Goal: Task Accomplishment & Management: Manage account settings

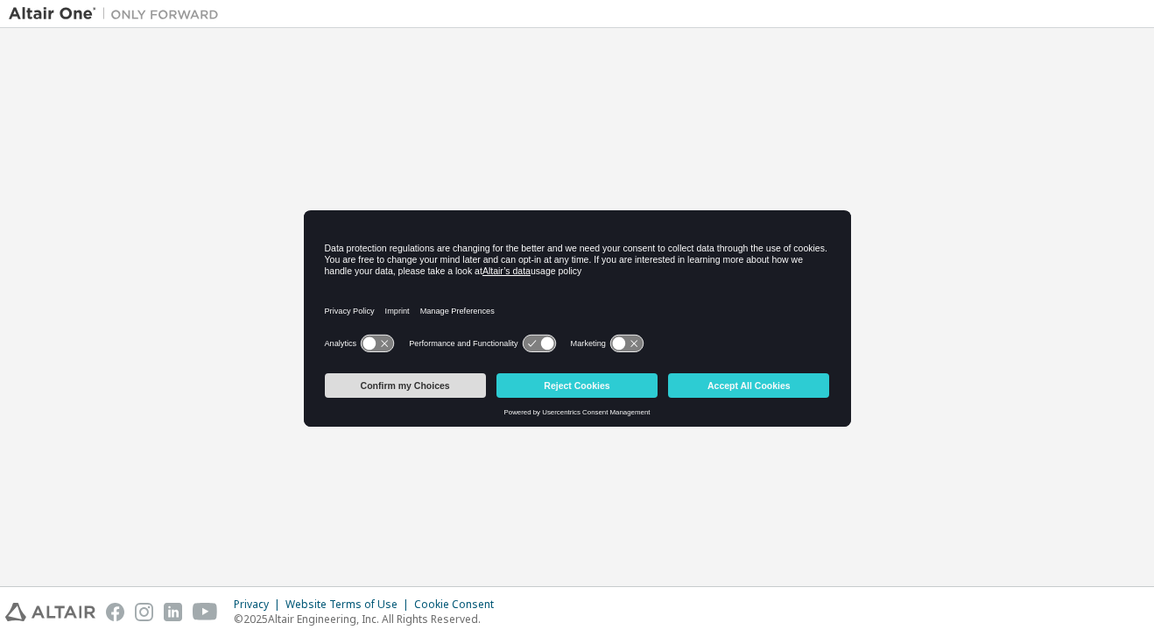
click at [417, 385] on button "Confirm my Choices" at bounding box center [405, 385] width 161 height 25
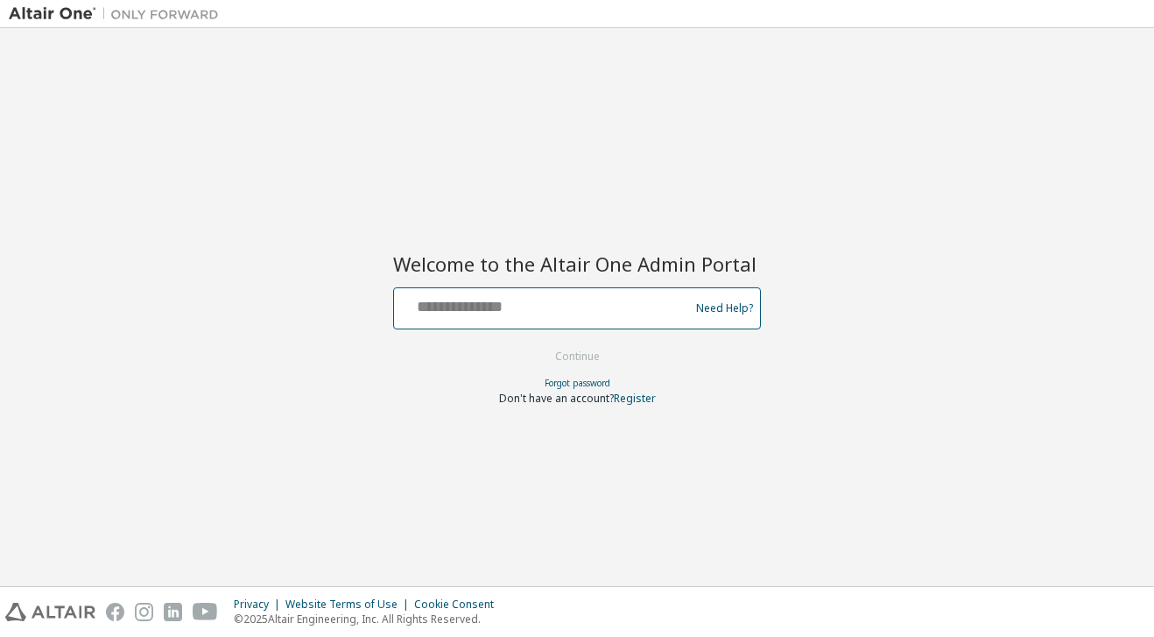
click at [488, 308] on input "text" at bounding box center [544, 304] width 286 height 25
type input "**********"
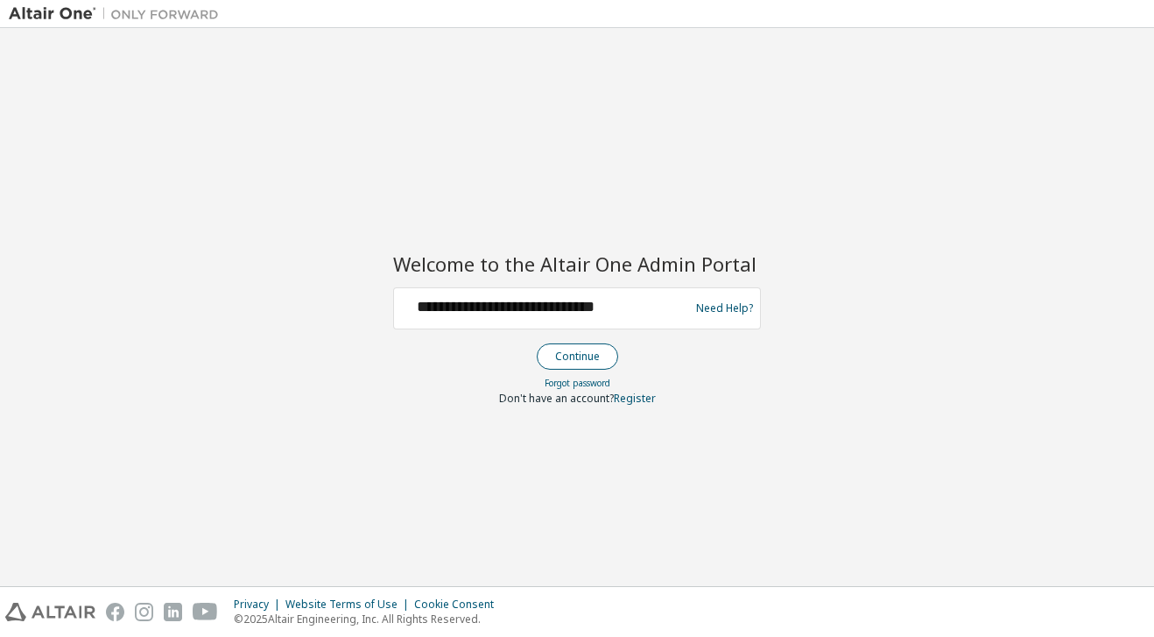
click at [558, 351] on button "Continue" at bounding box center [577, 356] width 81 height 26
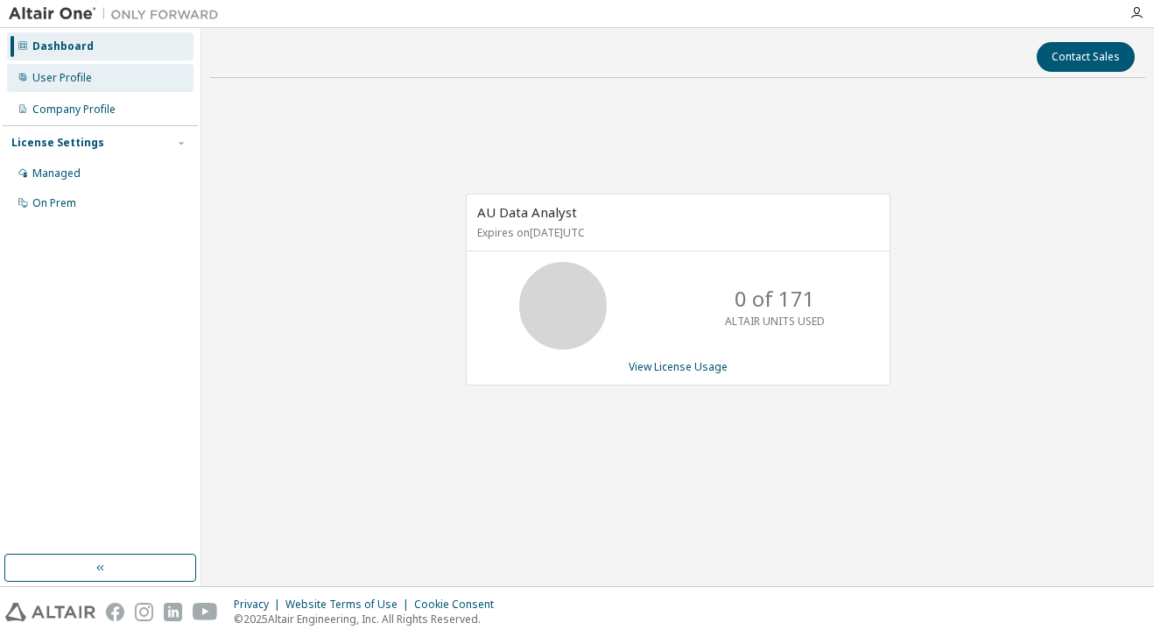
click at [78, 74] on div "User Profile" at bounding box center [62, 78] width 60 height 14
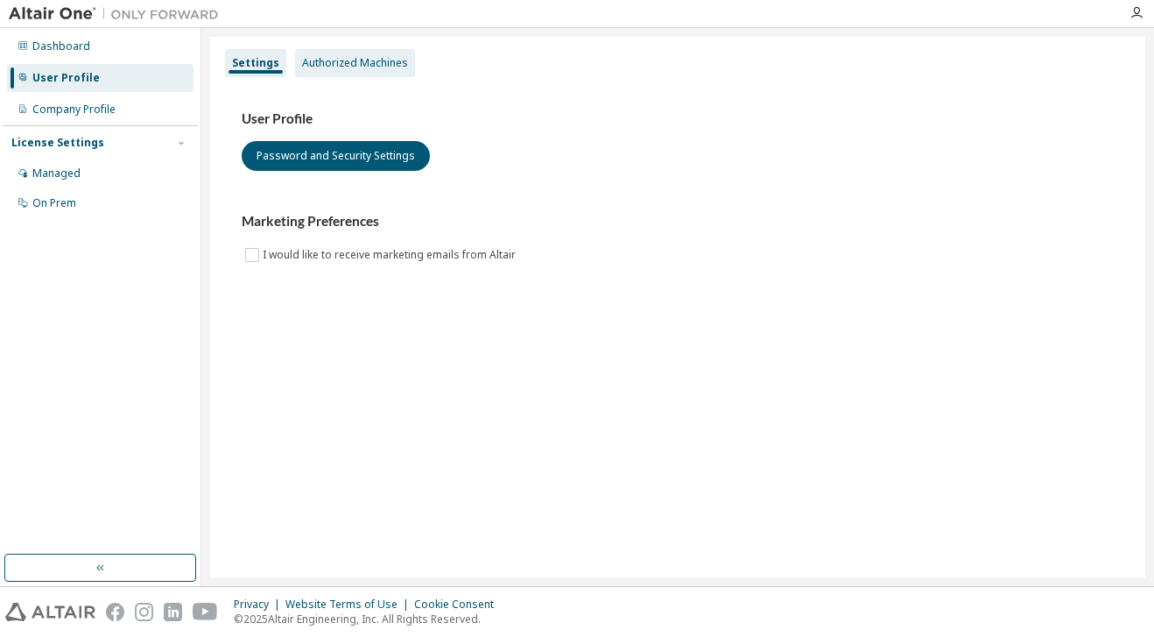
click at [356, 64] on div "Authorized Machines" at bounding box center [355, 63] width 106 height 14
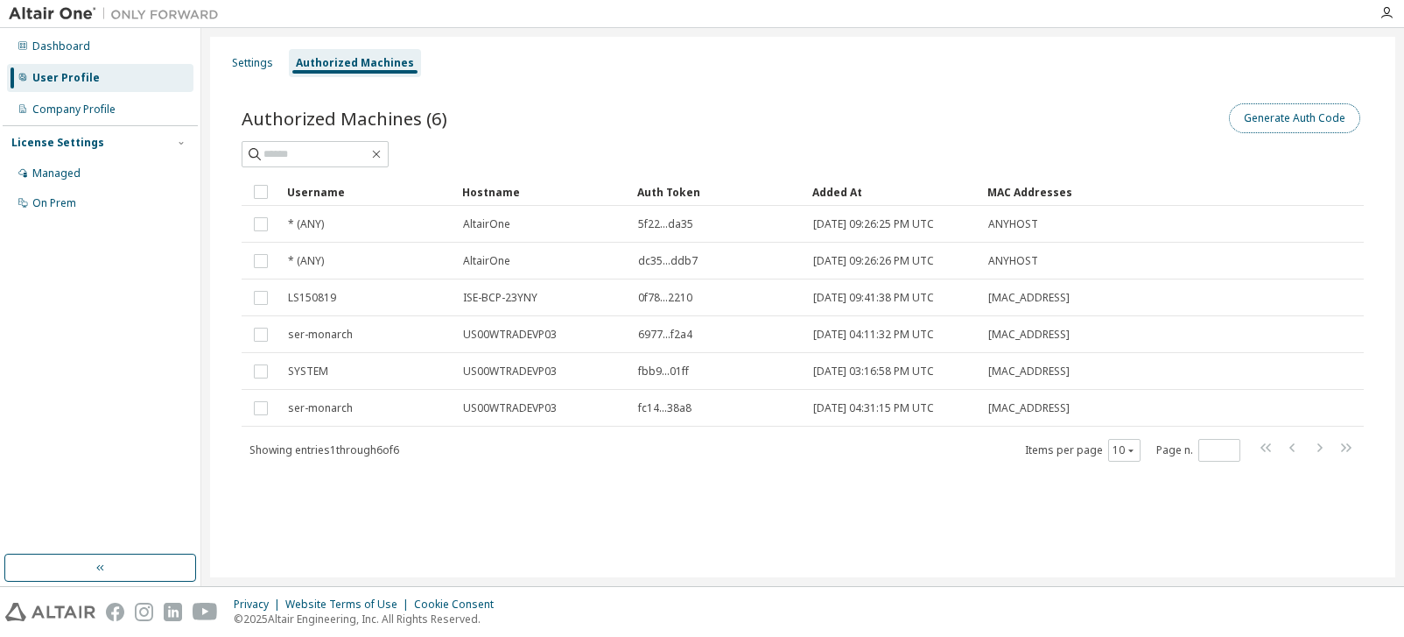
click at [1153, 123] on button "Generate Auth Code" at bounding box center [1294, 118] width 131 height 30
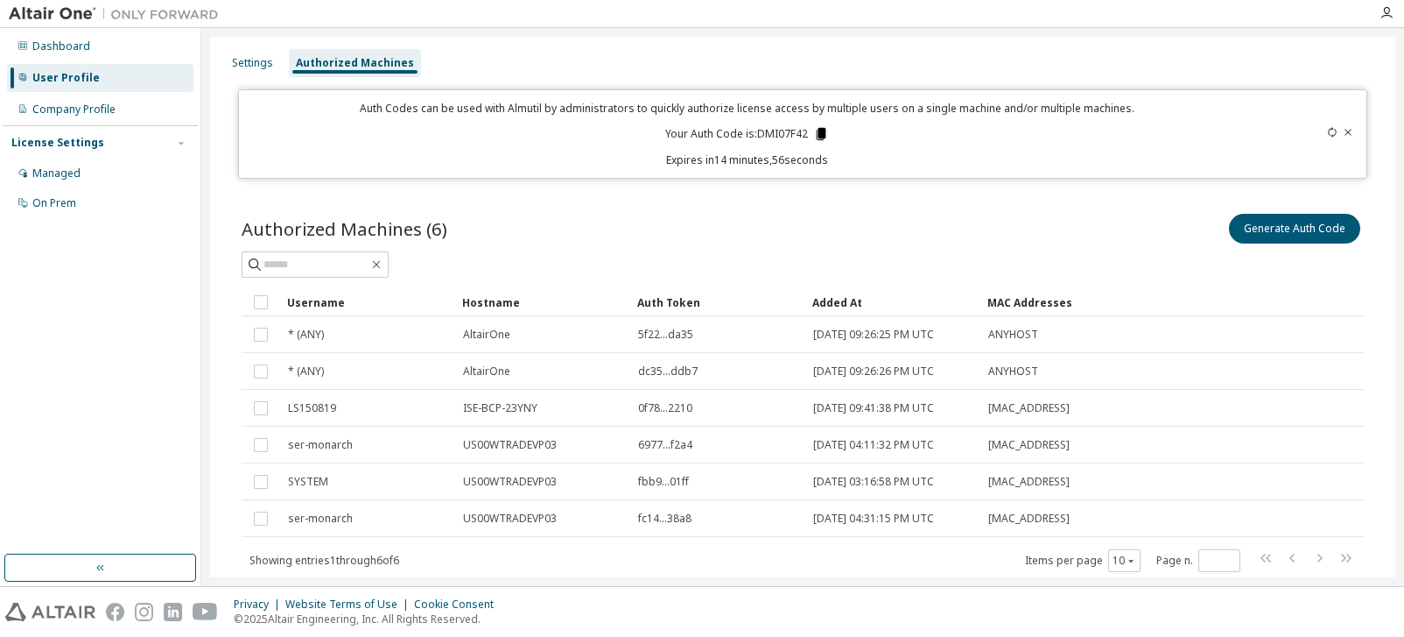
click at [814, 133] on icon at bounding box center [821, 134] width 16 height 16
click at [58, 45] on div "Dashboard" at bounding box center [61, 46] width 58 height 14
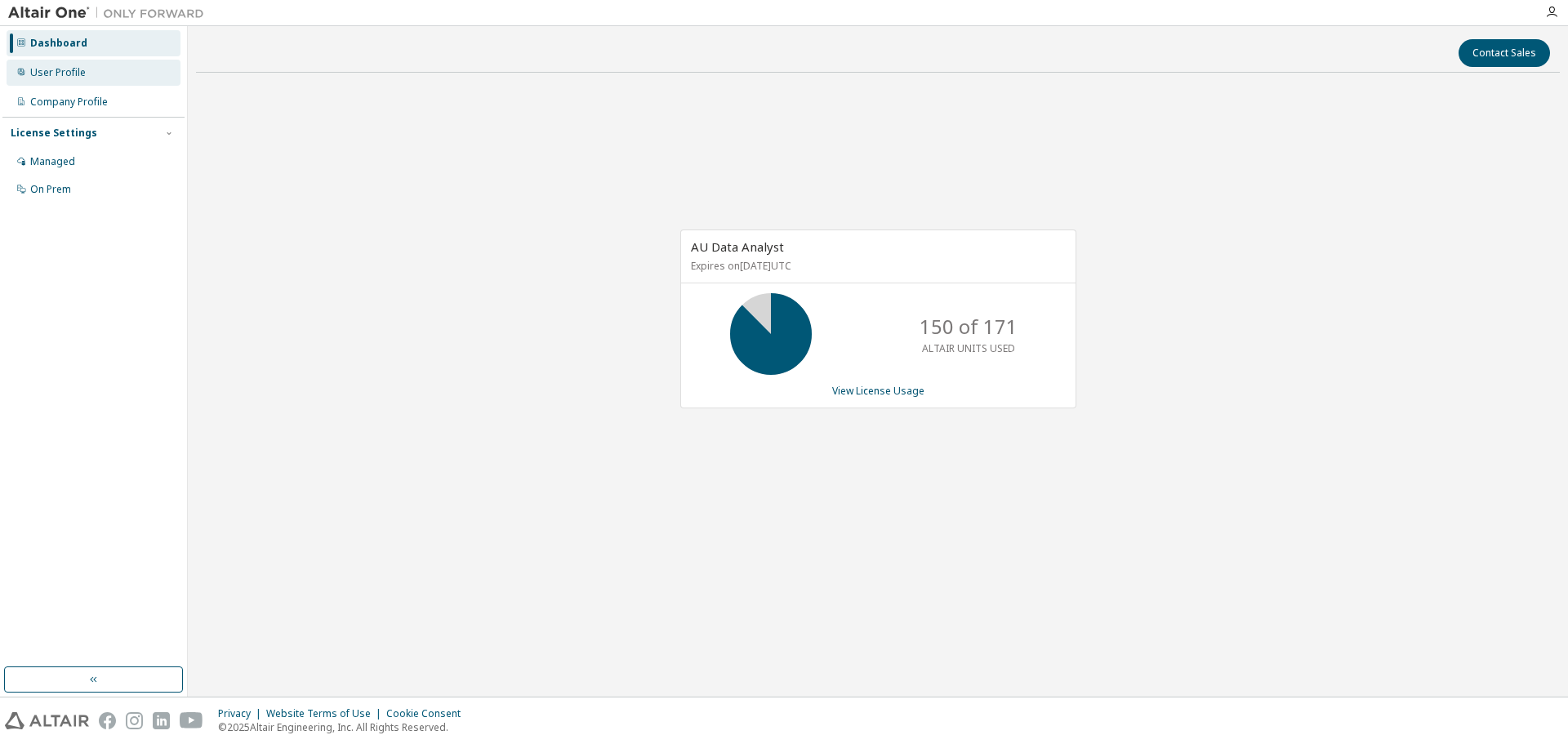
click at [62, 69] on div "User Profile" at bounding box center [58, 73] width 56 height 13
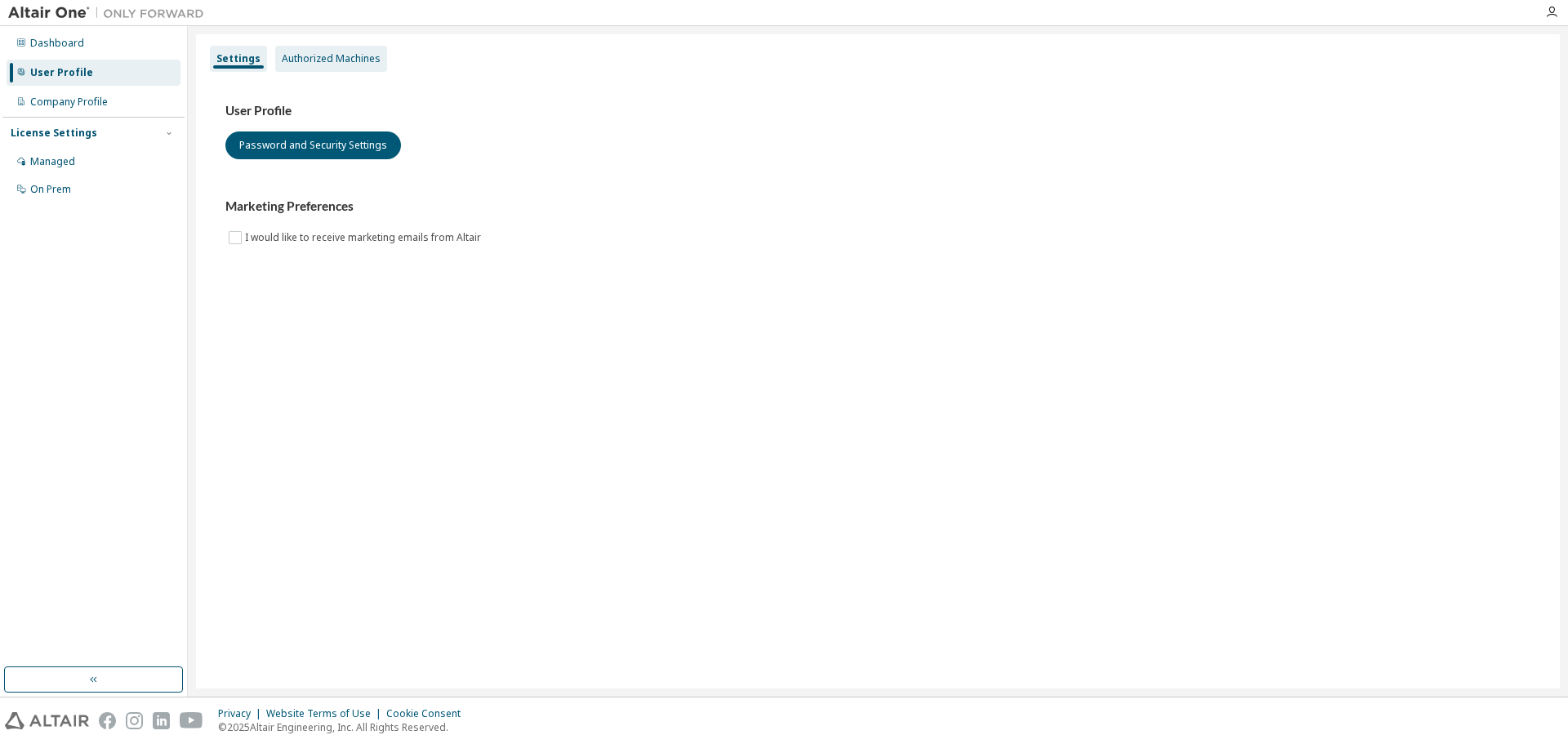
click at [307, 59] on div "Authorized Machines" at bounding box center [331, 59] width 99 height 13
click at [298, 59] on div "Authorized Machines" at bounding box center [331, 59] width 99 height 13
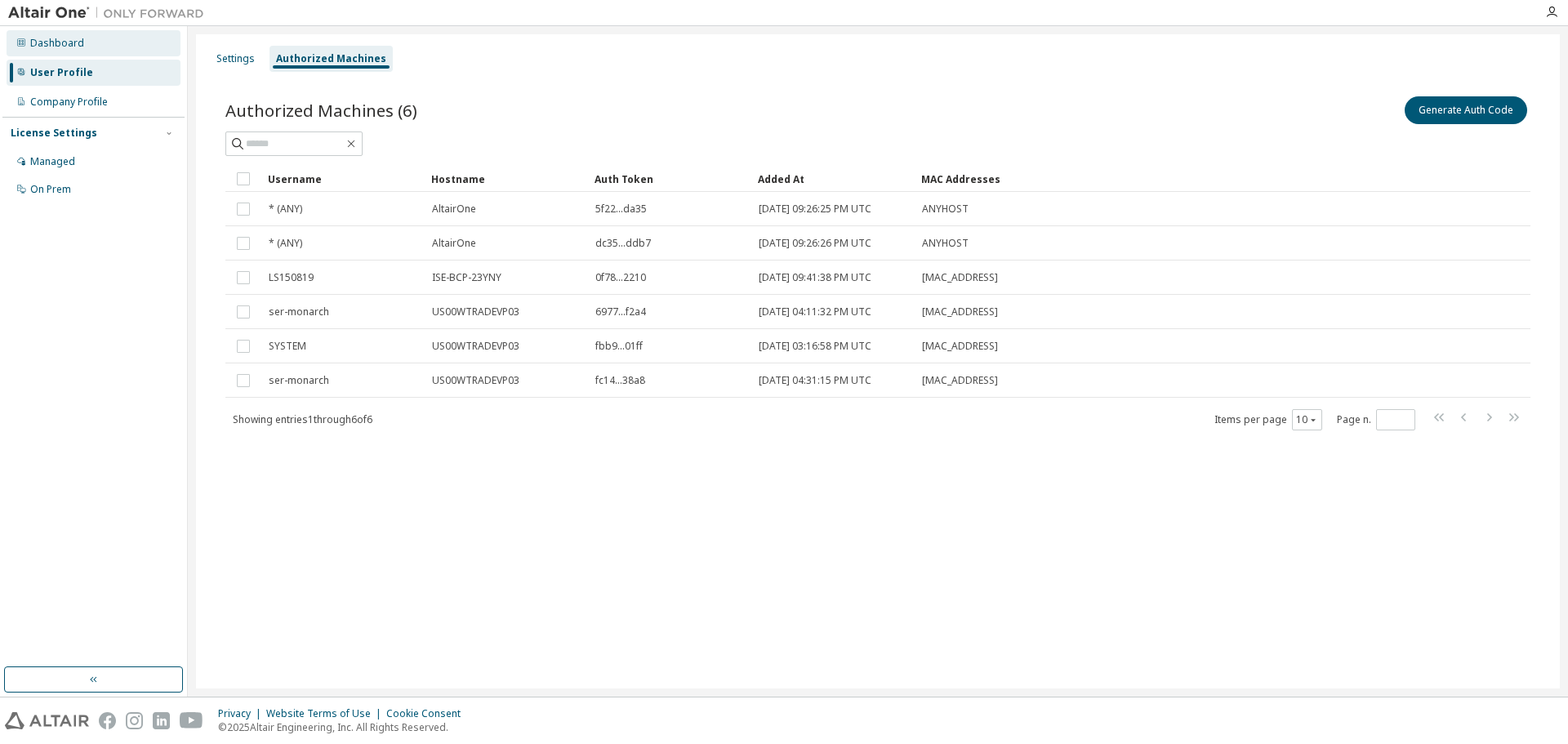
click at [57, 43] on div "Dashboard" at bounding box center [57, 43] width 54 height 13
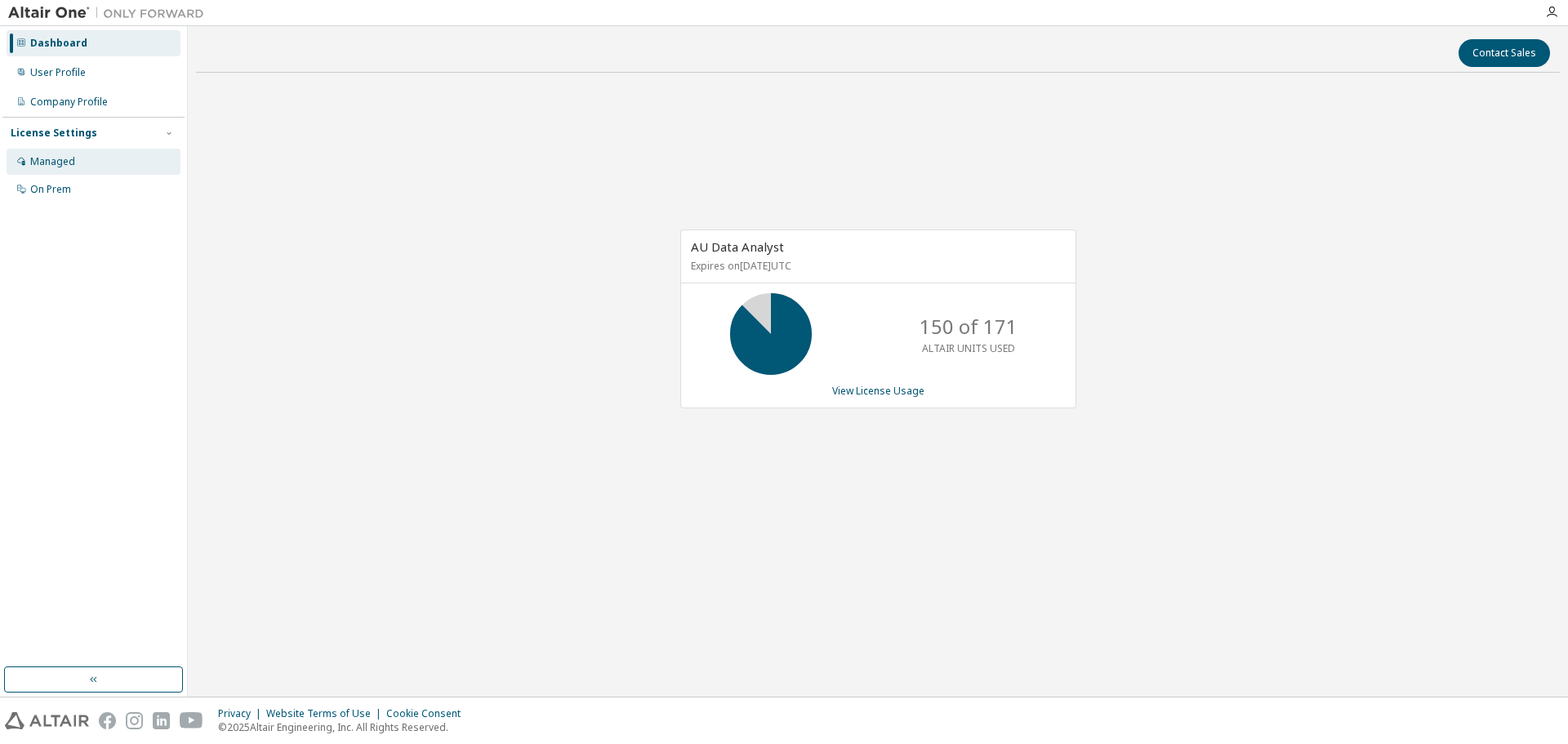
click at [54, 154] on div "Managed" at bounding box center [93, 161] width 173 height 26
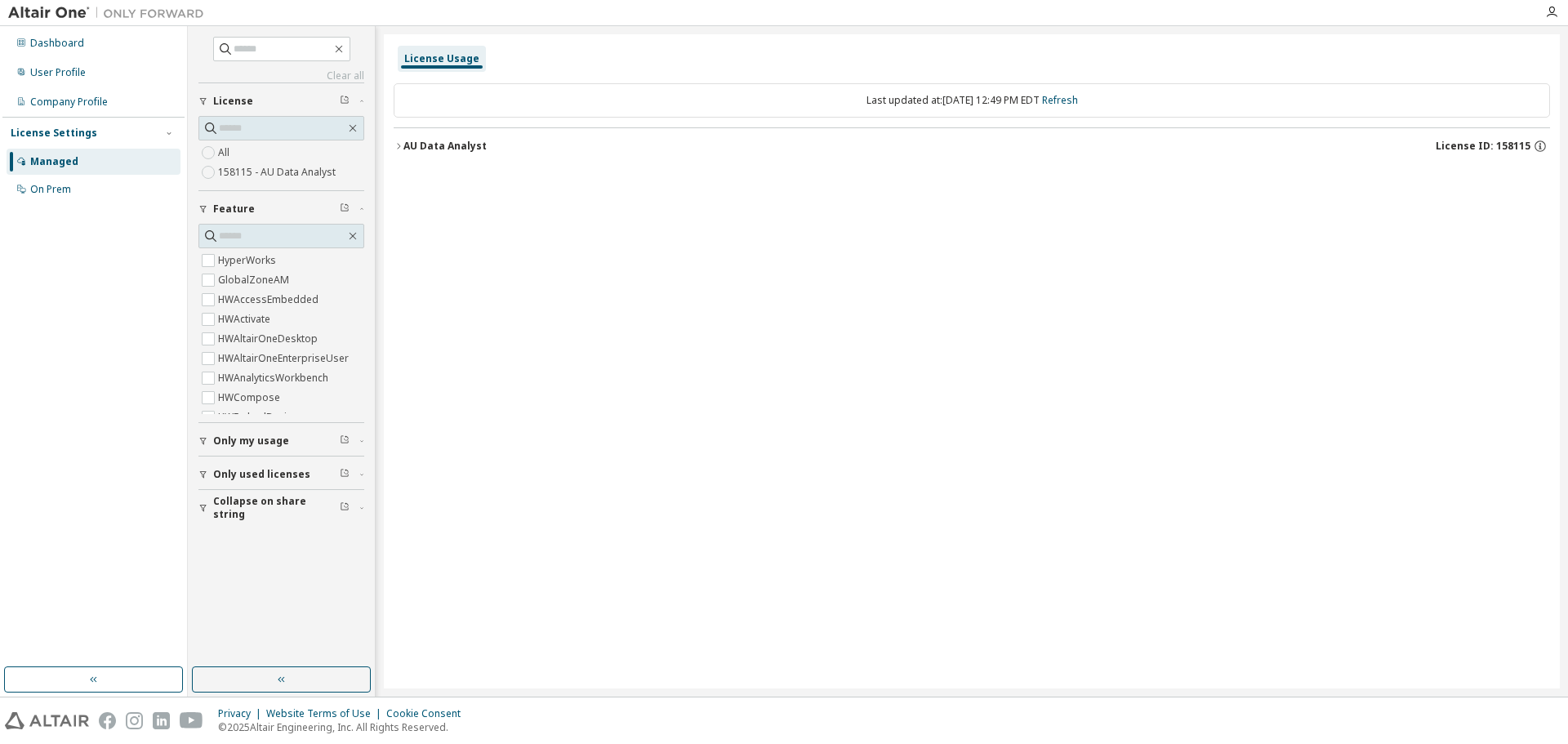
click at [404, 140] on div "AU Data Analyst" at bounding box center [445, 146] width 83 height 13
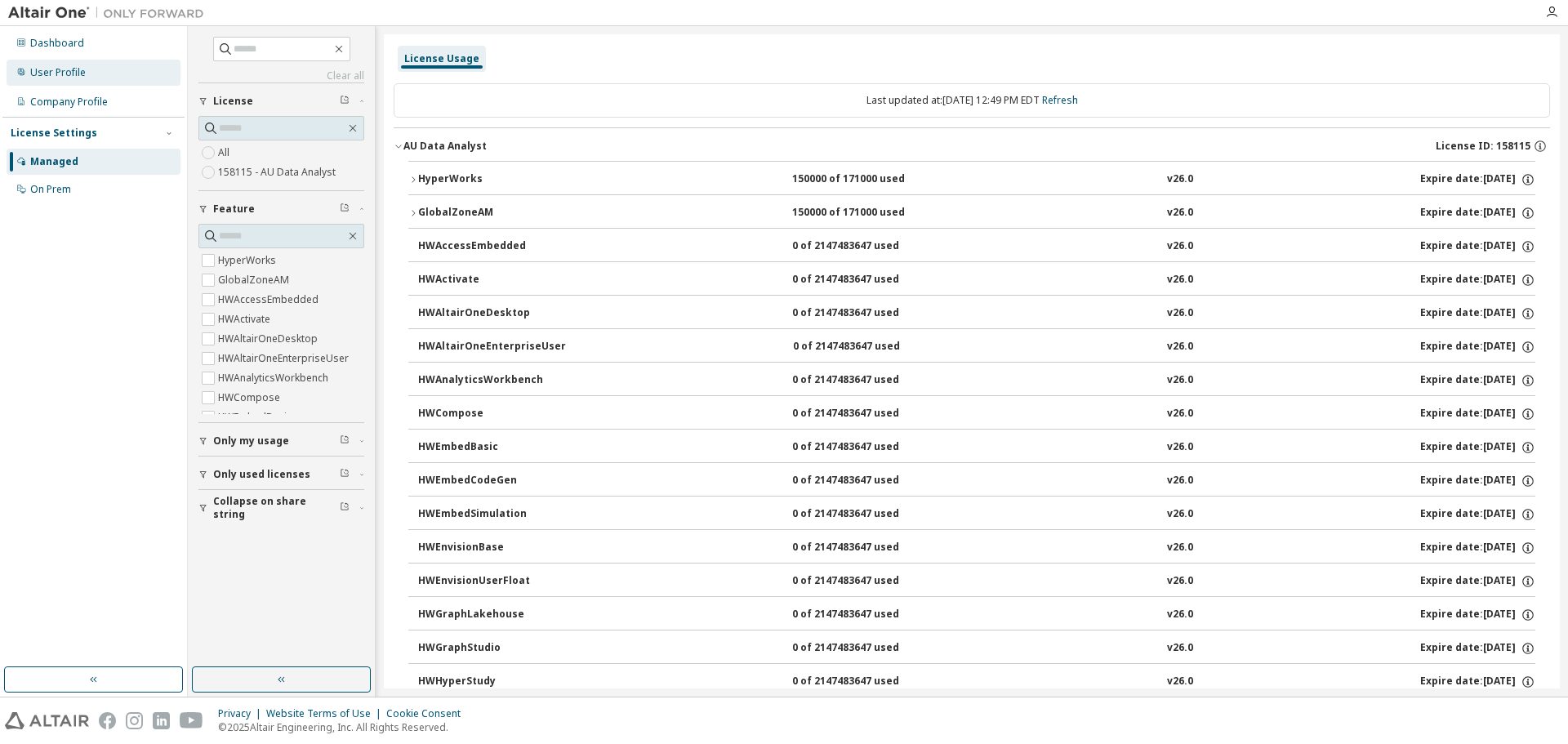
click at [50, 72] on div "User Profile" at bounding box center [58, 73] width 56 height 13
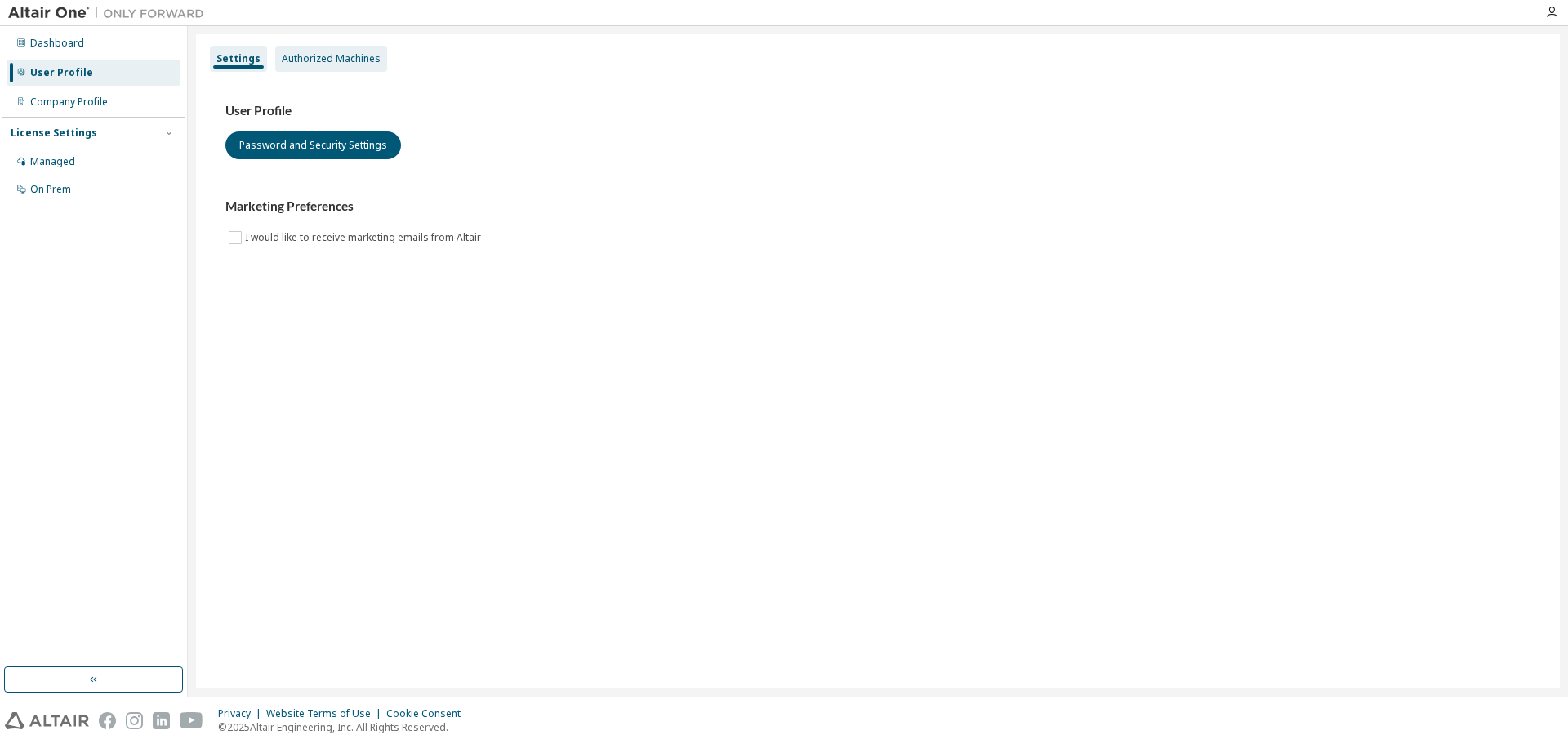
click at [318, 55] on div "Authorized Machines" at bounding box center [331, 59] width 99 height 13
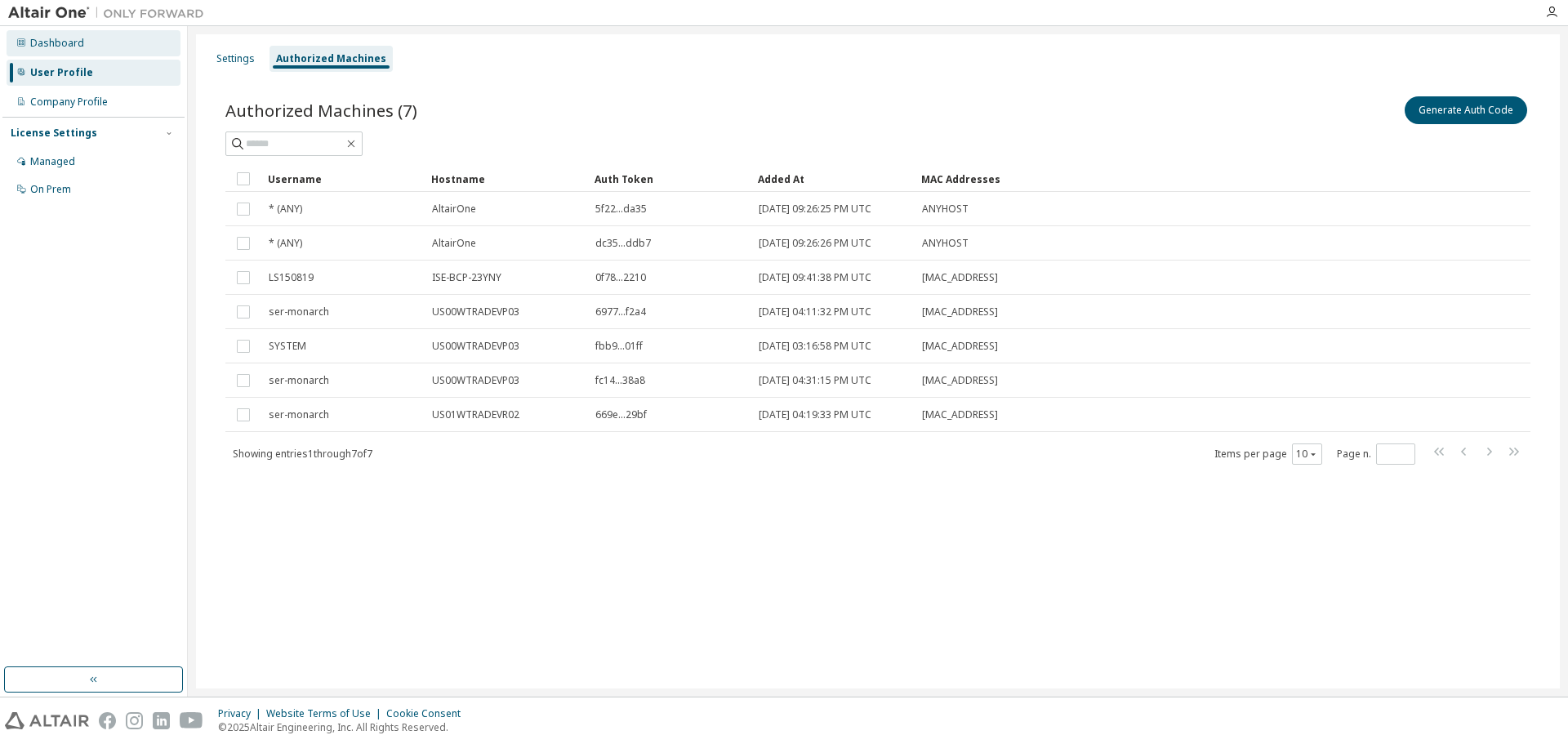
click at [76, 45] on div "Dashboard" at bounding box center [57, 43] width 54 height 13
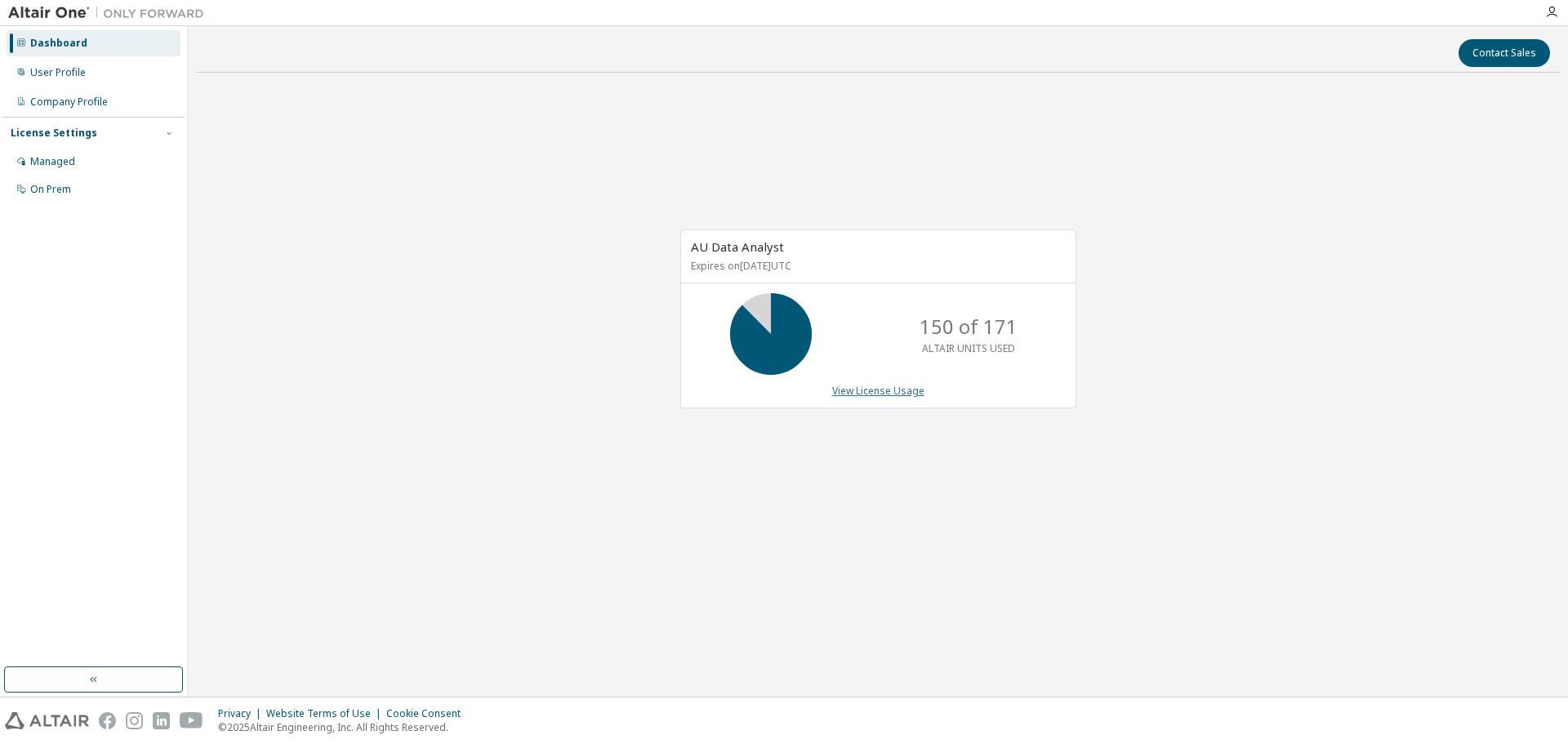
click at [869, 387] on link "View License Usage" at bounding box center [878, 391] width 92 height 14
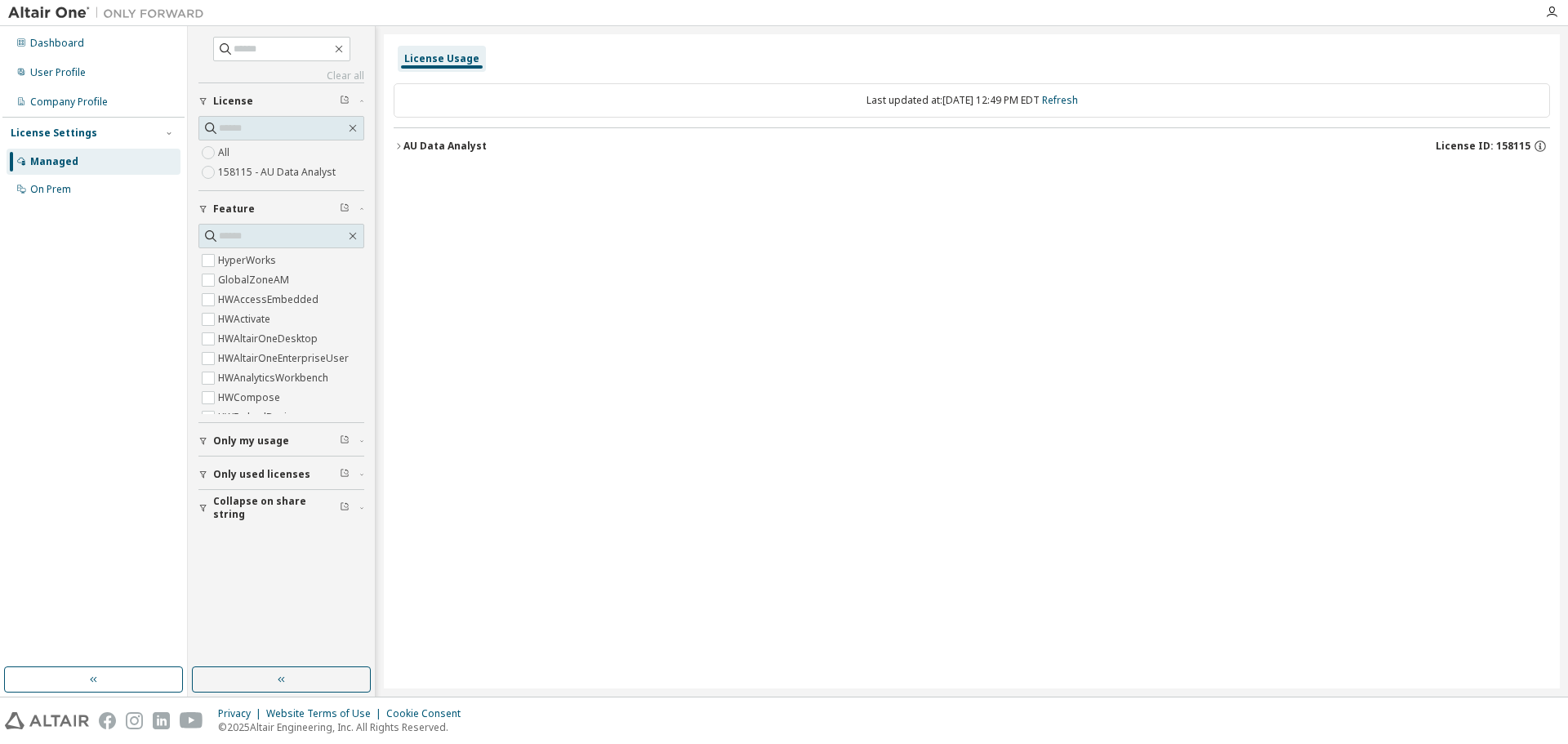
click at [397, 145] on icon "button" at bounding box center [398, 145] width 10 height 10
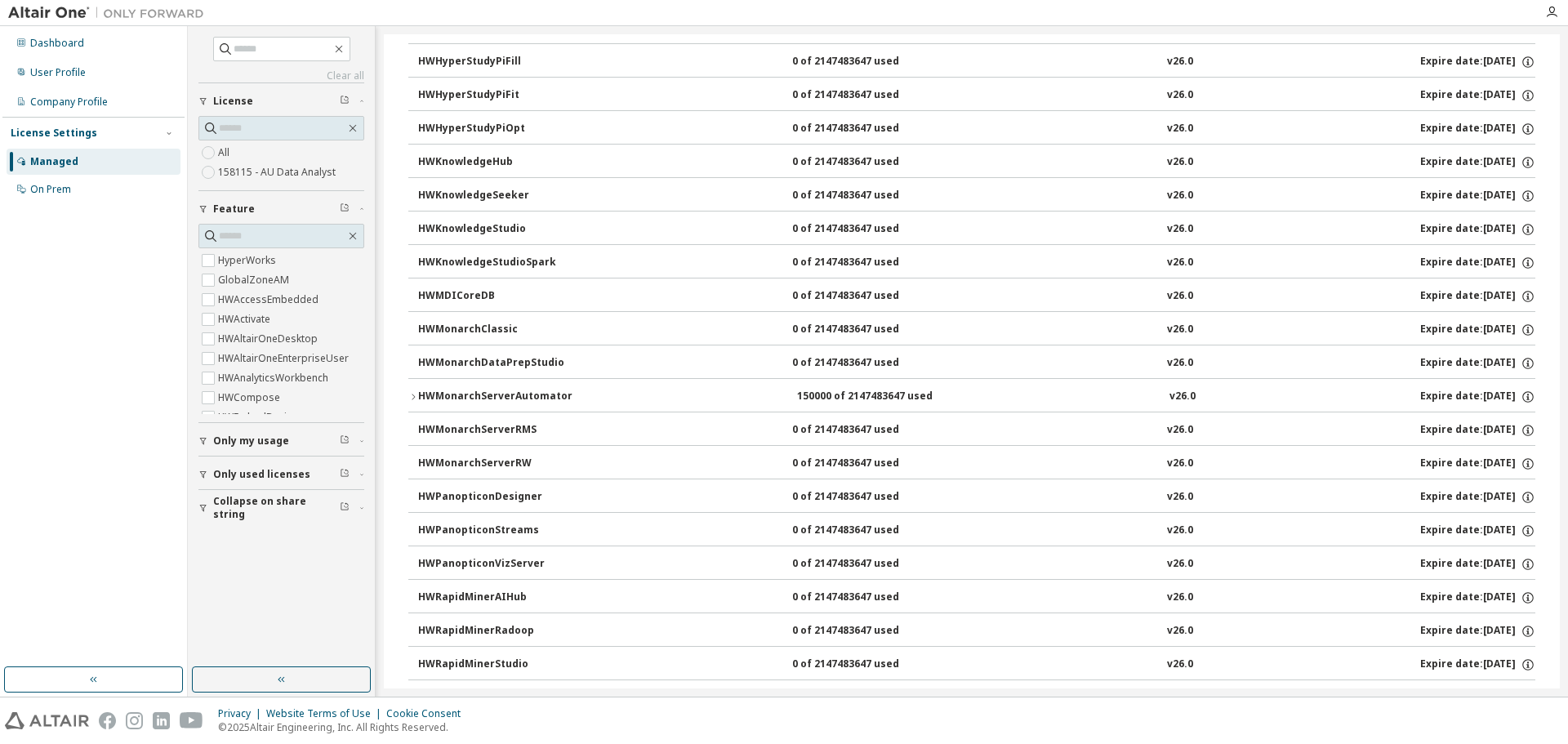
scroll to position [1008, 0]
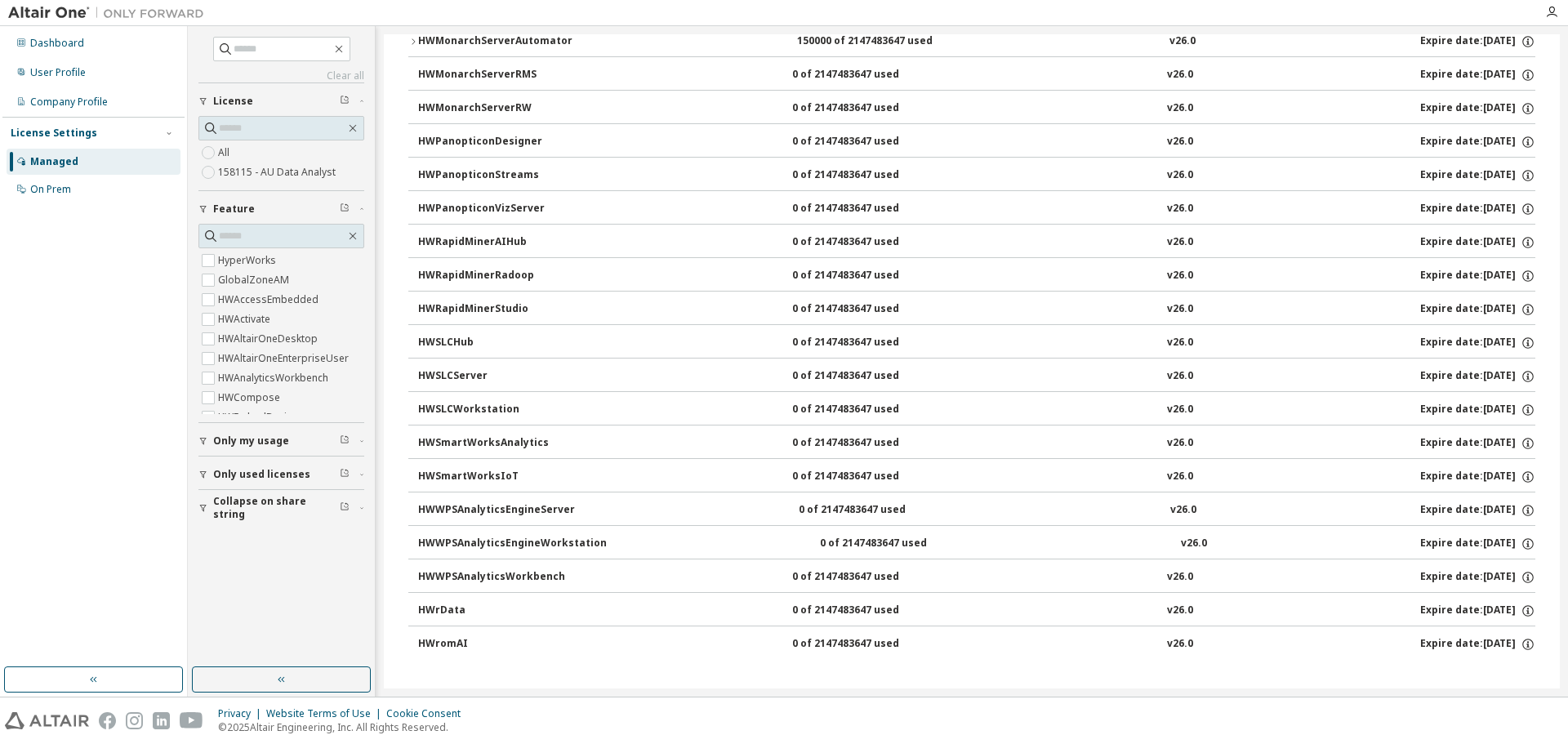
click at [495, 309] on div "HWRapidMinerStudio" at bounding box center [492, 310] width 147 height 15
click at [470, 375] on div "HWSLCServer" at bounding box center [492, 377] width 147 height 15
click at [221, 476] on span "Only used licenses" at bounding box center [262, 475] width 97 height 13
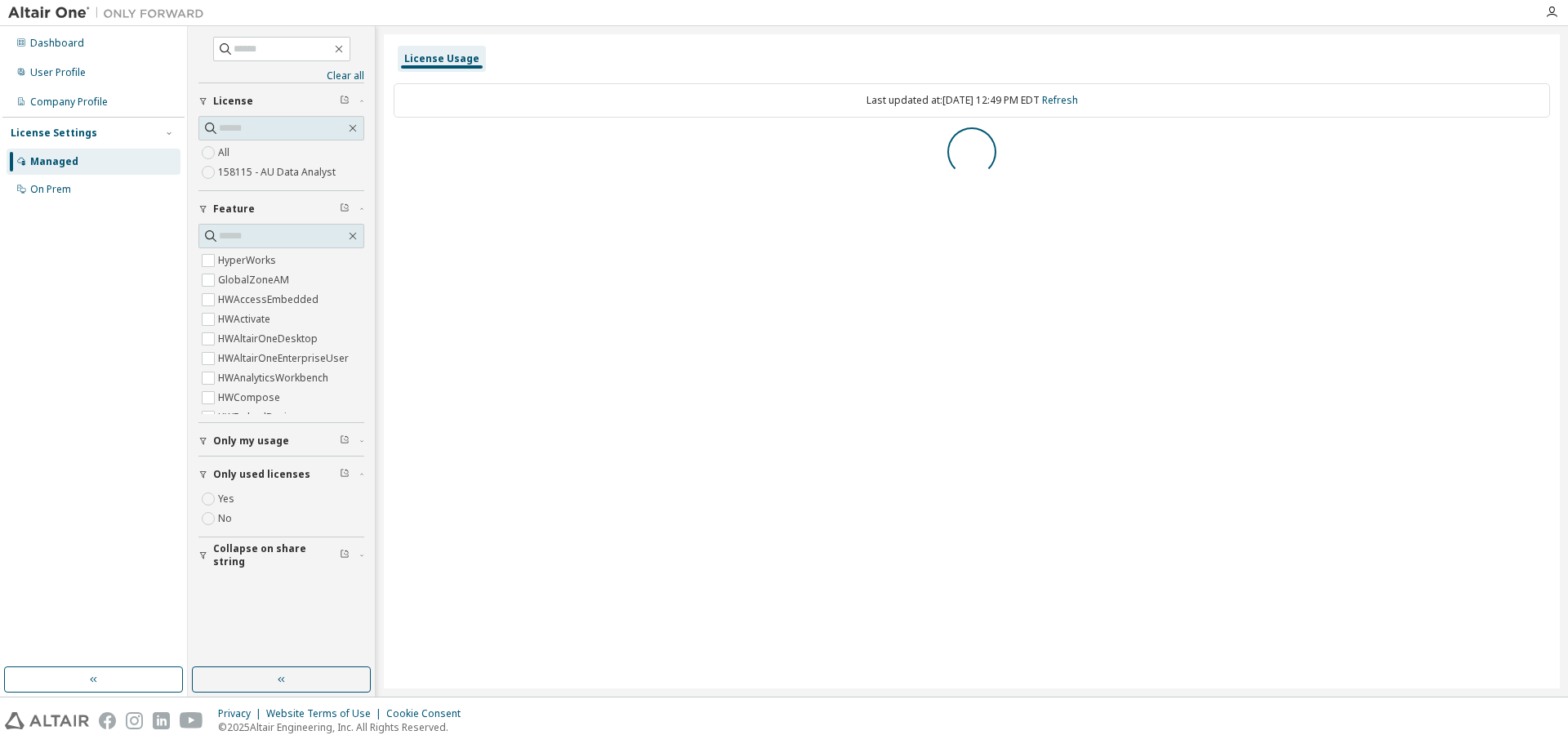
scroll to position [0, 0]
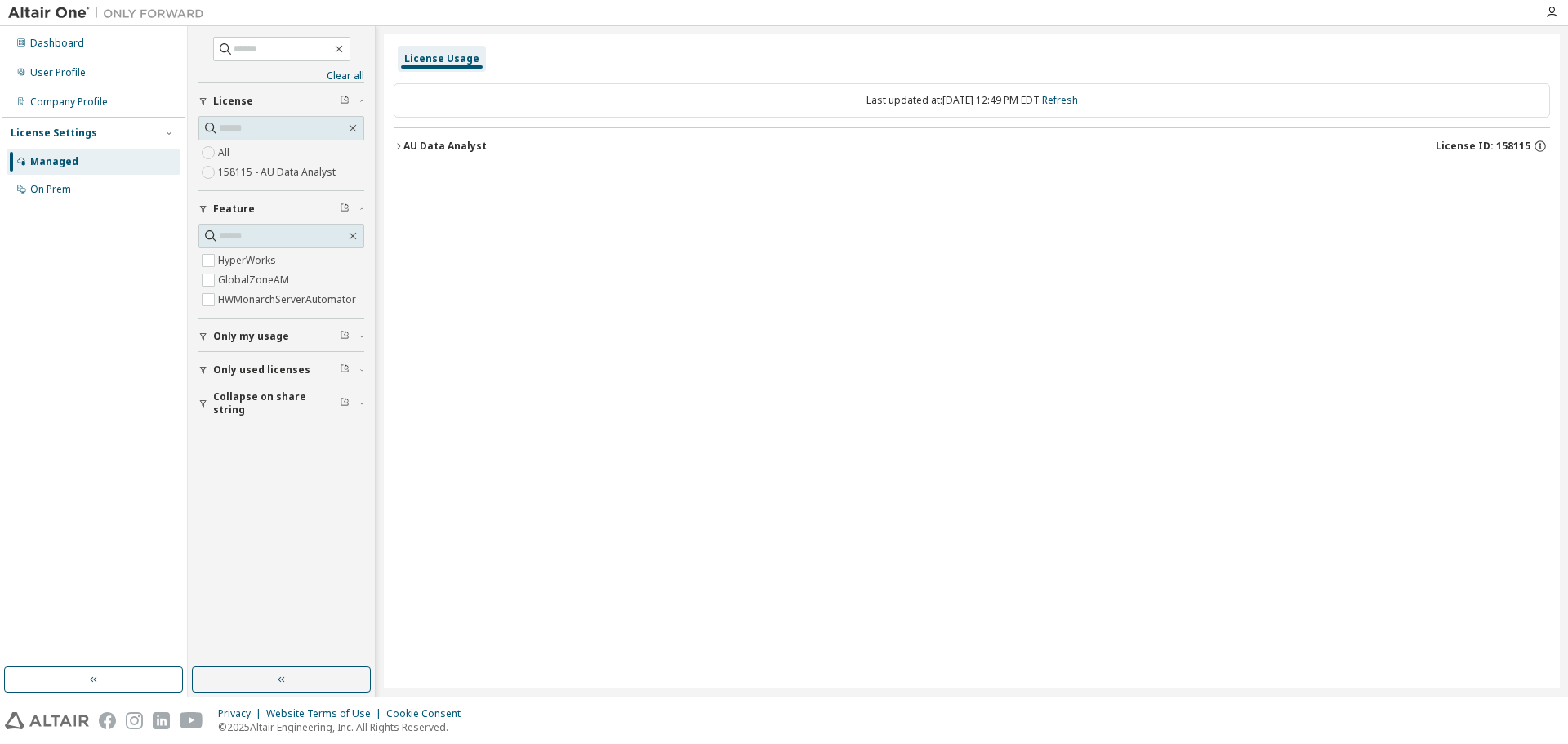
click at [235, 169] on label "158115 - AU Data Analyst" at bounding box center [279, 172] width 121 height 20
click at [230, 151] on label "All" at bounding box center [226, 152] width 15 height 20
click at [71, 46] on div "Dashboard" at bounding box center [57, 43] width 54 height 13
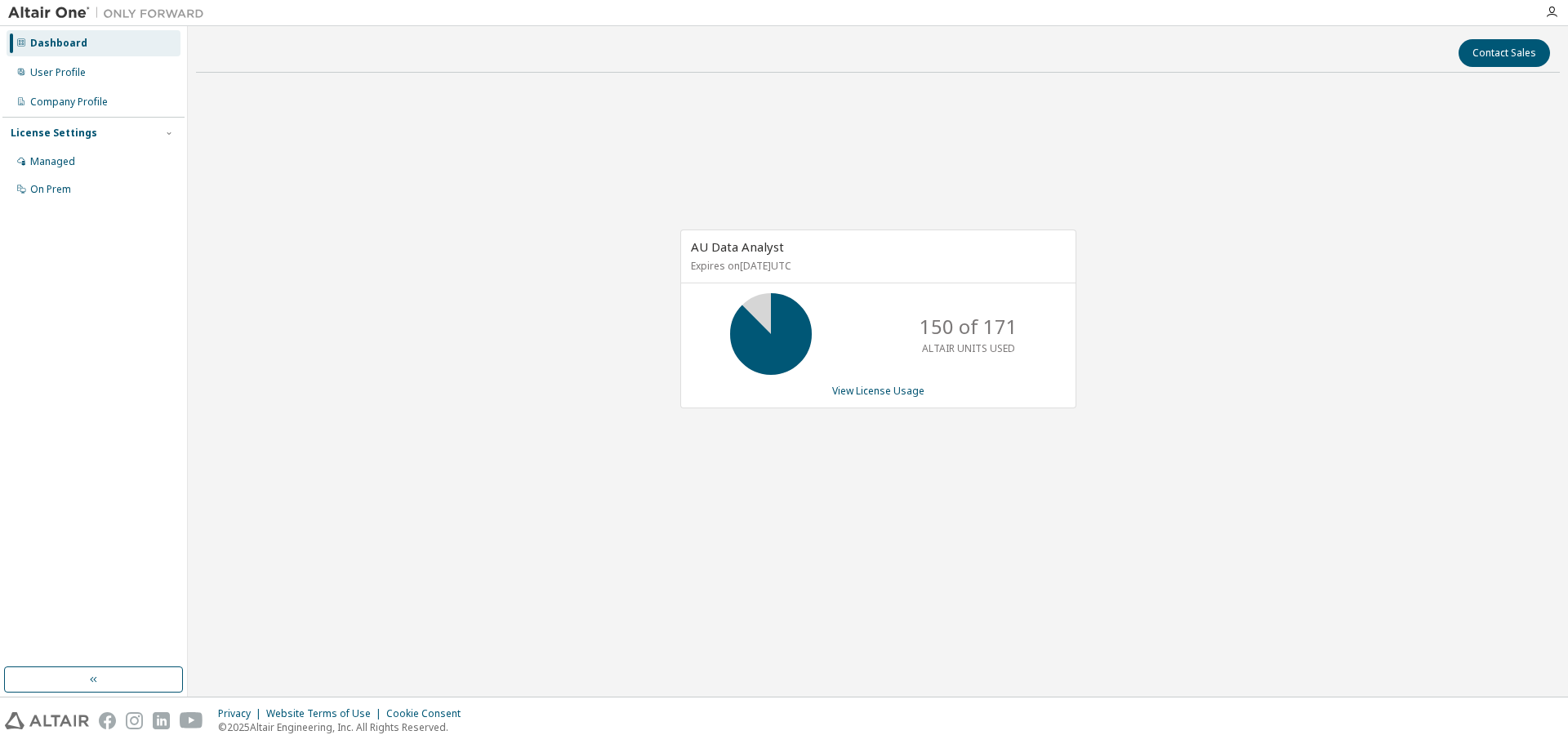
click at [334, 49] on div "Contact Sales" at bounding box center [878, 53] width 1344 height 28
click at [62, 76] on div "User Profile" at bounding box center [58, 73] width 56 height 13
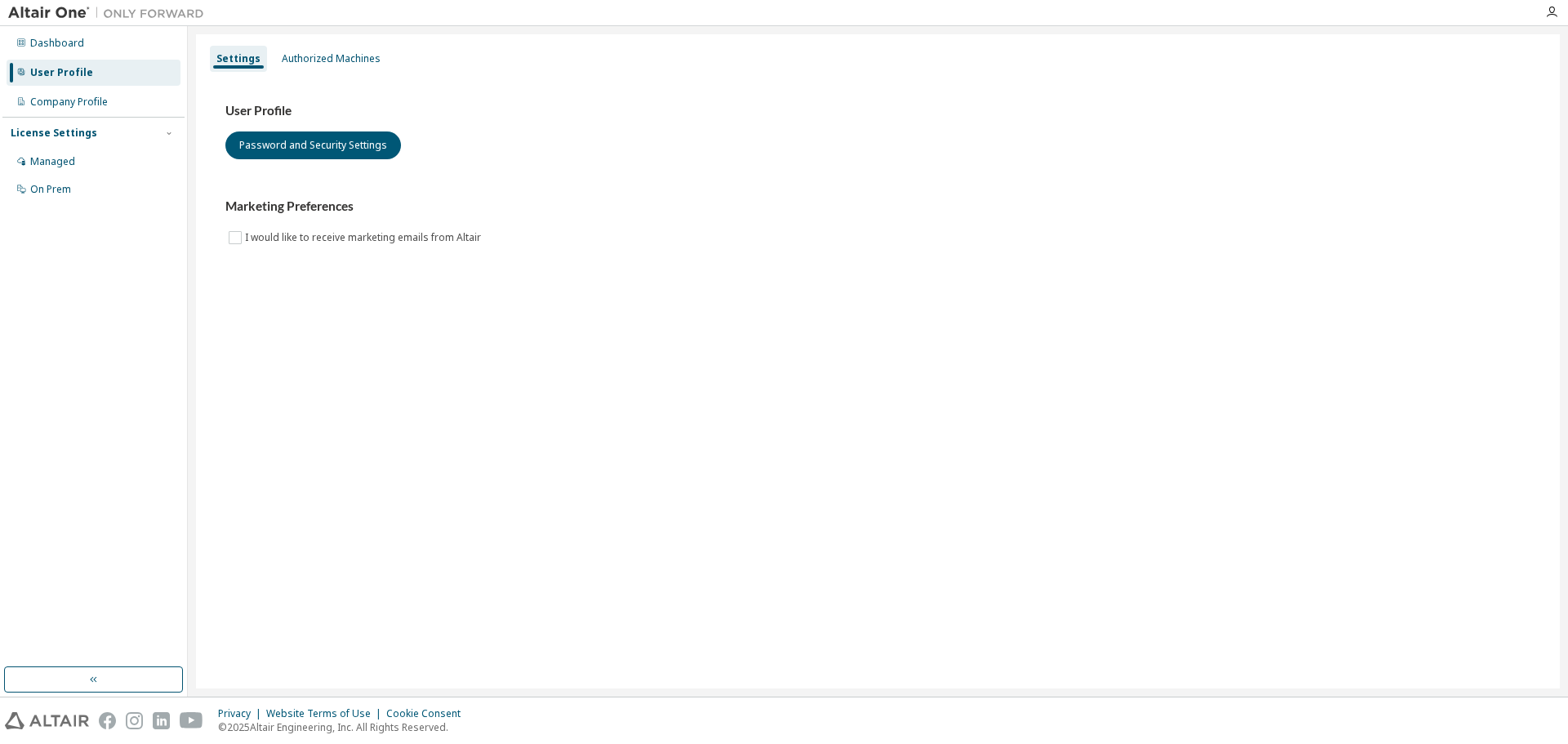
click at [237, 60] on div "Settings" at bounding box center [238, 59] width 44 height 13
click at [318, 57] on div "Authorized Machines" at bounding box center [331, 59] width 99 height 13
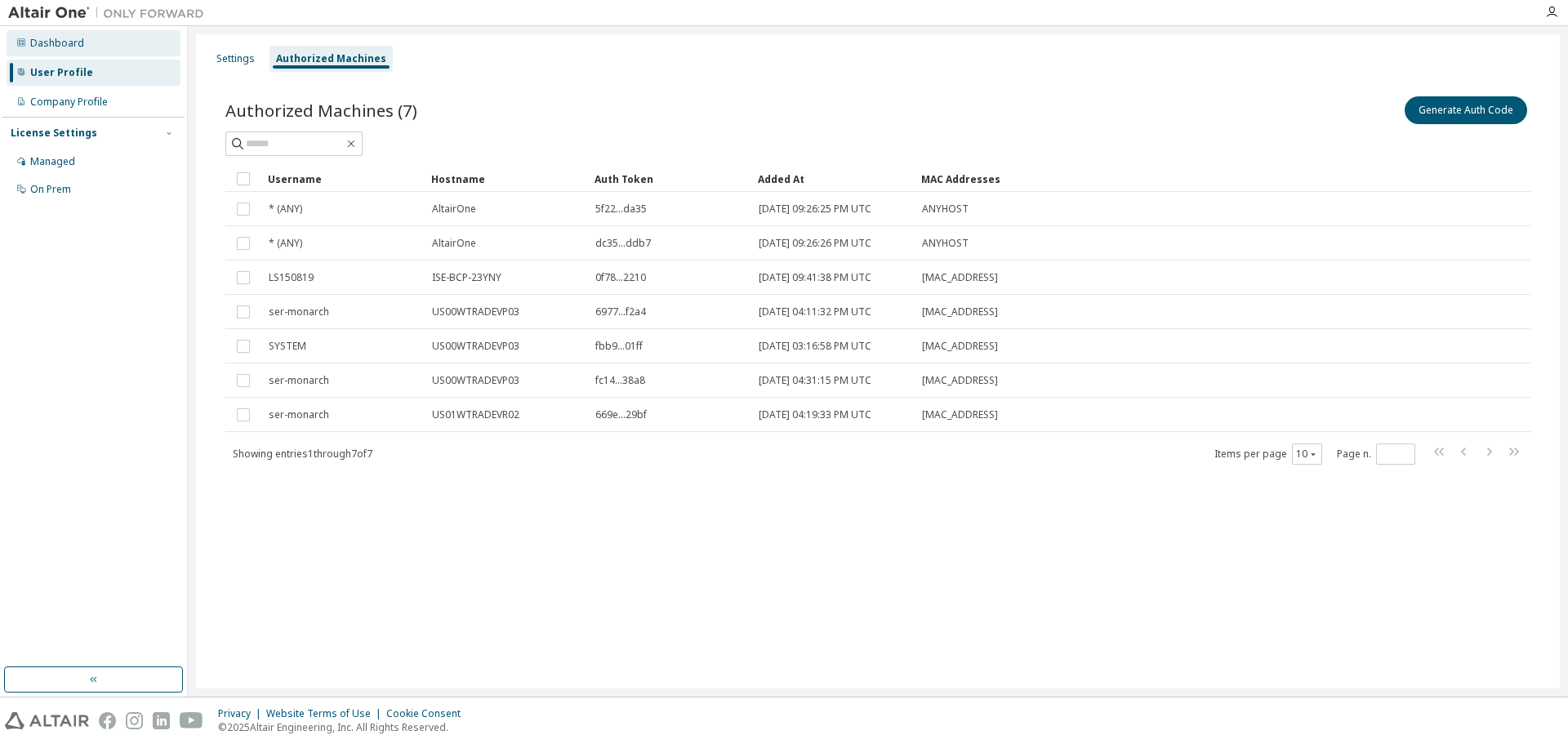
click at [65, 44] on div "Dashboard" at bounding box center [57, 43] width 54 height 13
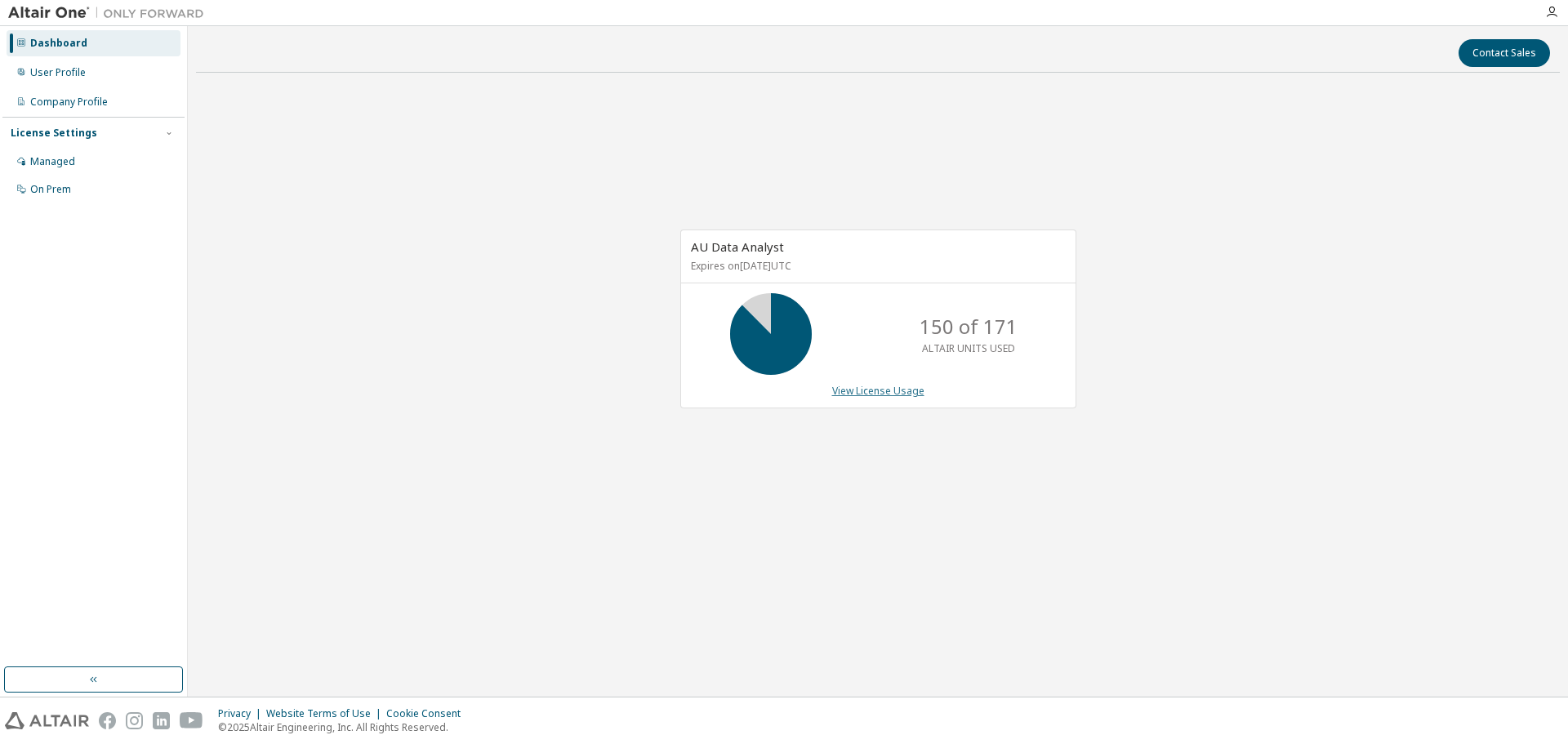
click at [884, 389] on link "View License Usage" at bounding box center [878, 391] width 92 height 14
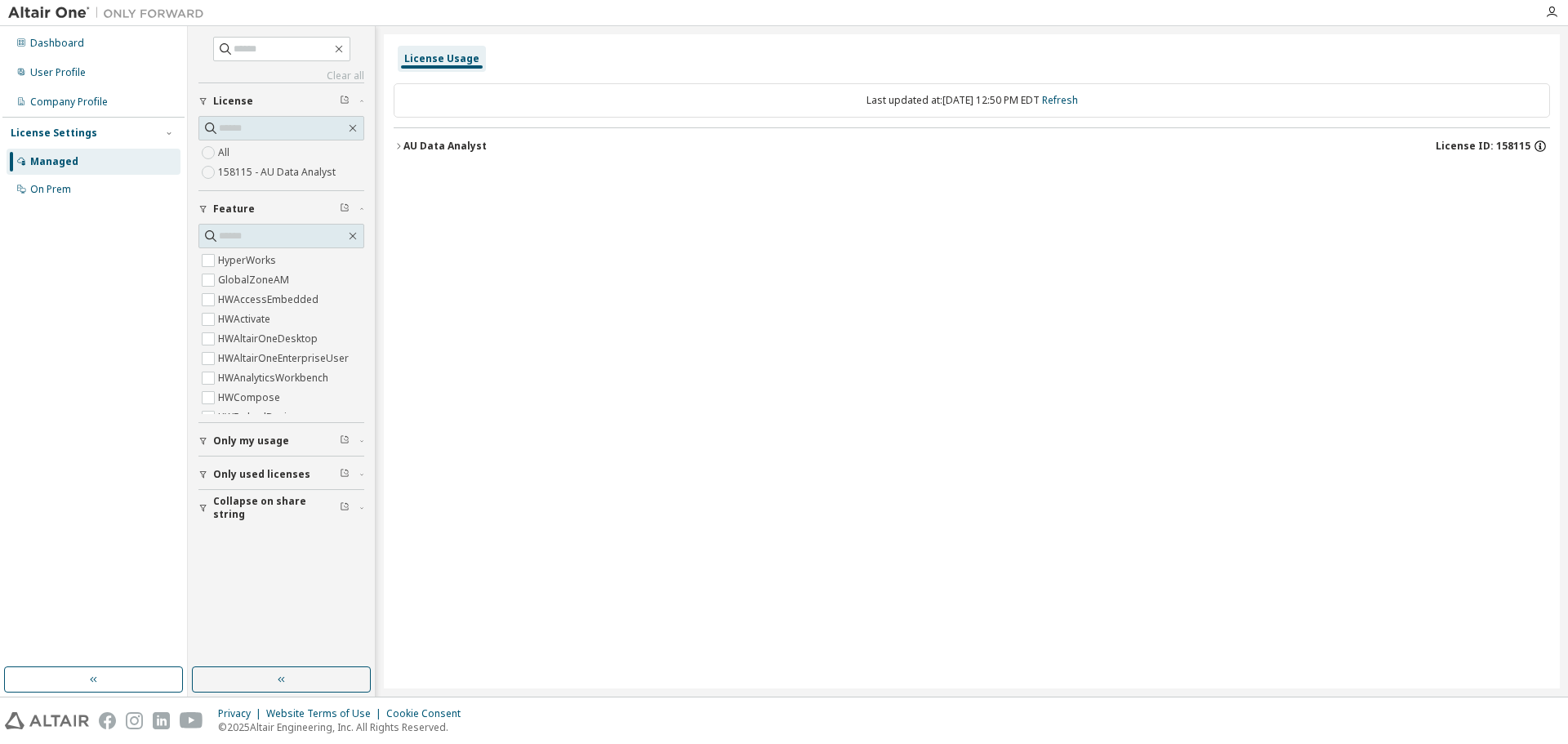
click at [1540, 143] on icon "button" at bounding box center [1540, 146] width 15 height 15
click at [982, 177] on div "License Usage Last updated at: Tue 2025-10-07 12:50 PM EDT Refresh AU Data Anal…" at bounding box center [972, 361] width 1176 height 654
click at [73, 43] on div "Dashboard" at bounding box center [57, 43] width 54 height 13
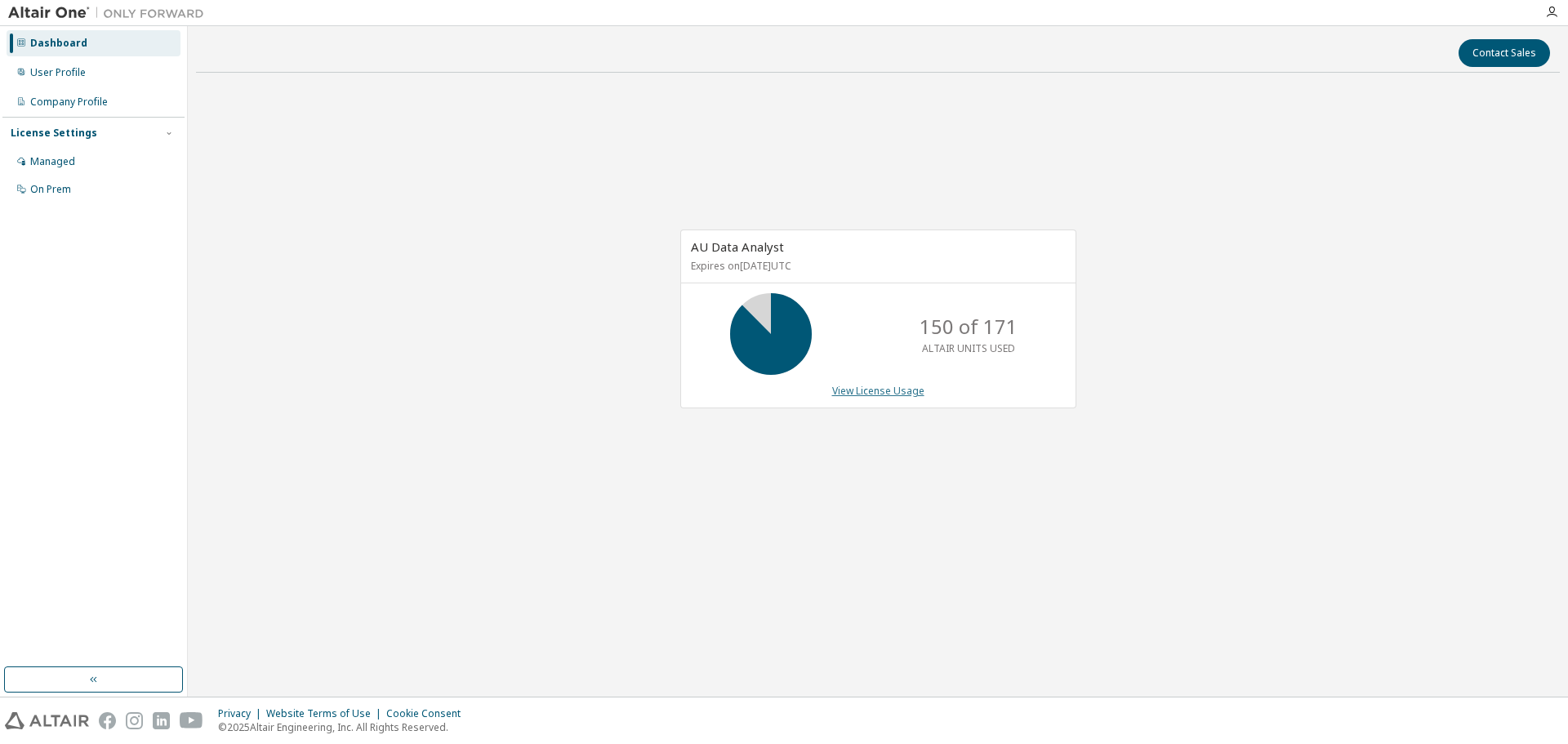
click at [874, 392] on link "View License Usage" at bounding box center [878, 391] width 92 height 14
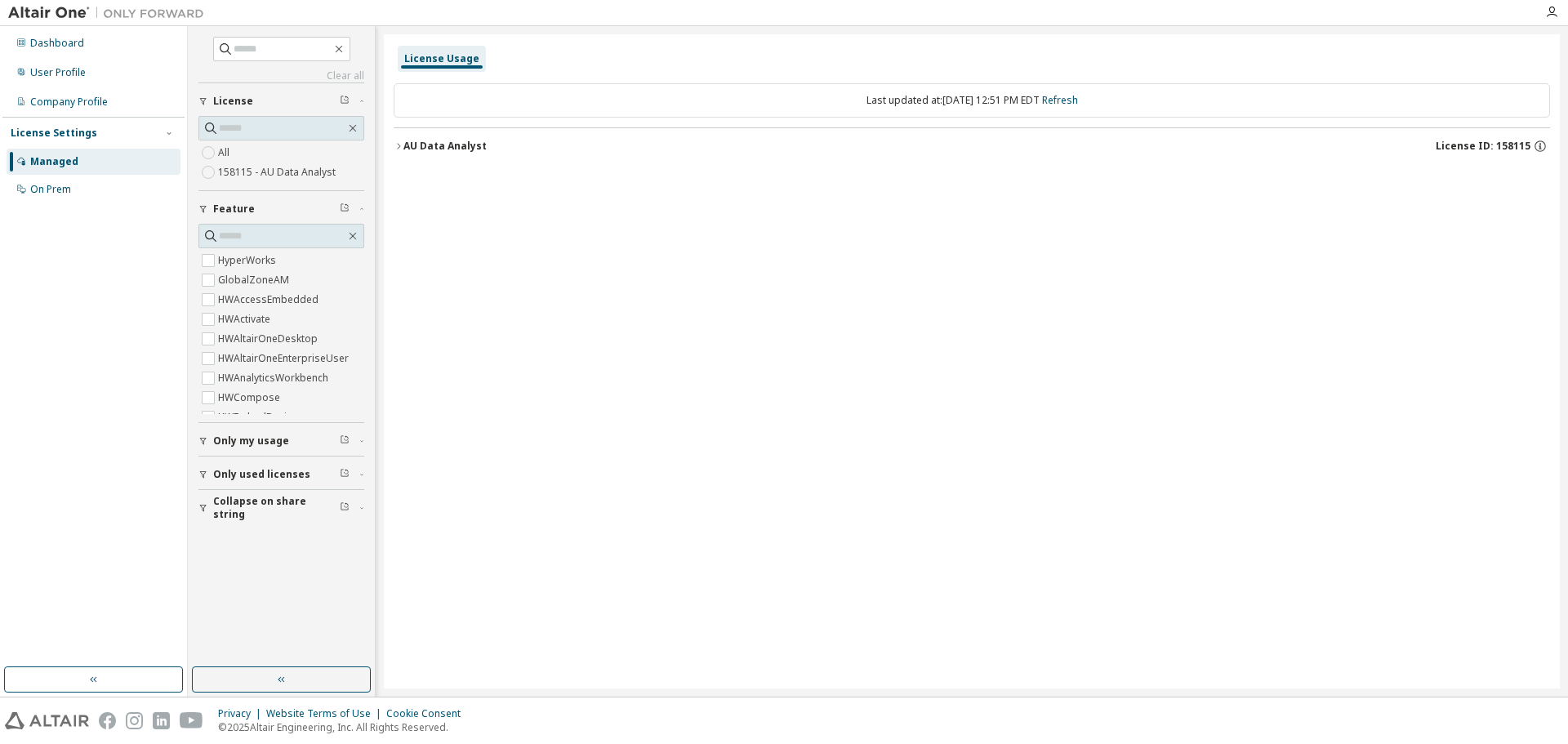
click at [429, 58] on div "License Usage" at bounding box center [441, 59] width 76 height 13
click at [398, 143] on icon "button" at bounding box center [398, 145] width 10 height 10
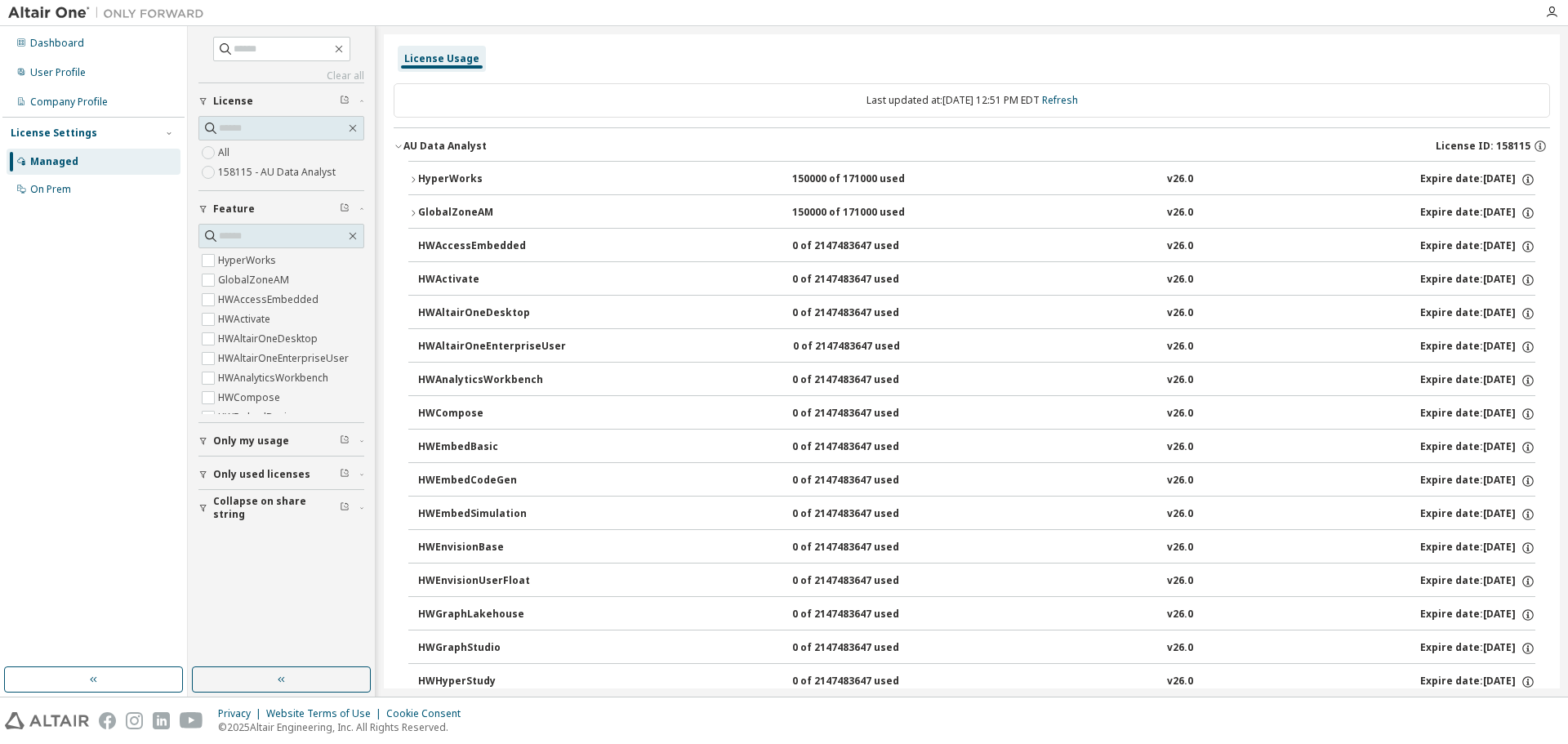
click at [412, 173] on button "HyperWorks 150000 of 171000 used v26.0 Expire date: 2026-09-29" at bounding box center [972, 179] width 1127 height 36
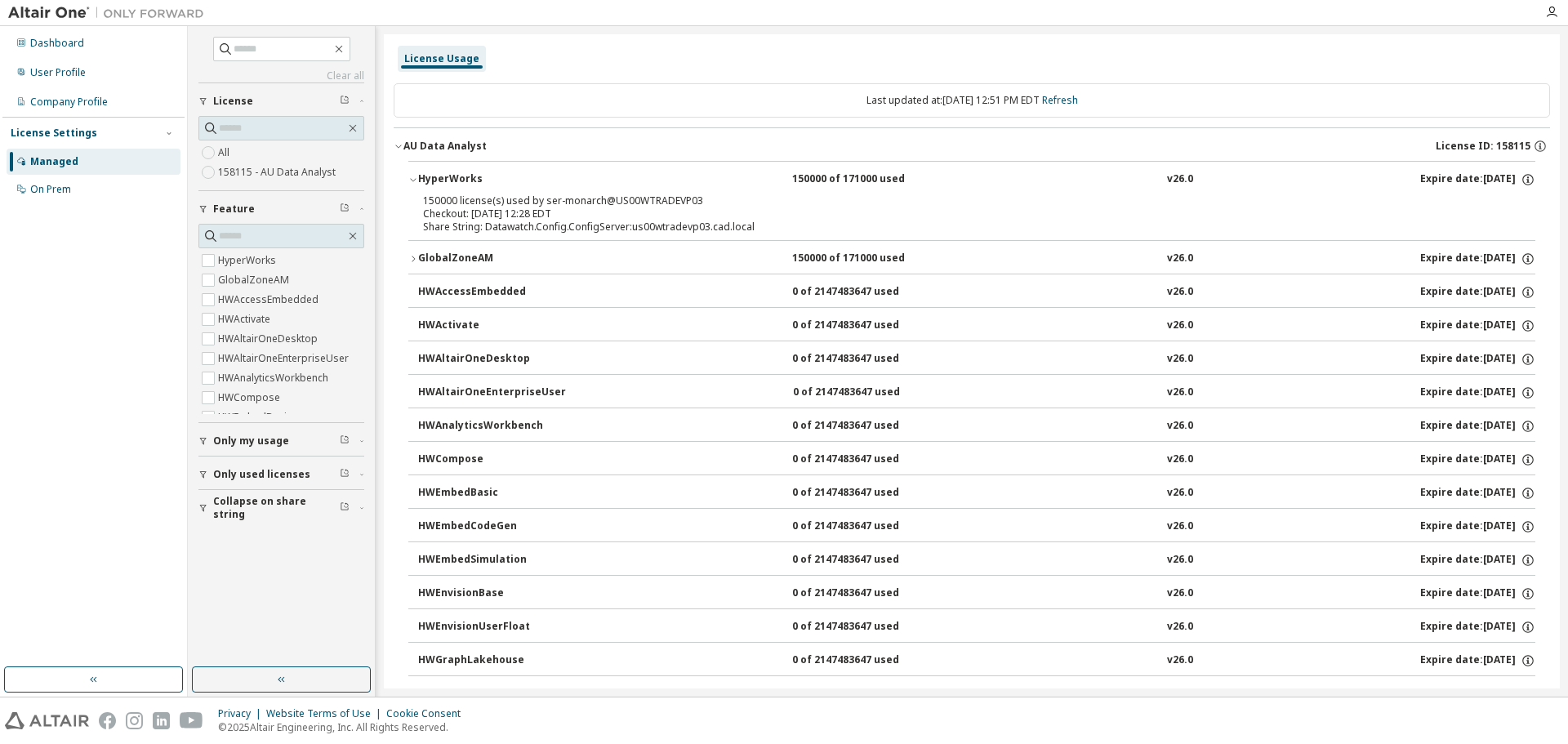
click at [417, 256] on icon "button" at bounding box center [413, 258] width 10 height 10
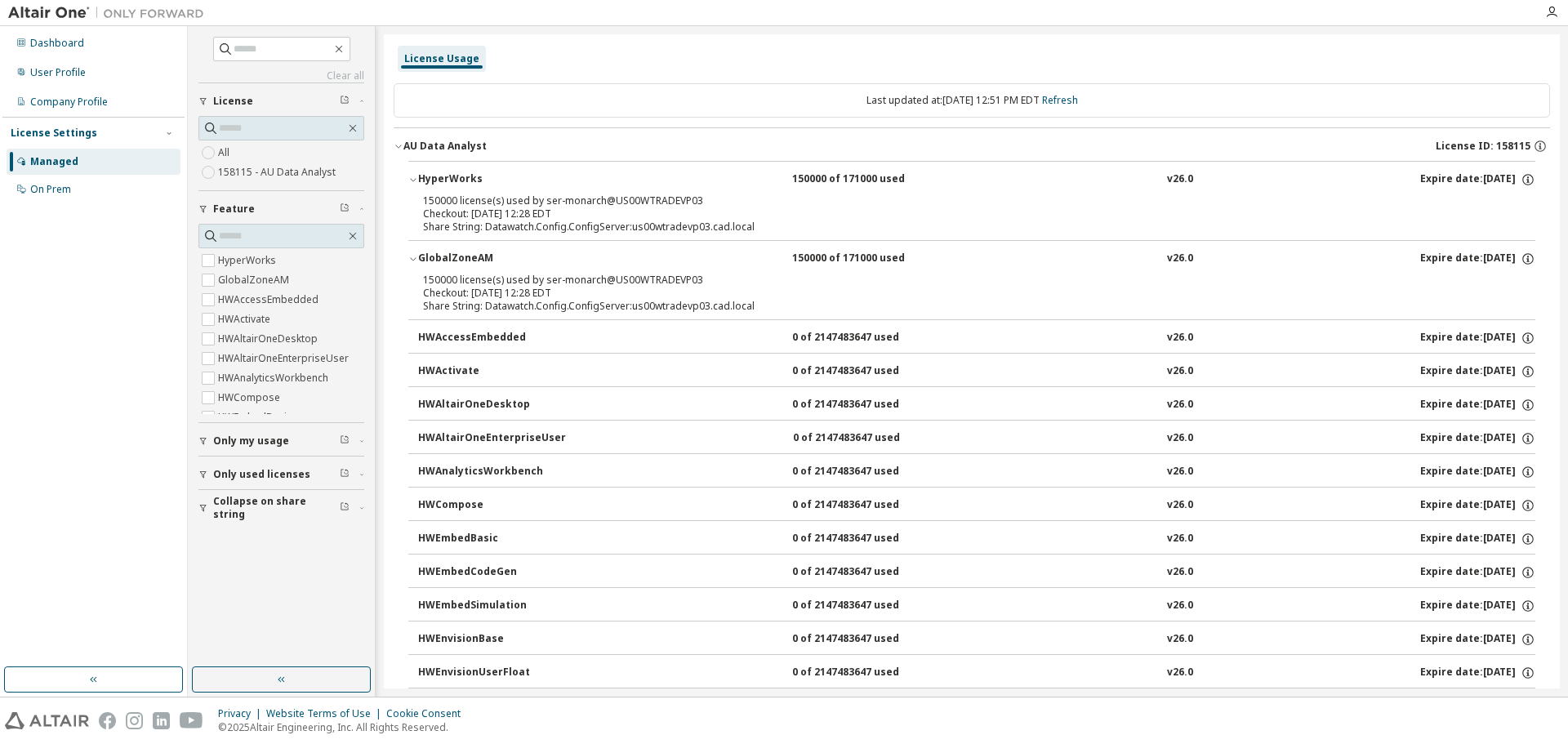
click at [417, 256] on icon "button" at bounding box center [413, 258] width 10 height 10
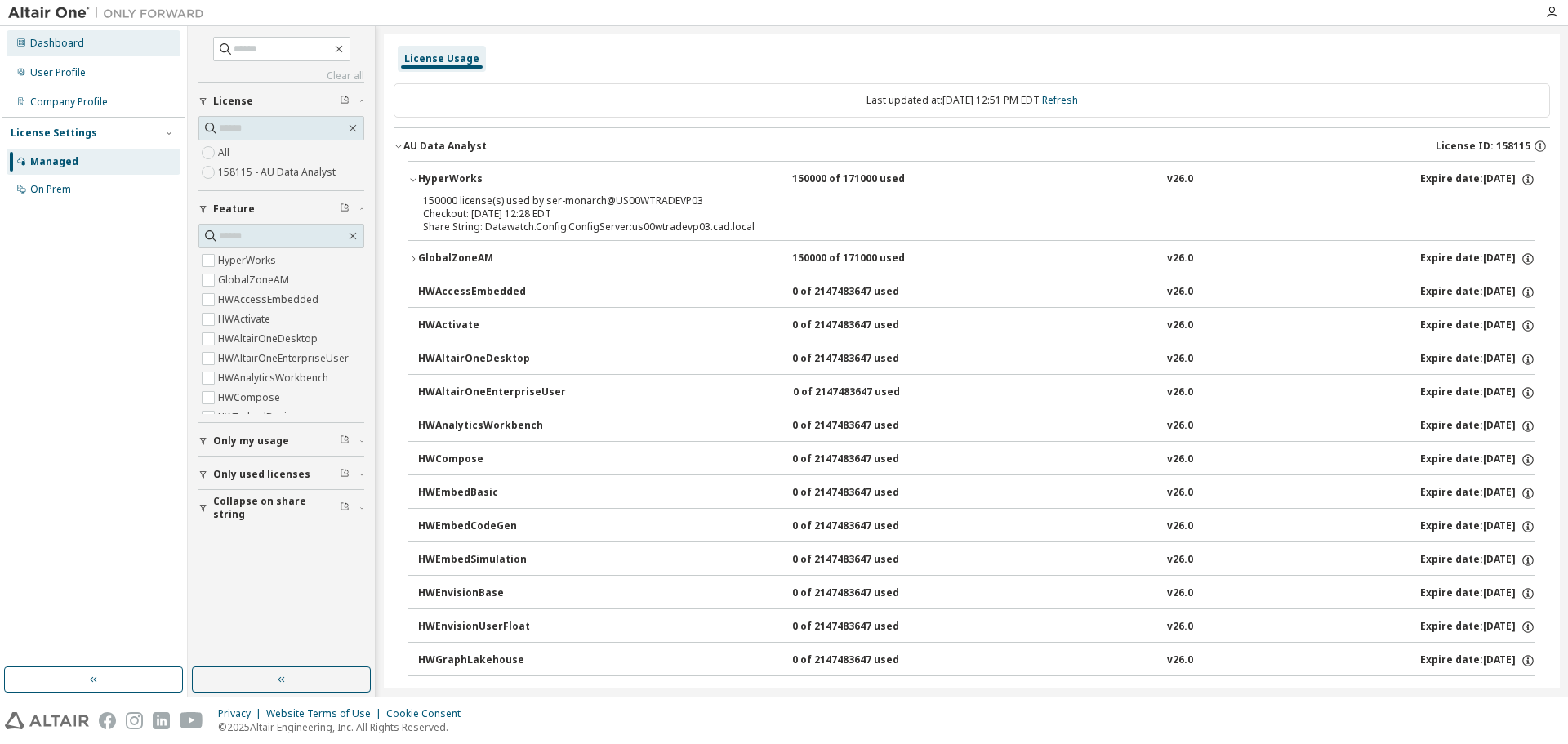
click at [63, 47] on div "Dashboard" at bounding box center [57, 43] width 54 height 13
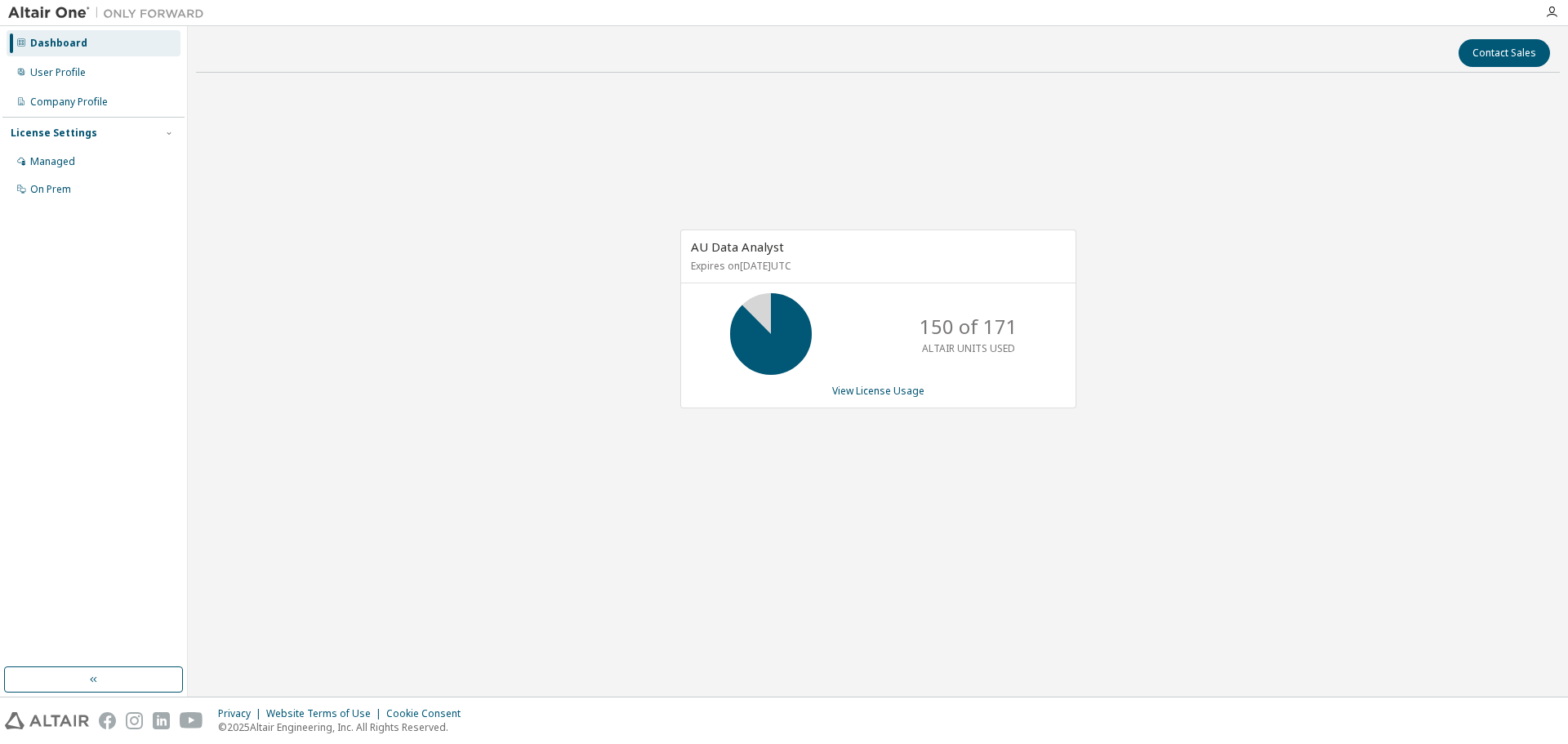
click at [63, 47] on div "Dashboard" at bounding box center [58, 43] width 57 height 13
click at [905, 394] on link "View License Usage" at bounding box center [878, 391] width 92 height 14
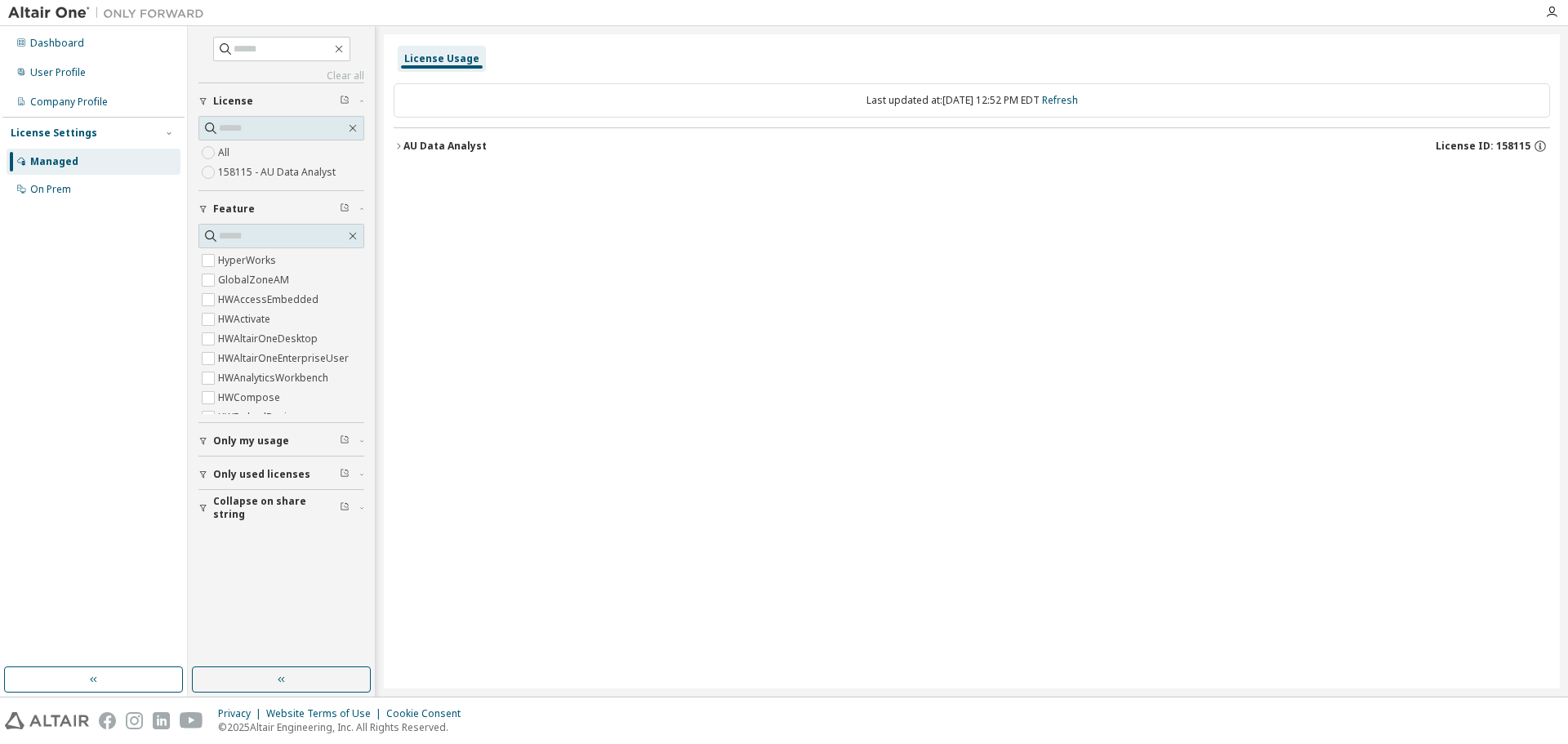
click at [397, 146] on icon "button" at bounding box center [398, 145] width 10 height 10
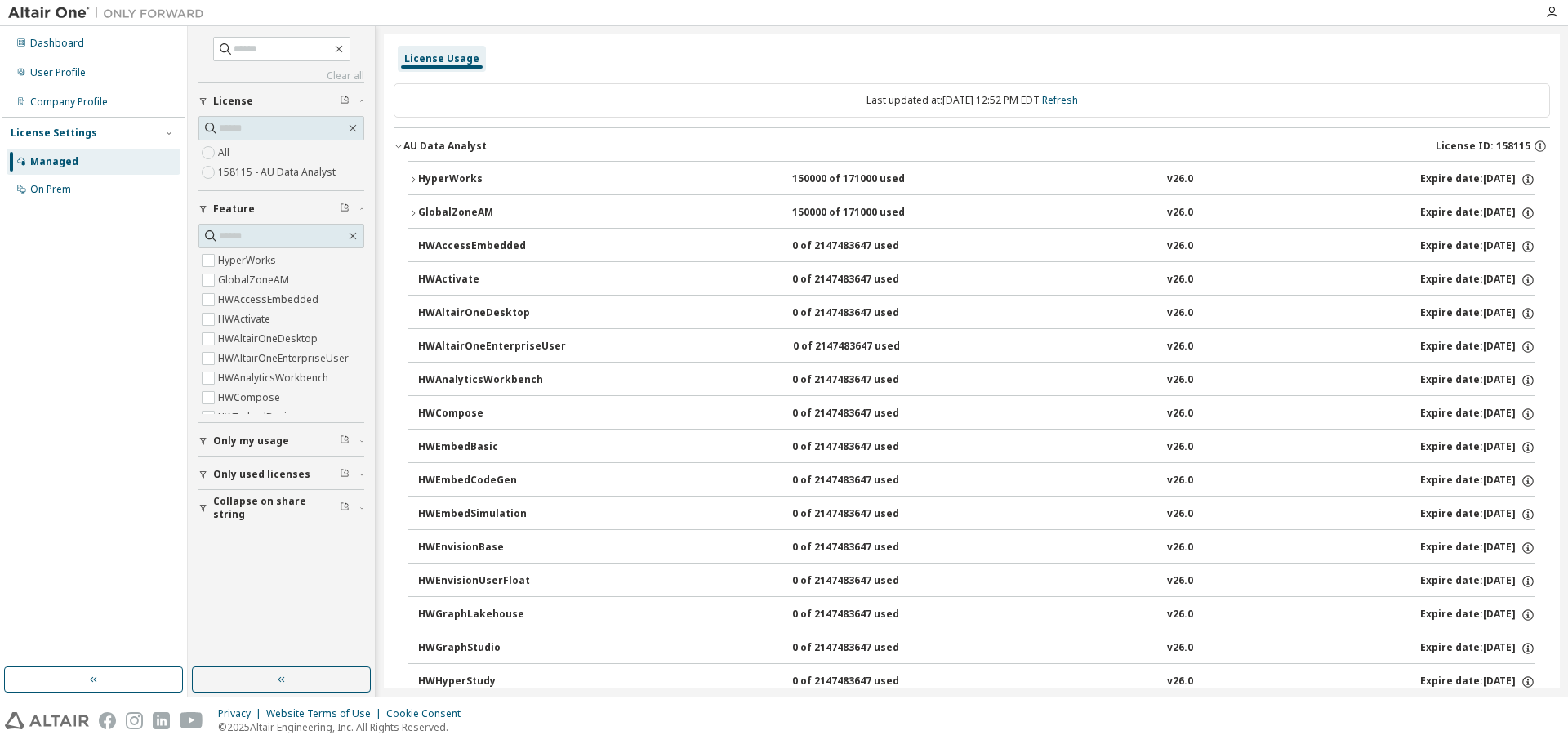
click at [417, 179] on icon "button" at bounding box center [413, 179] width 10 height 10
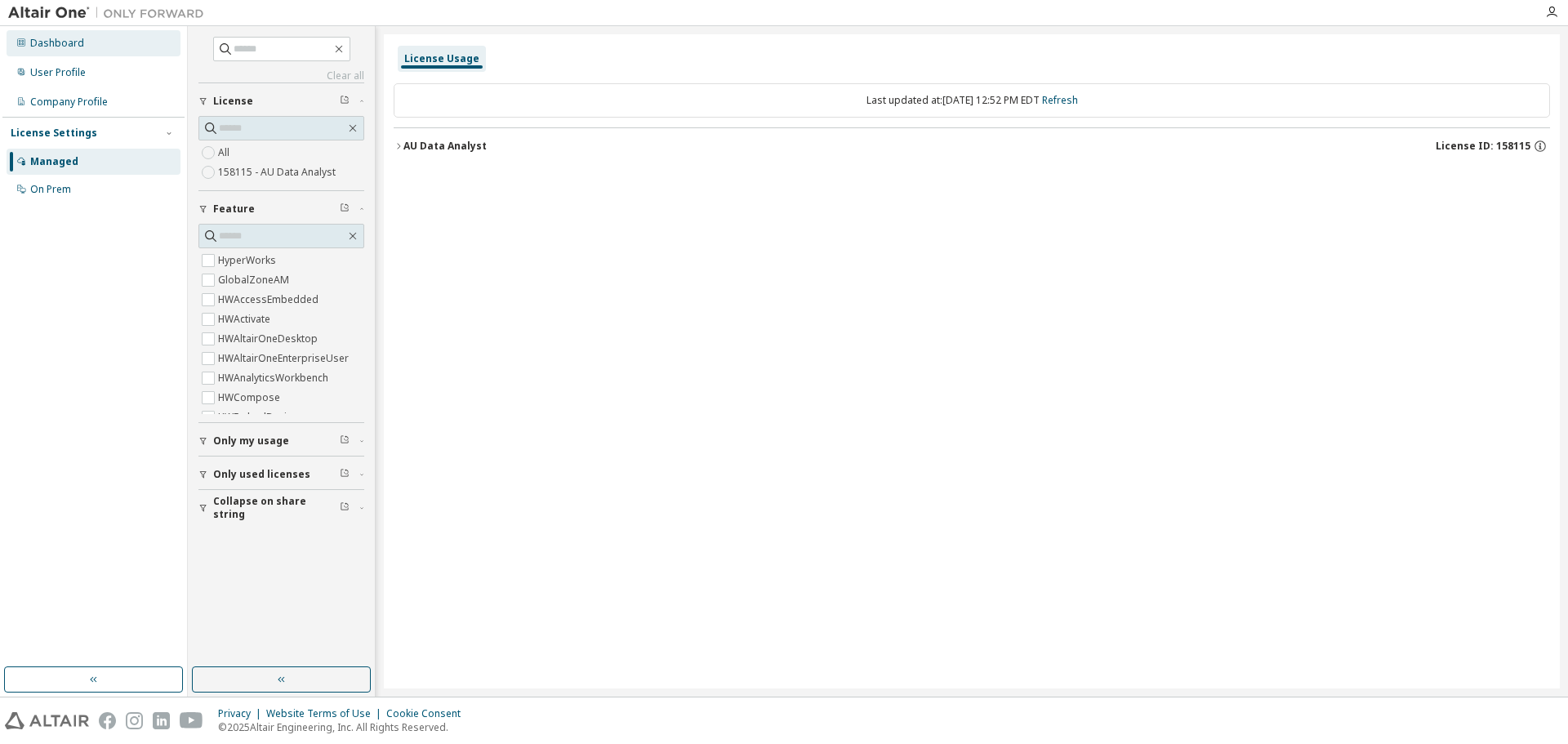
click at [51, 44] on div "Dashboard" at bounding box center [57, 43] width 54 height 13
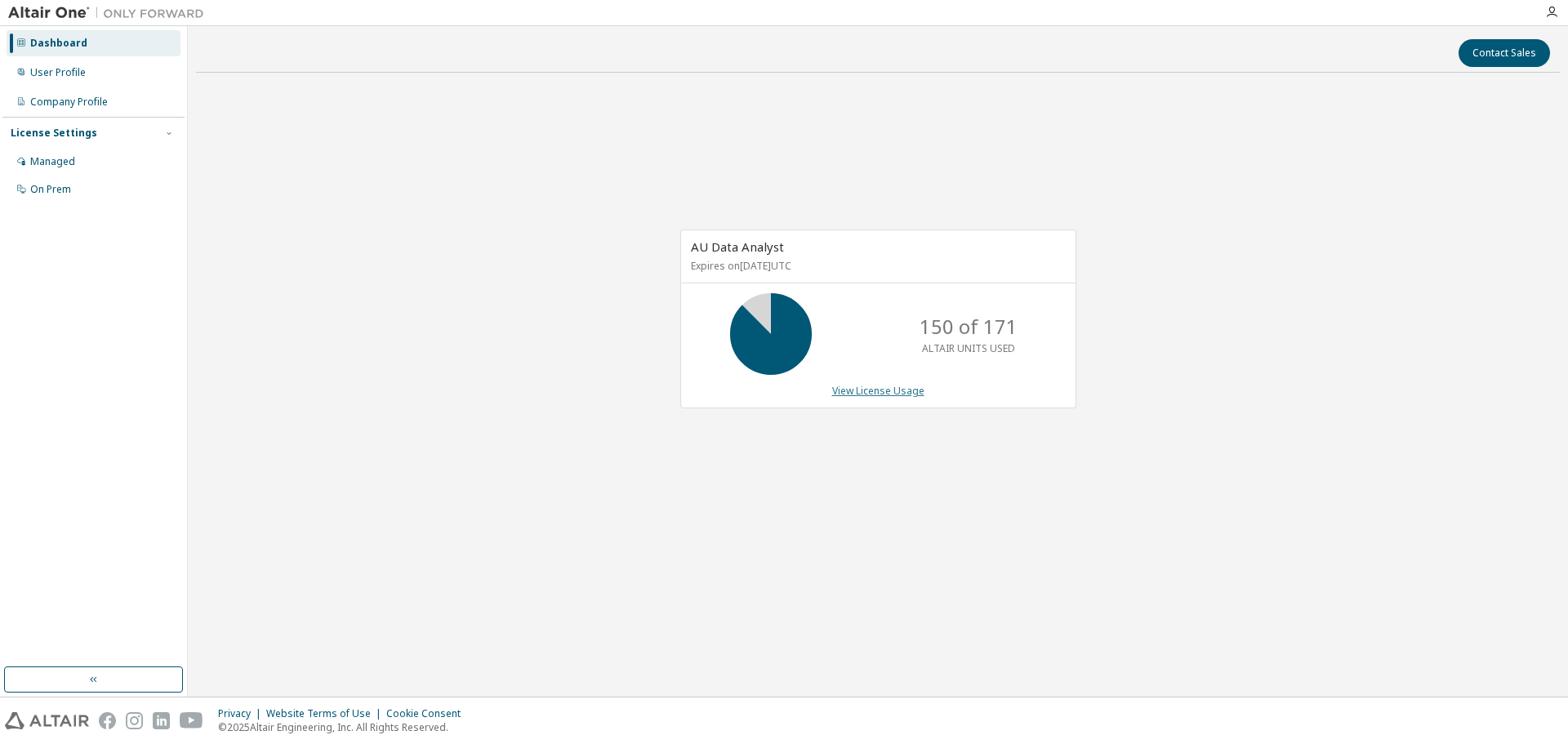
click at [875, 392] on link "View License Usage" at bounding box center [878, 391] width 92 height 14
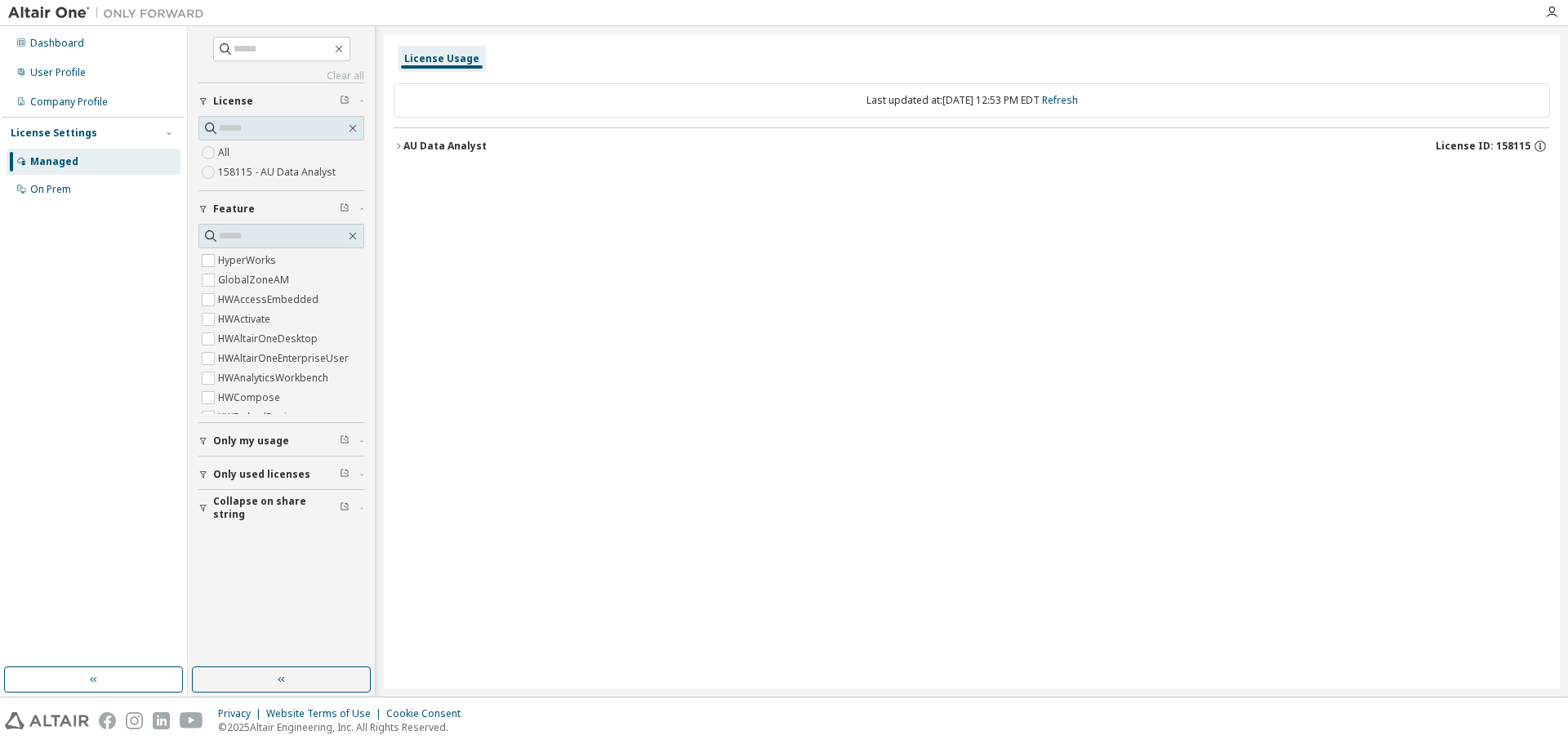
click at [400, 145] on icon "button" at bounding box center [398, 145] width 10 height 10
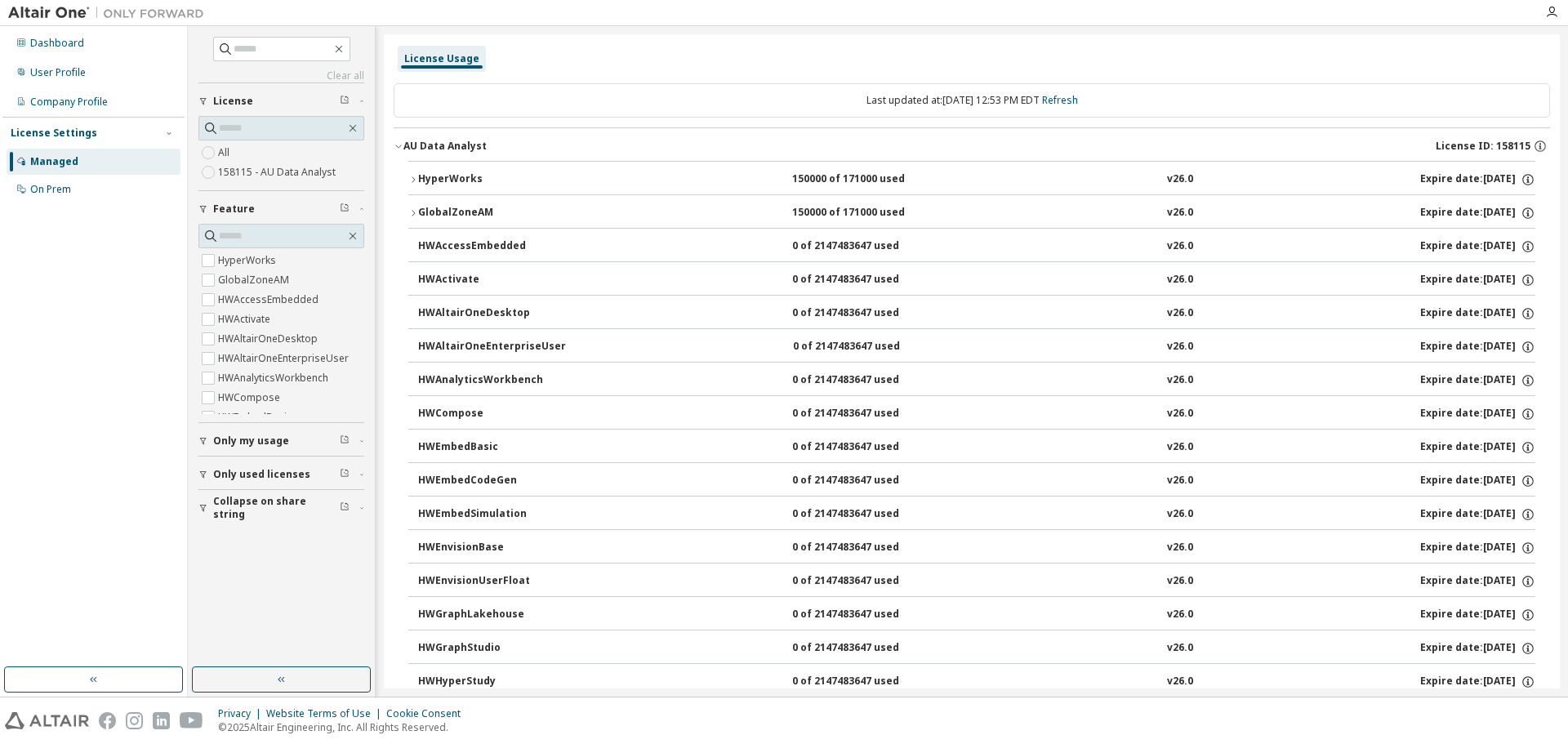
click at [417, 180] on icon "button" at bounding box center [413, 179] width 10 height 10
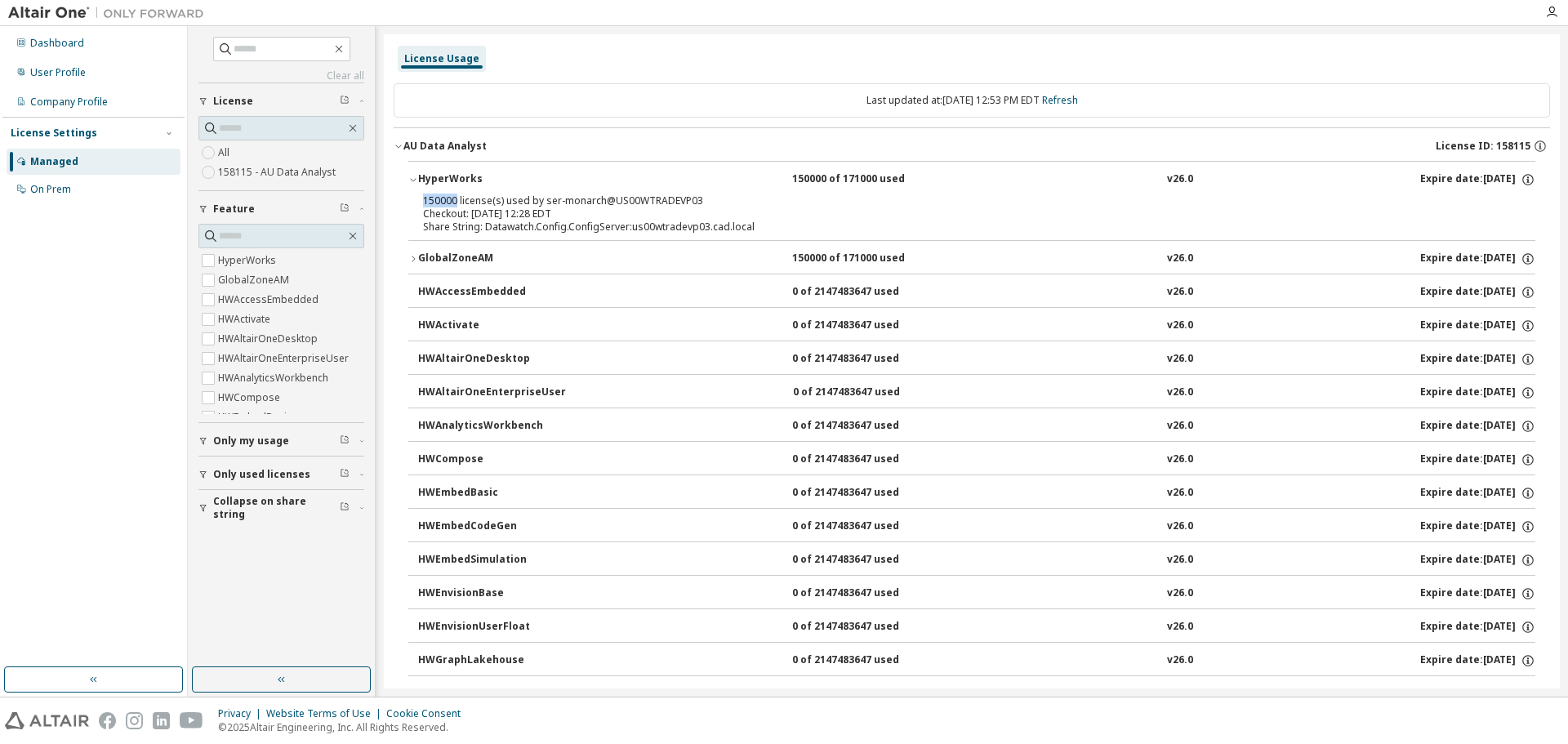
drag, startPoint x: 423, startPoint y: 197, endPoint x: 463, endPoint y: 198, distance: 40.0
click at [458, 198] on div "150000 license(s) used by ser-monarch@US00WTRADEVP03 Checkout: [DATE] 12:28 EDT…" at bounding box center [972, 216] width 1127 height 46
click at [675, 200] on div "150000 license(s) used by ser-monarch@US00WTRADEVP03" at bounding box center [952, 200] width 1059 height 13
drag, startPoint x: 645, startPoint y: 200, endPoint x: 698, endPoint y: 197, distance: 53.1
click at [698, 197] on div "150000 license(s) used by ser-monarch@US00WTRADEVP03" at bounding box center [952, 200] width 1059 height 13
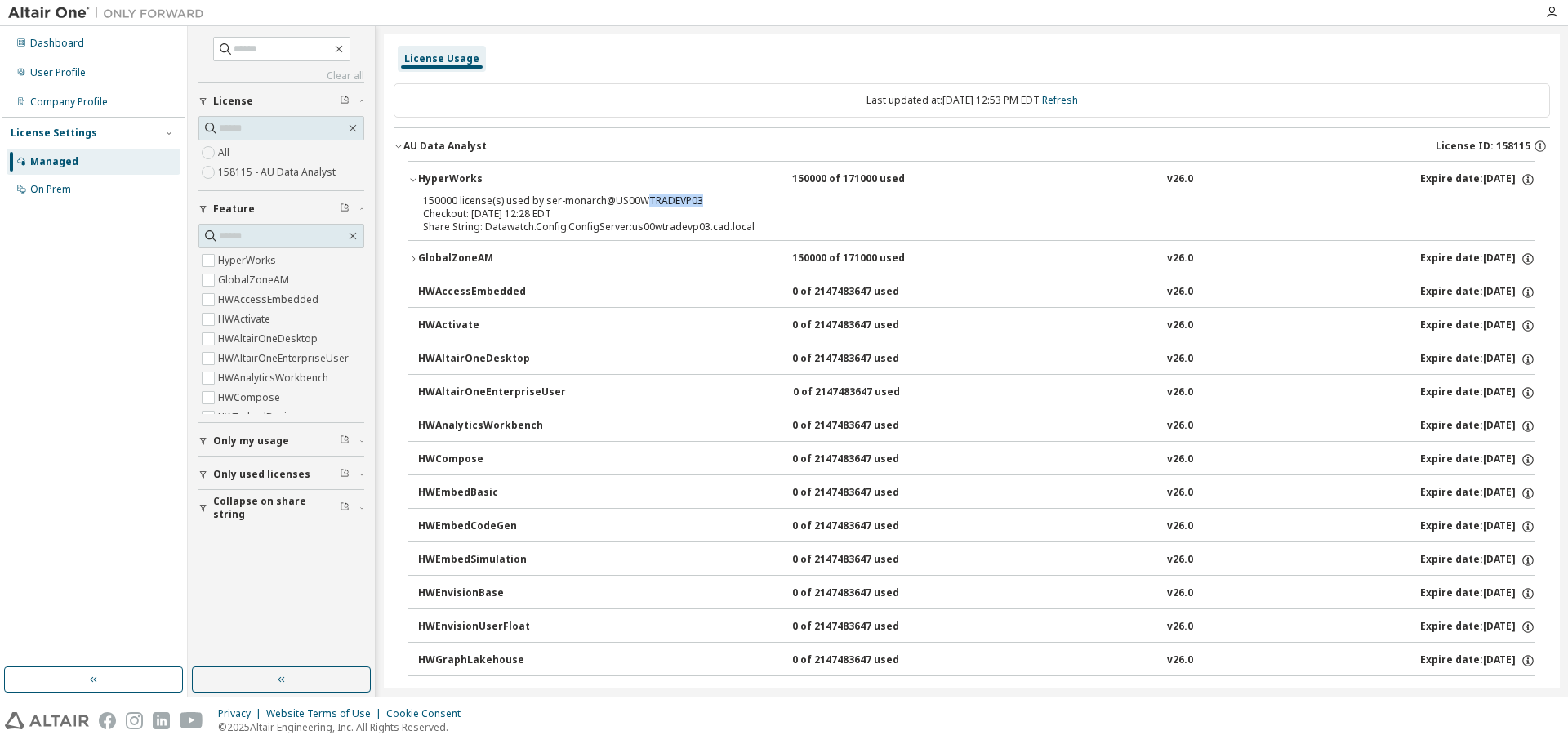
drag, startPoint x: 503, startPoint y: 214, endPoint x: 575, endPoint y: 212, distance: 72.0
click at [575, 212] on div "Checkout: 2025-10-07 12:28 EDT" at bounding box center [952, 214] width 1059 height 13
click at [399, 146] on icon "button" at bounding box center [398, 145] width 10 height 10
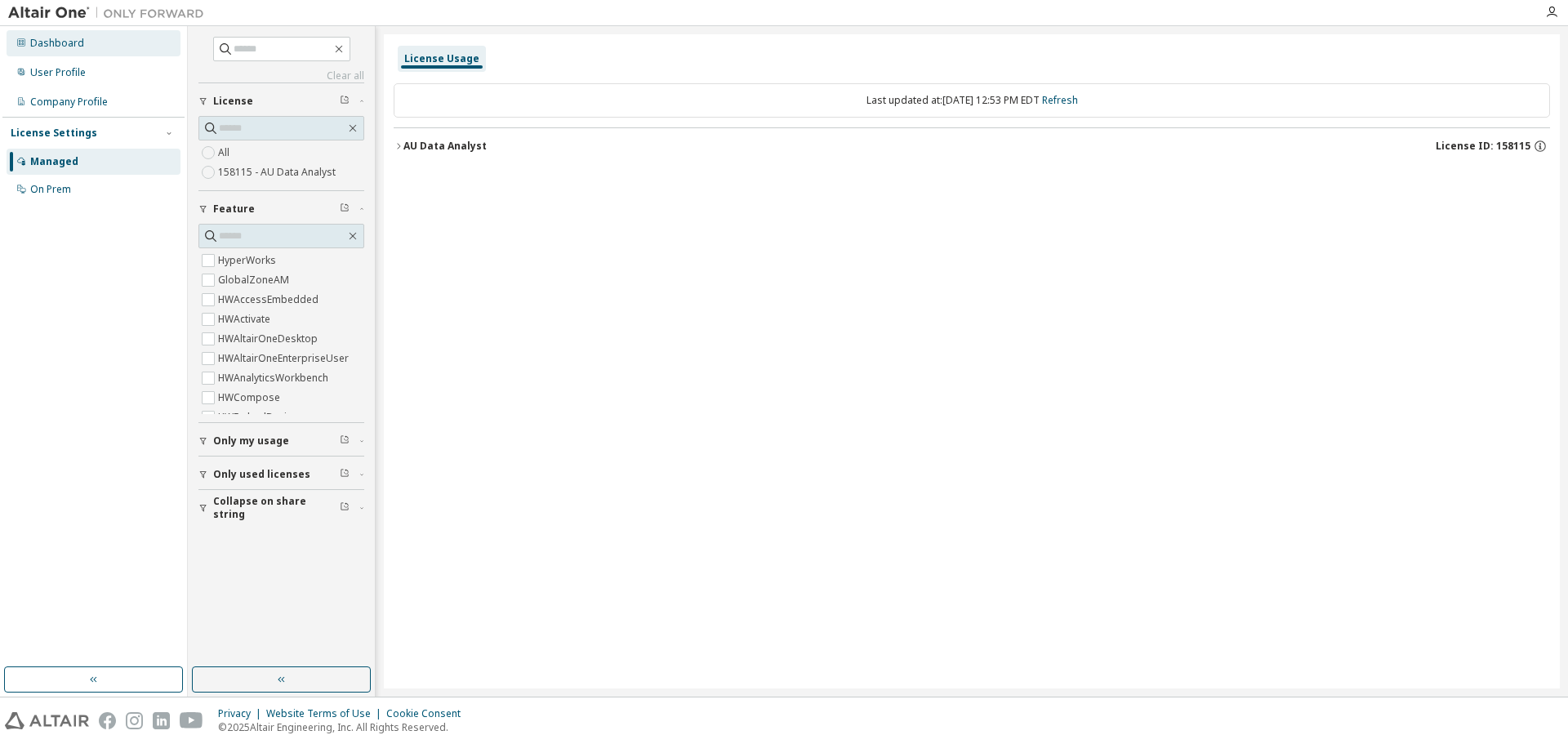
click at [58, 45] on div "Dashboard" at bounding box center [57, 43] width 54 height 13
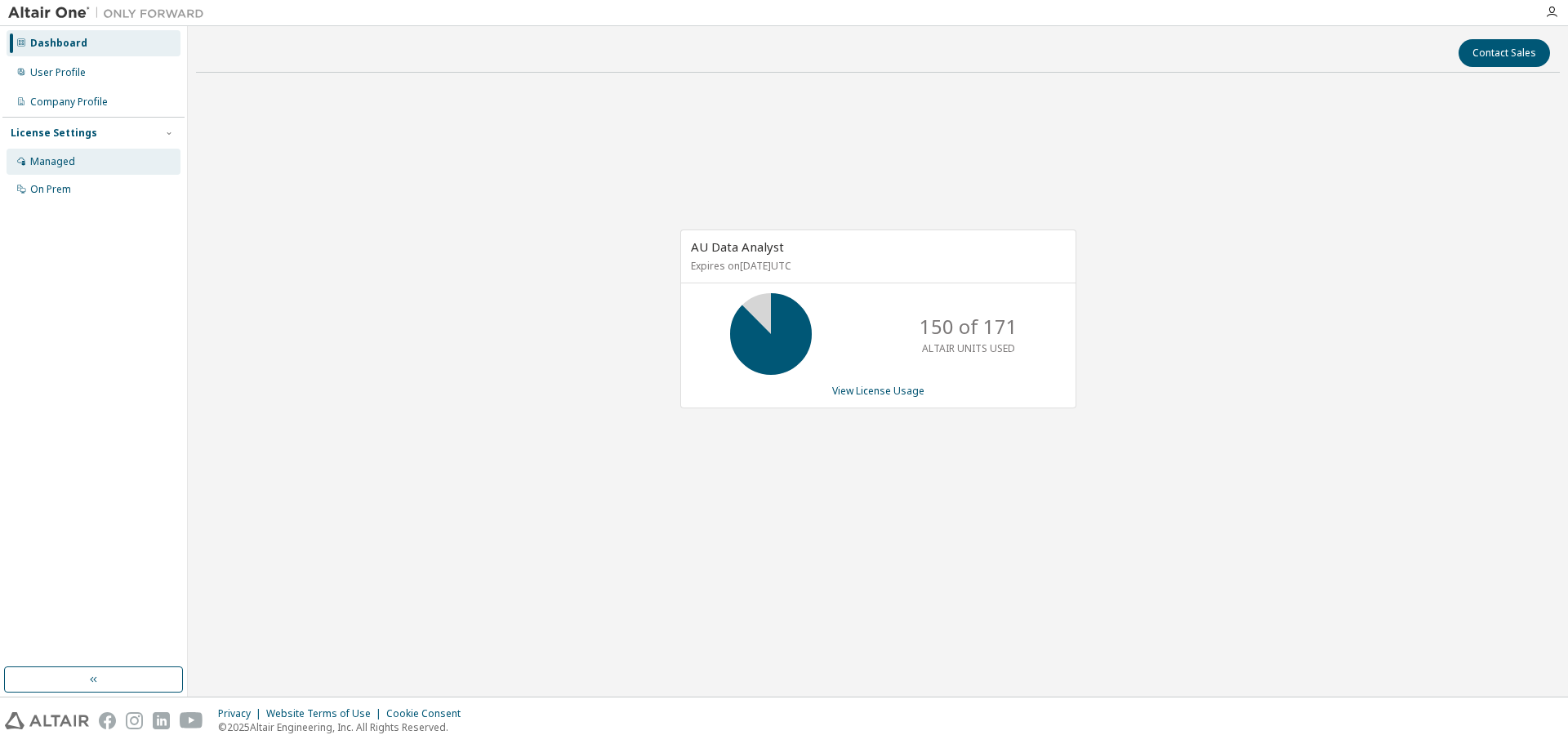
click at [49, 160] on div "Managed" at bounding box center [52, 161] width 45 height 13
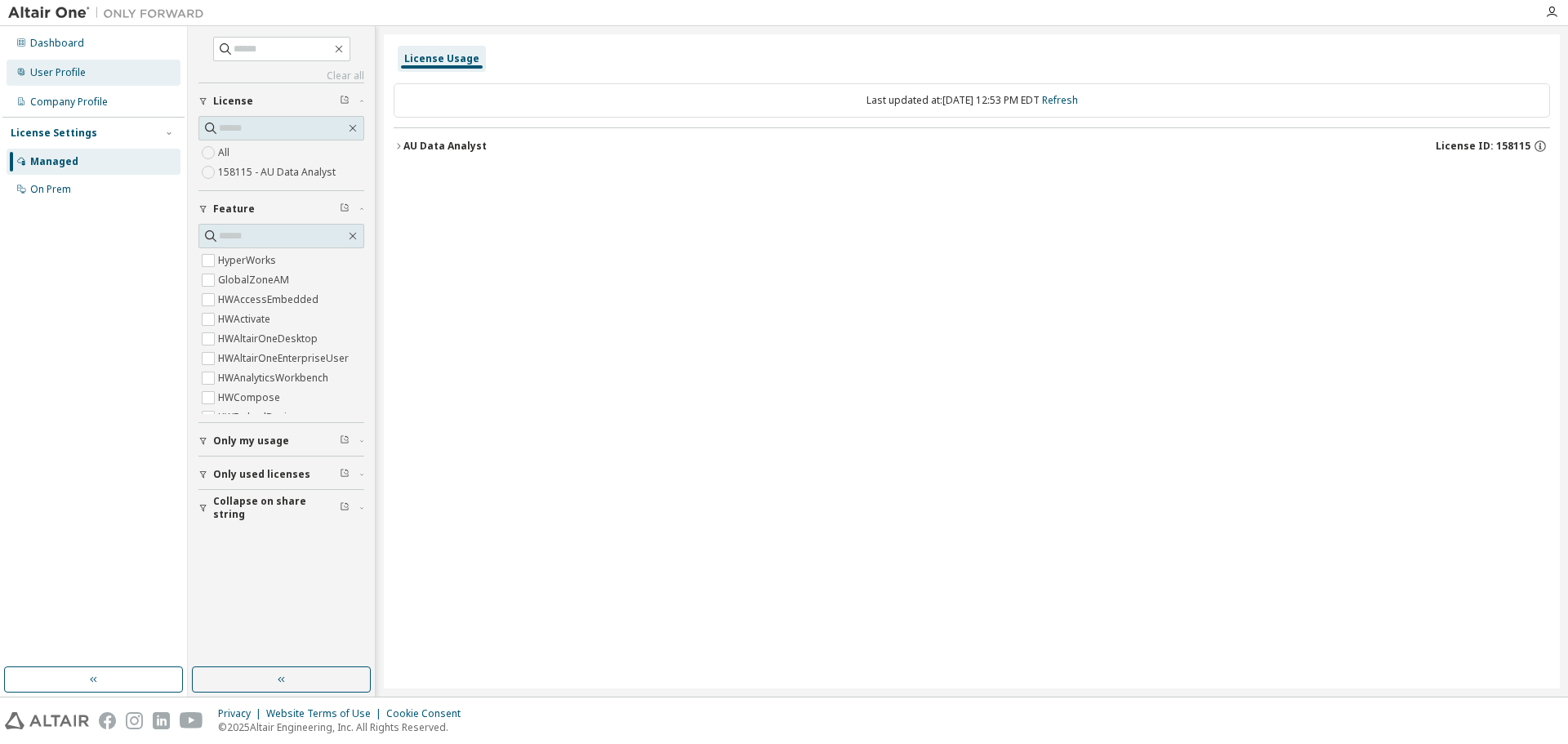
click at [58, 64] on div "User Profile" at bounding box center [93, 73] width 173 height 26
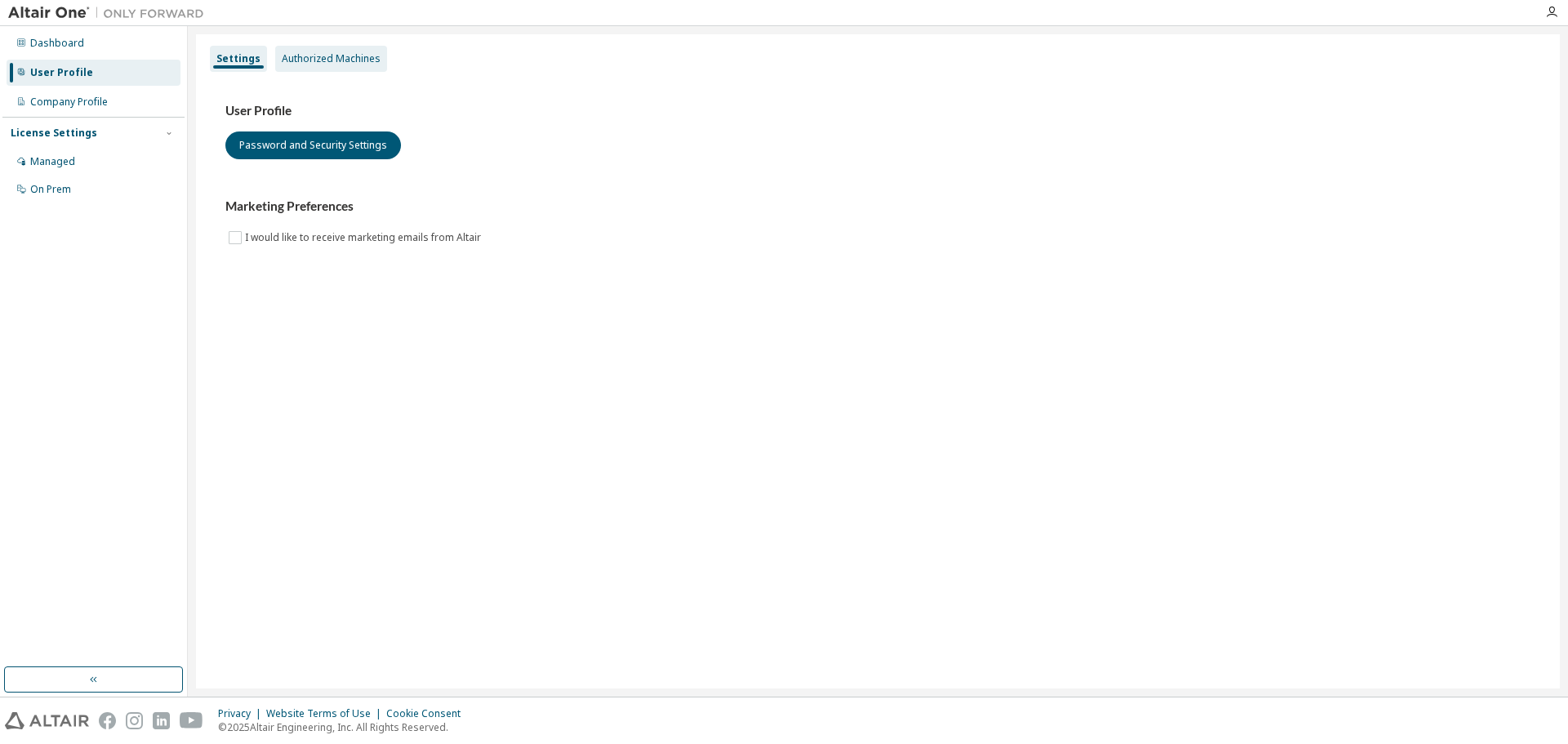
click at [307, 57] on div "Authorized Machines" at bounding box center [331, 59] width 99 height 13
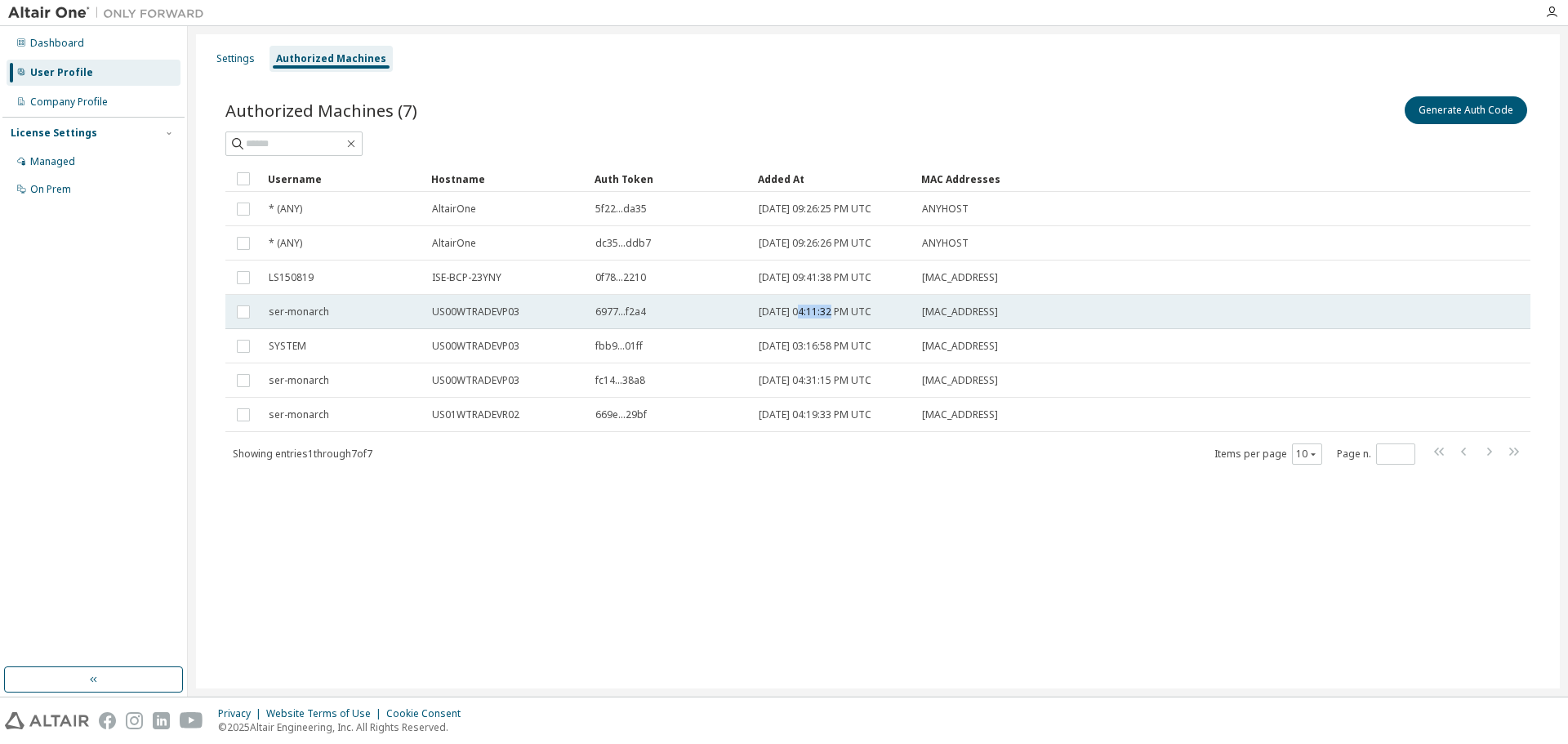
drag, startPoint x: 799, startPoint y: 310, endPoint x: 832, endPoint y: 309, distance: 33.0
click at [832, 309] on span "[DATE] 04:11:32 PM UTC" at bounding box center [814, 311] width 113 height 13
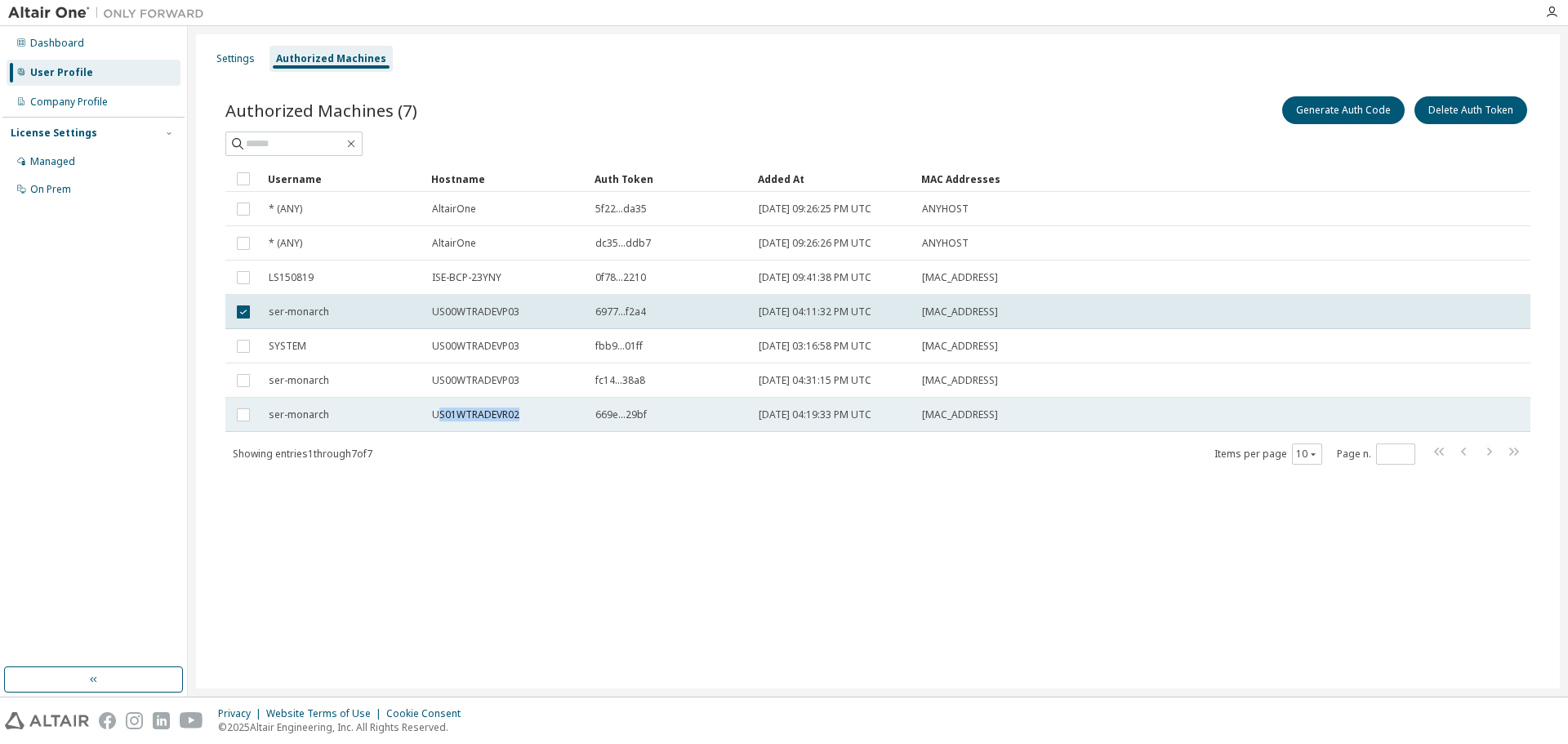
drag, startPoint x: 437, startPoint y: 417, endPoint x: 528, endPoint y: 409, distance: 91.4
click at [528, 409] on div "US01WTRADEVR02" at bounding box center [506, 415] width 148 height 13
drag, startPoint x: 812, startPoint y: 414, endPoint x: 855, endPoint y: 410, distance: 43.2
click at [855, 410] on span "2025-10-07 04:19:33 PM UTC" at bounding box center [814, 415] width 113 height 13
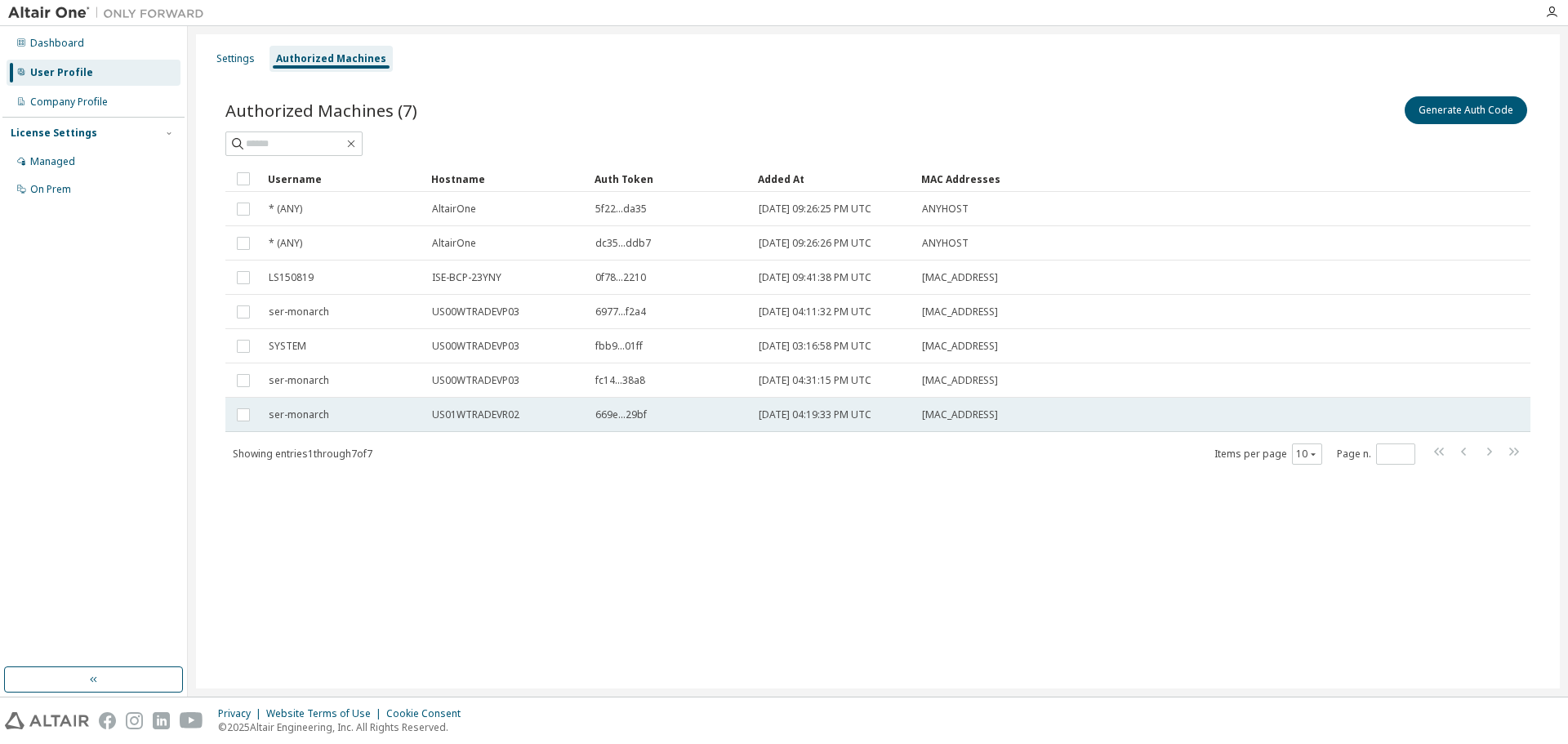
click at [803, 420] on span "2025-10-07 04:19:33 PM UTC" at bounding box center [814, 415] width 113 height 13
drag, startPoint x: 812, startPoint y: 413, endPoint x: 843, endPoint y: 410, distance: 31.1
click at [843, 410] on span "2025-10-07 04:19:33 PM UTC" at bounding box center [814, 415] width 113 height 13
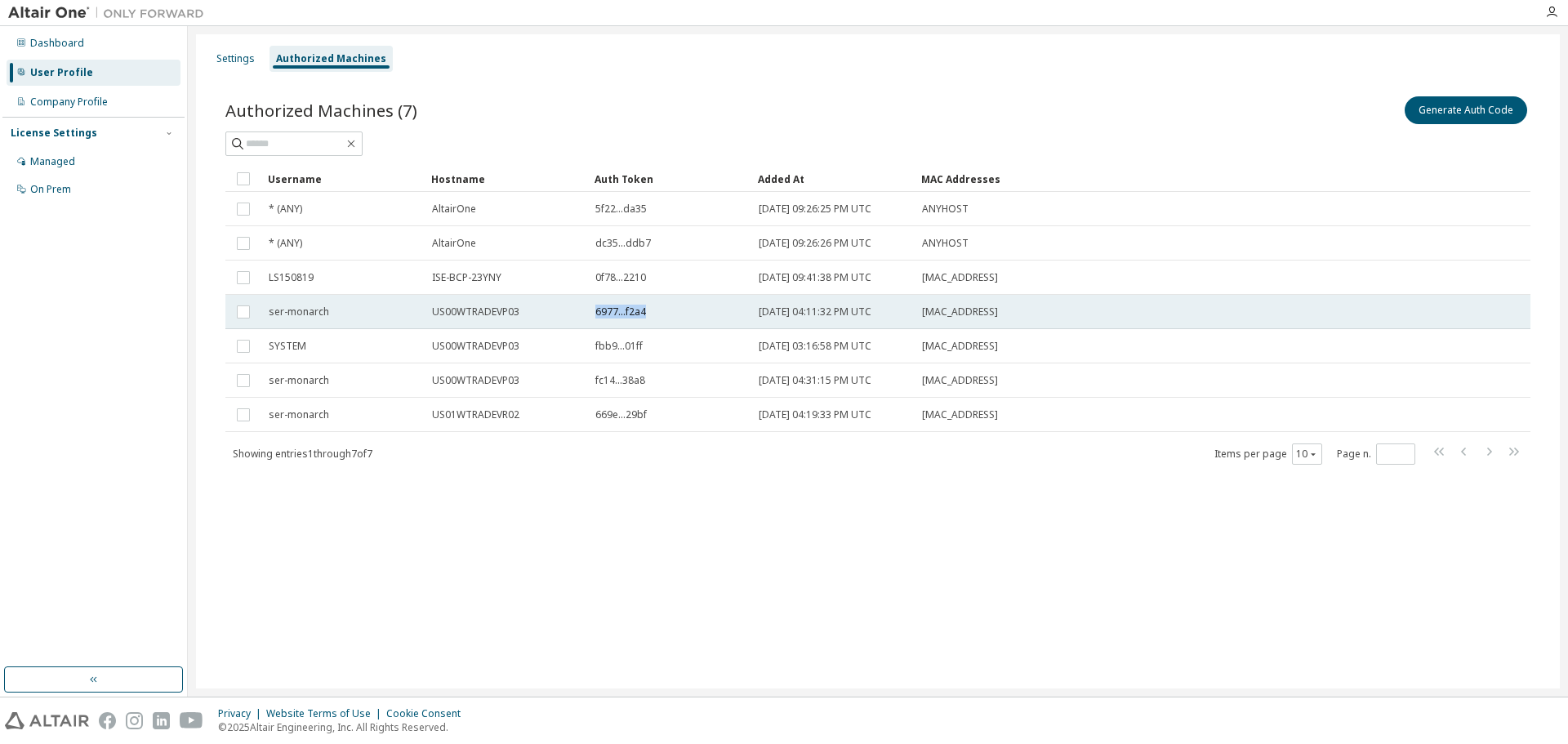
drag, startPoint x: 594, startPoint y: 310, endPoint x: 665, endPoint y: 309, distance: 71.0
click at [665, 309] on td "6977...f2a4" at bounding box center [669, 311] width 163 height 34
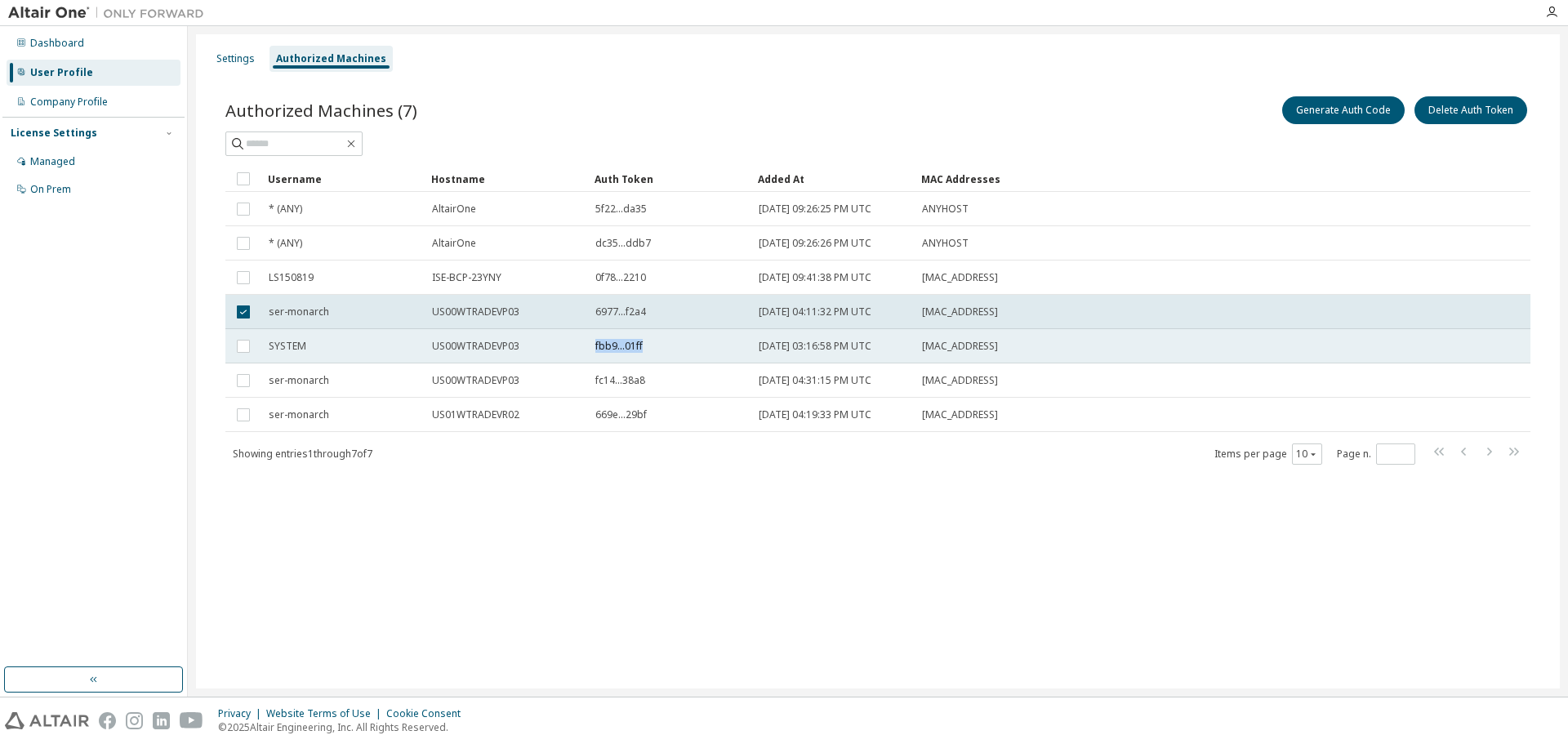
drag, startPoint x: 594, startPoint y: 344, endPoint x: 653, endPoint y: 345, distance: 59.0
click at [653, 345] on td "fbb9...01ff" at bounding box center [669, 346] width 163 height 34
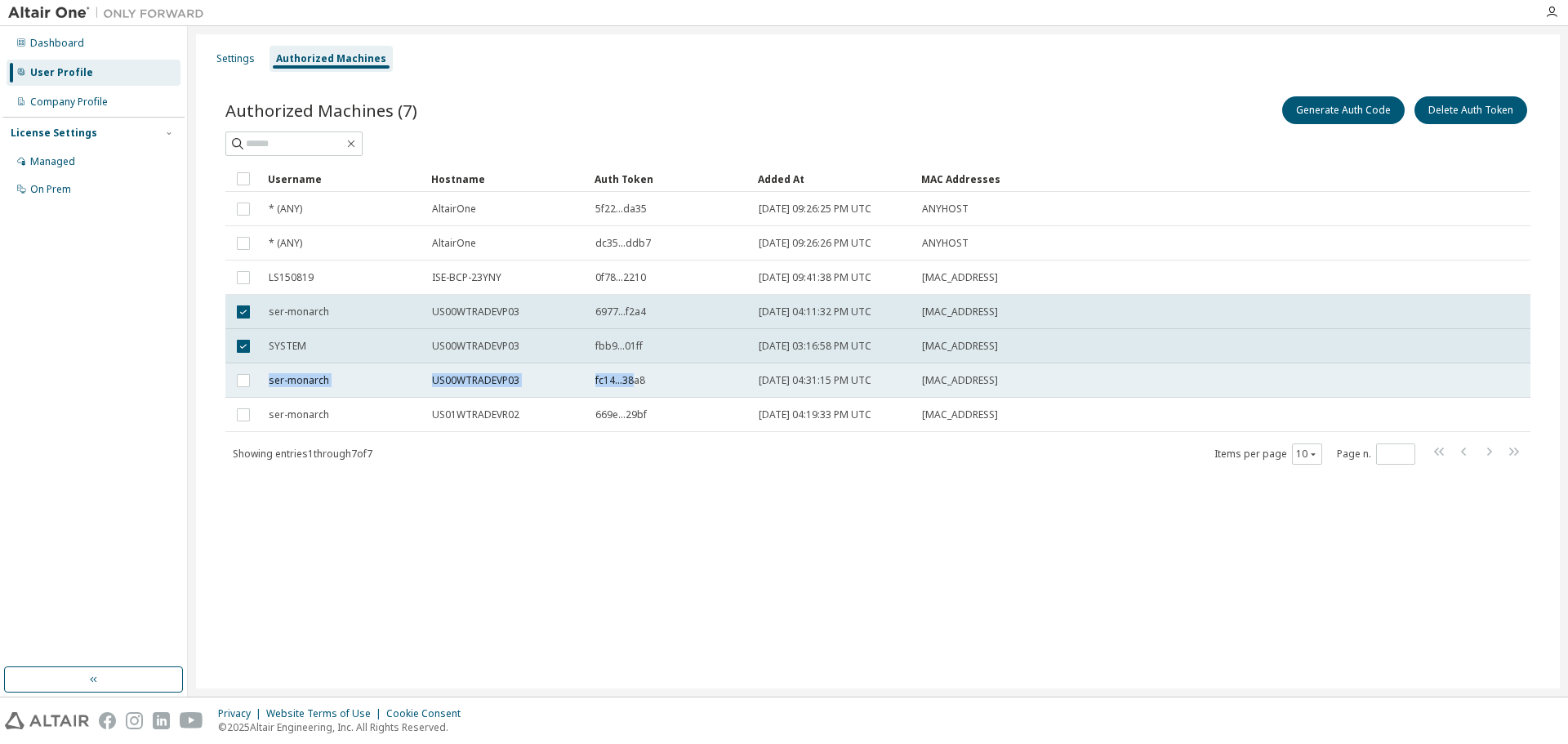
drag, startPoint x: 268, startPoint y: 377, endPoint x: 633, endPoint y: 379, distance: 365.0
click at [633, 379] on tr "ser-monarch US00WTRADEVP03 fc14...38a8 2025-10-06 04:31:15 PM UTC 00:50:56:A2:4…" at bounding box center [878, 380] width 1305 height 34
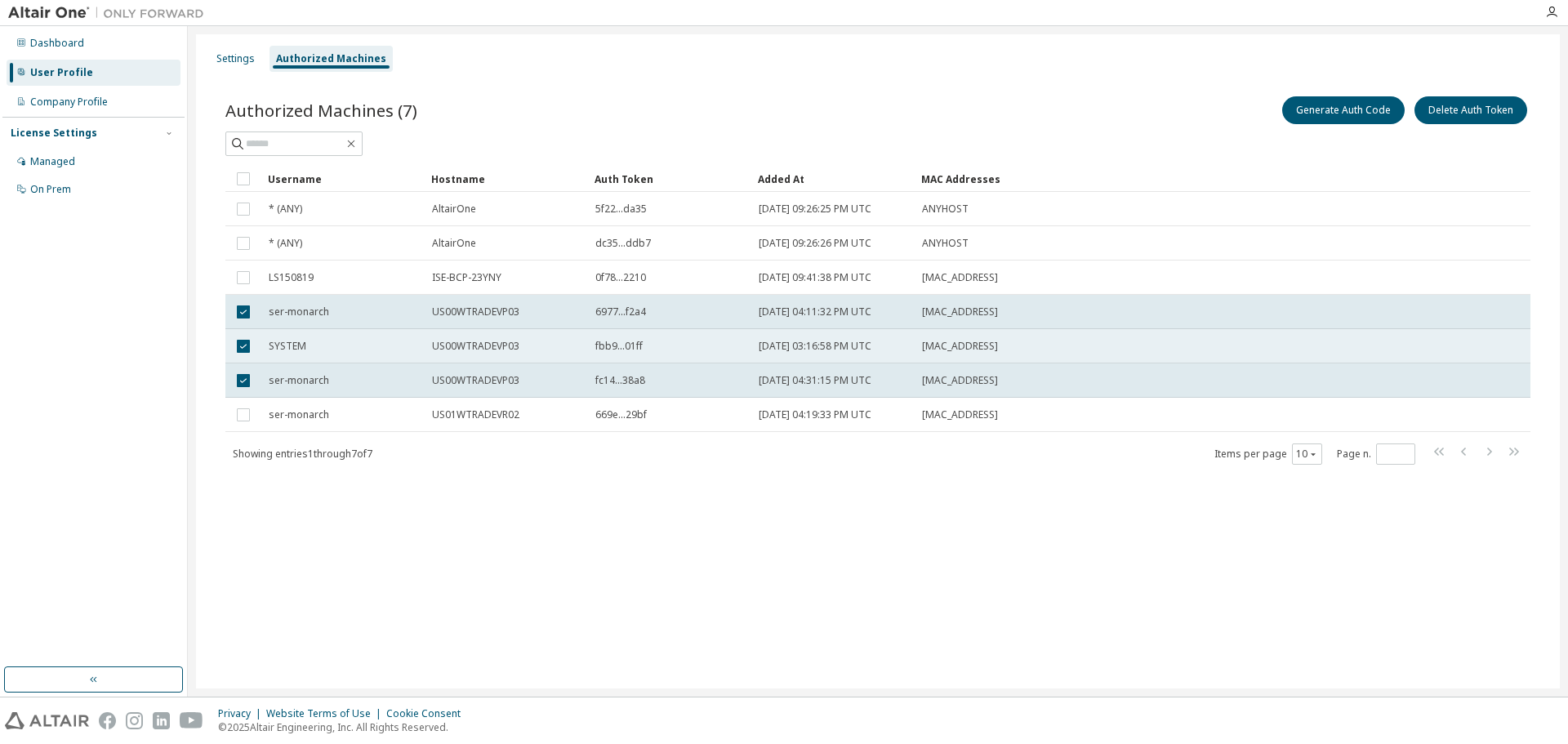
click at [1056, 345] on div "00:50:56:A2:4F:25" at bounding box center [1140, 346] width 437 height 13
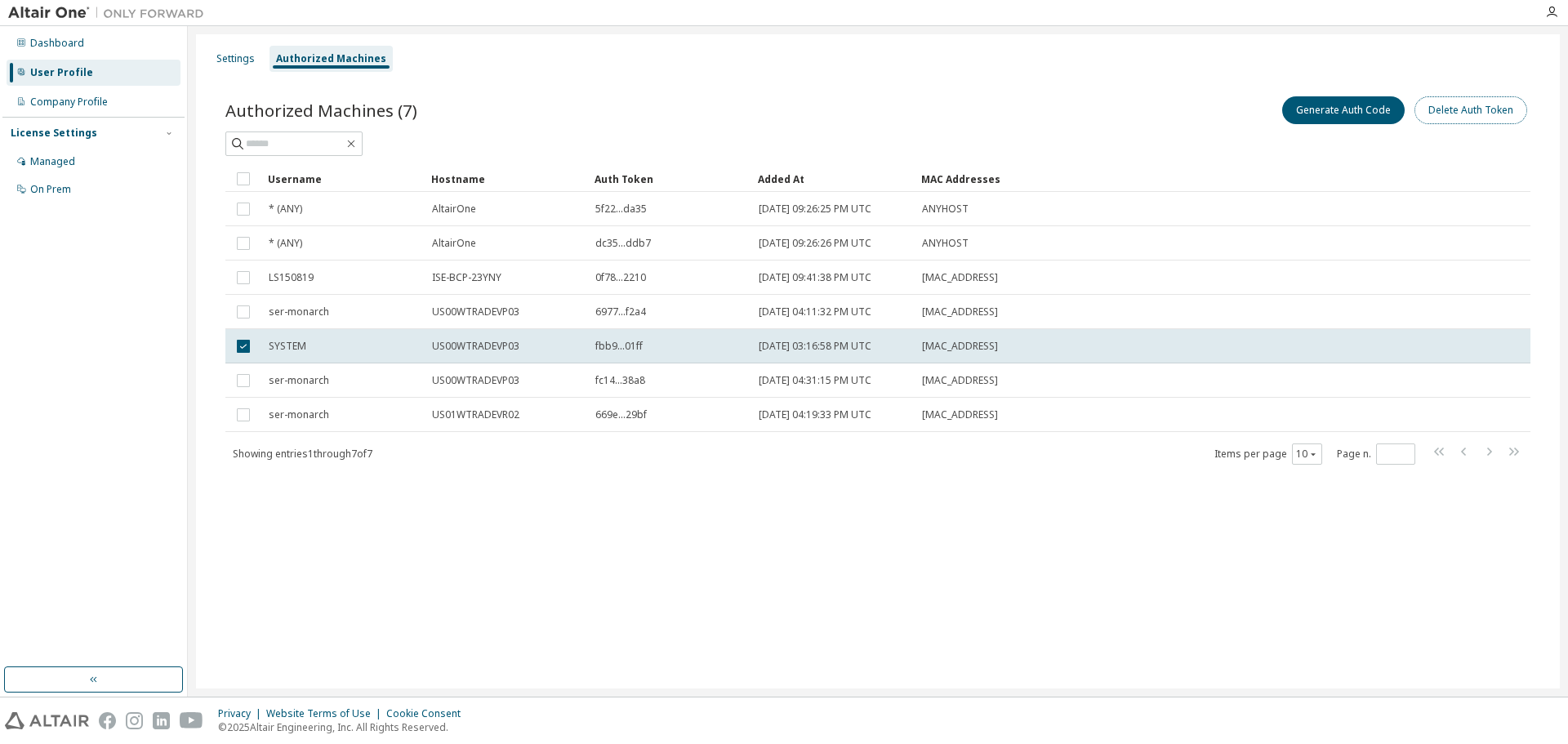
click at [1470, 110] on button "Delete Auth Token" at bounding box center [1470, 110] width 113 height 28
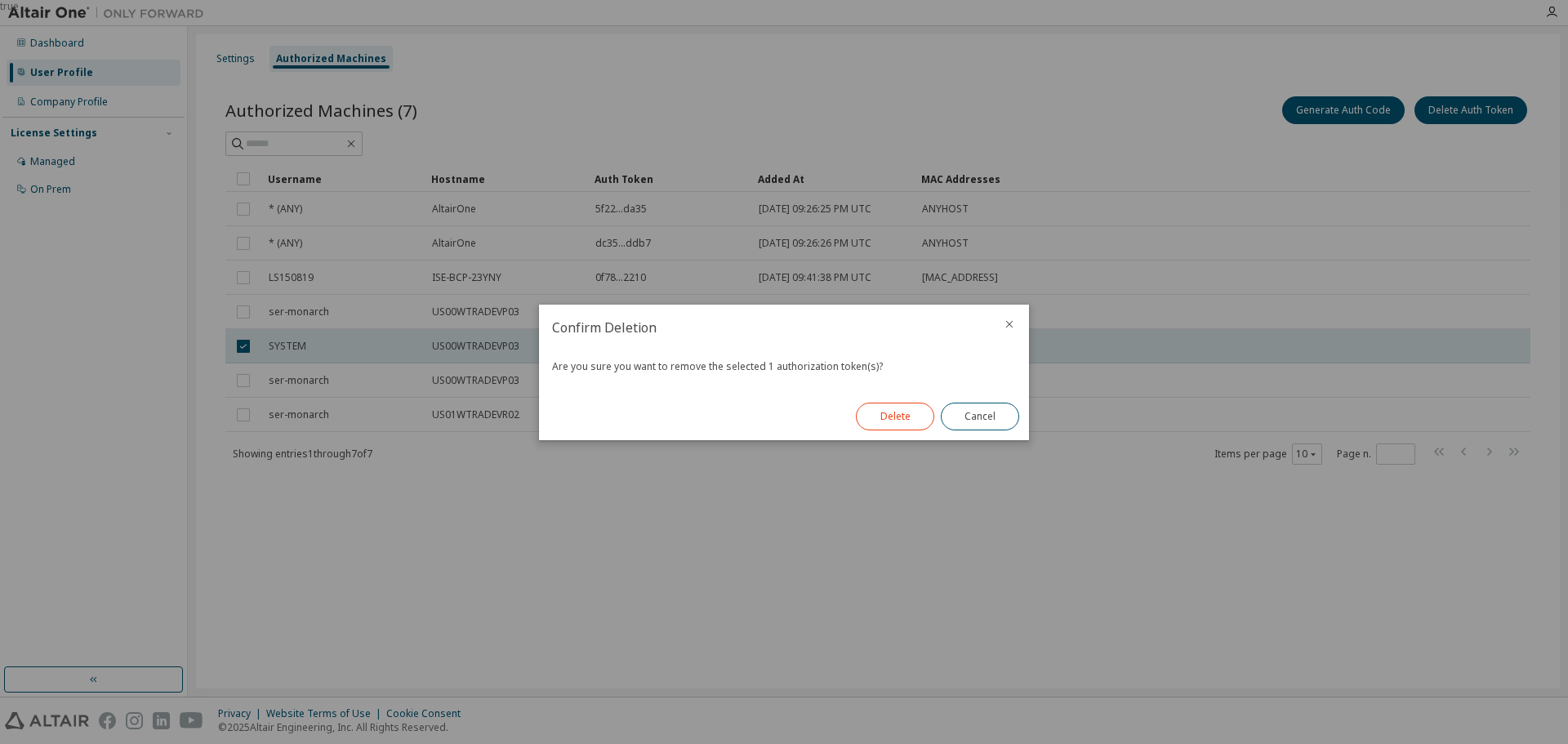
click at [895, 419] on button "Delete" at bounding box center [895, 417] width 78 height 28
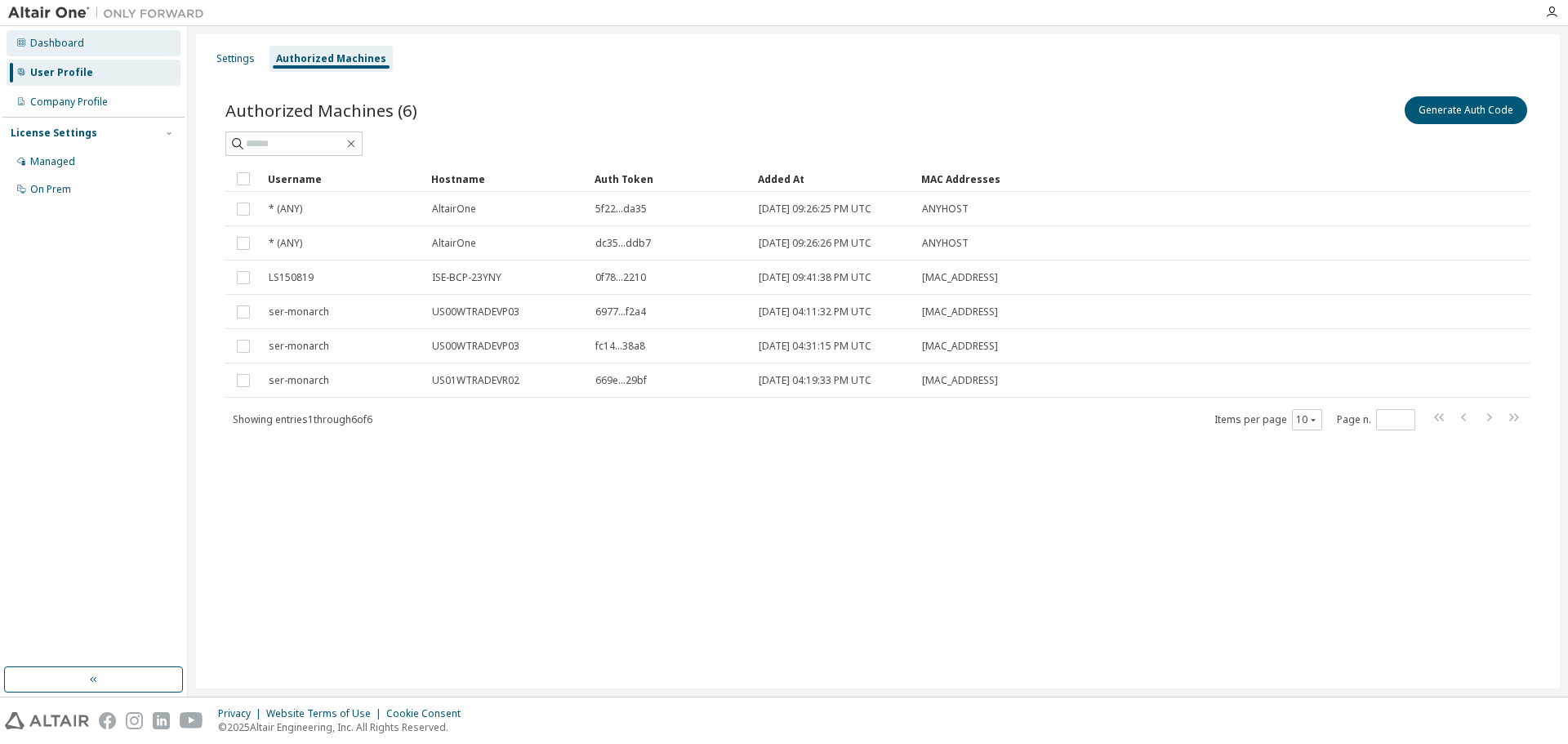
click at [49, 38] on div "Dashboard" at bounding box center [57, 43] width 54 height 13
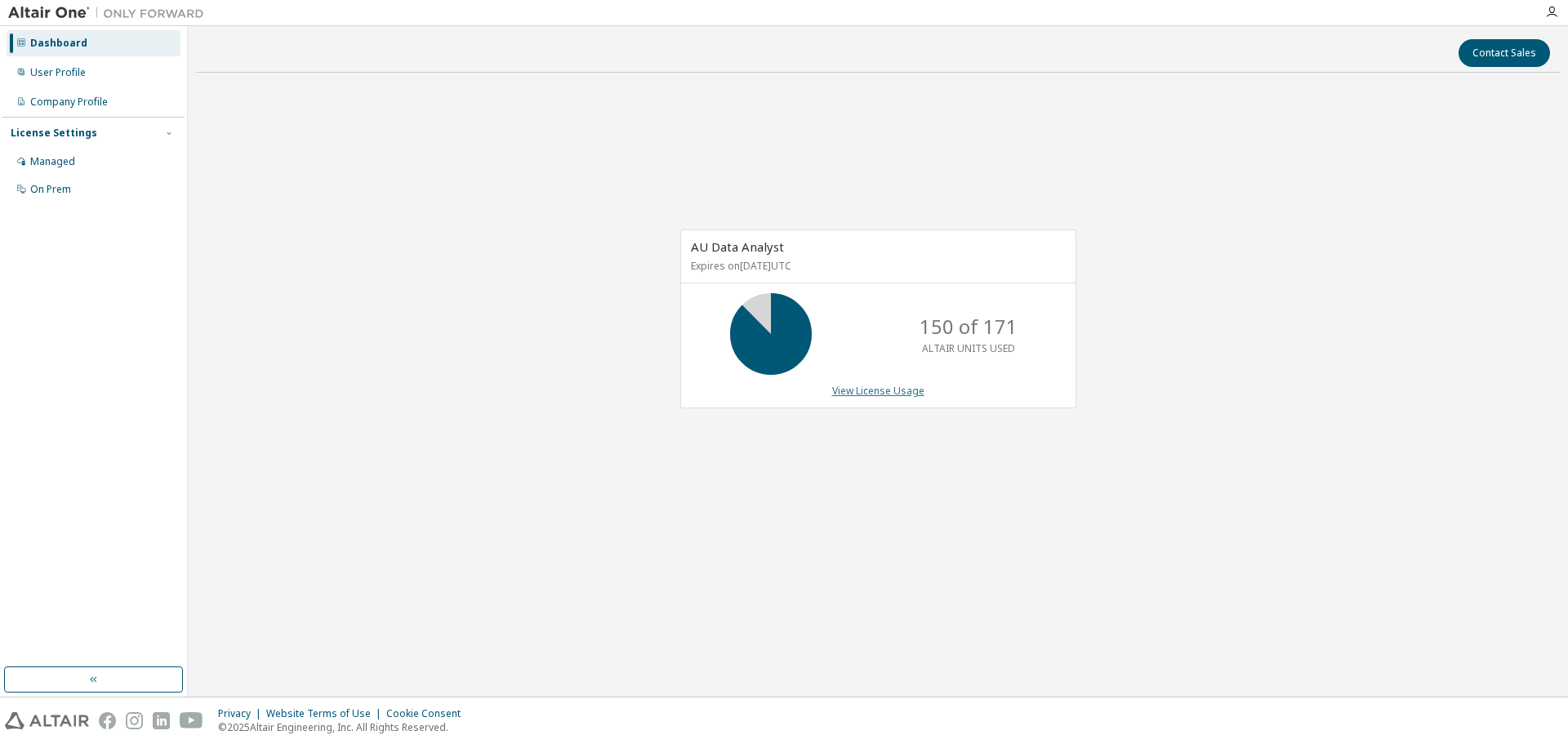
click at [867, 387] on link "View License Usage" at bounding box center [878, 391] width 92 height 14
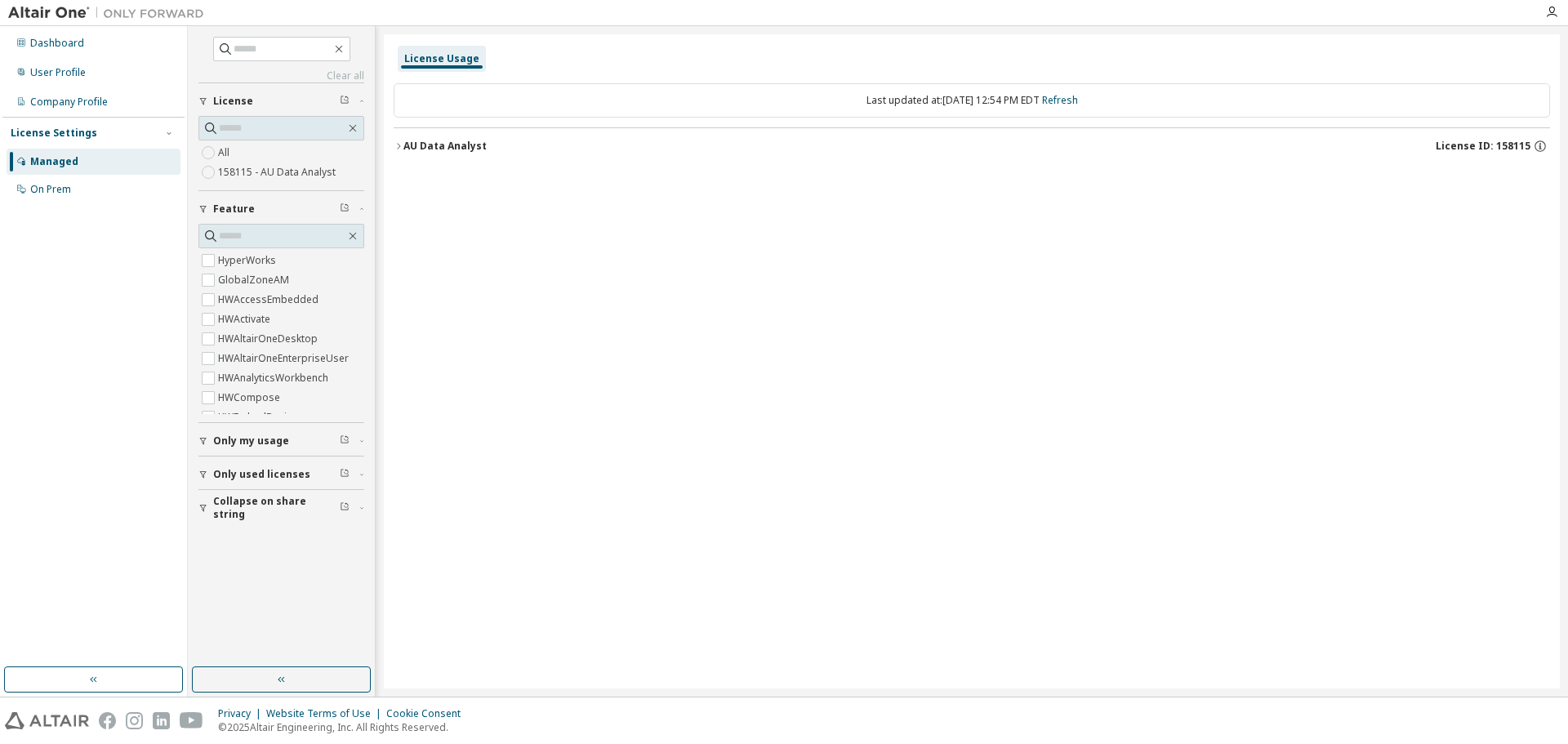
click at [400, 142] on icon "button" at bounding box center [398, 145] width 10 height 10
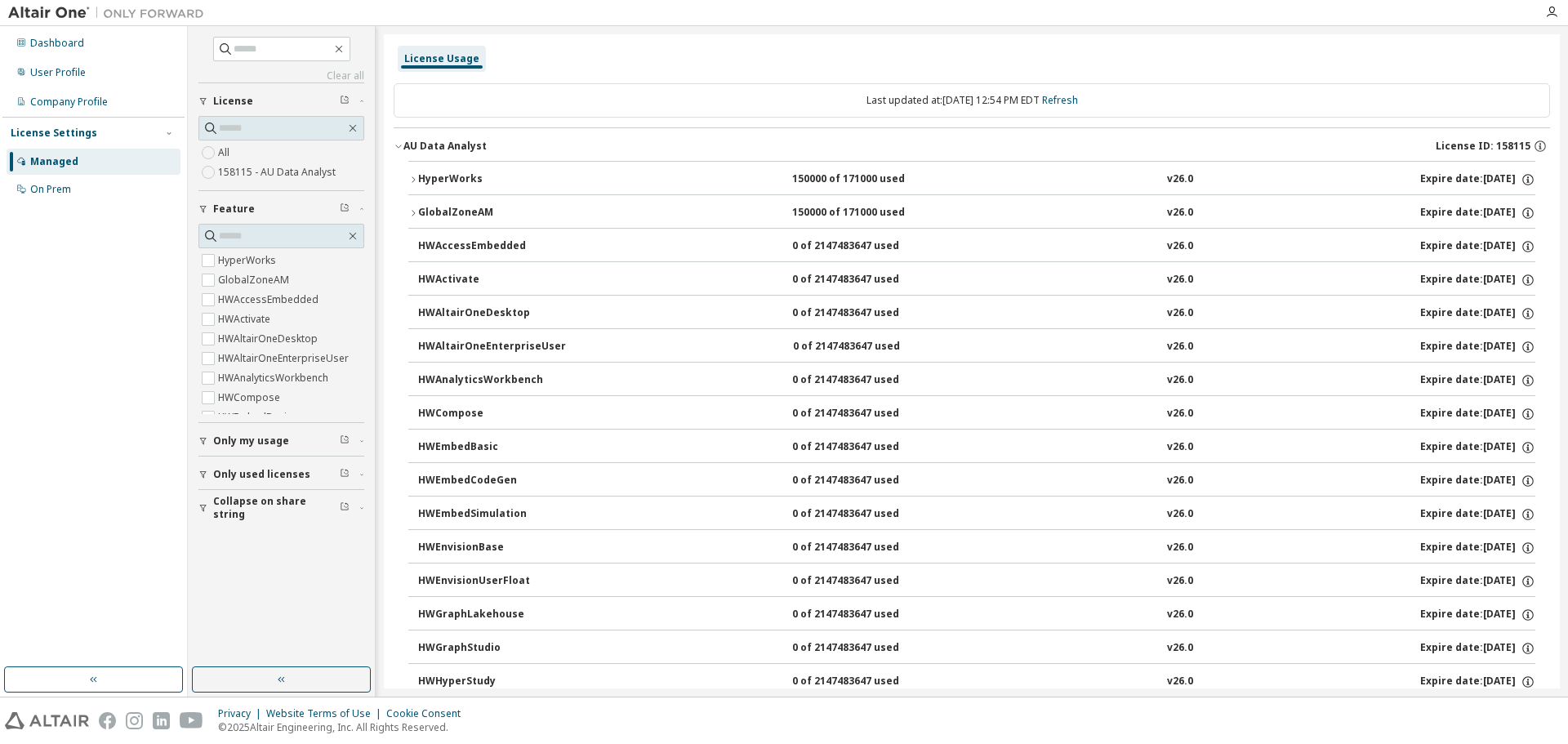
click at [410, 180] on icon "button" at bounding box center [413, 179] width 10 height 10
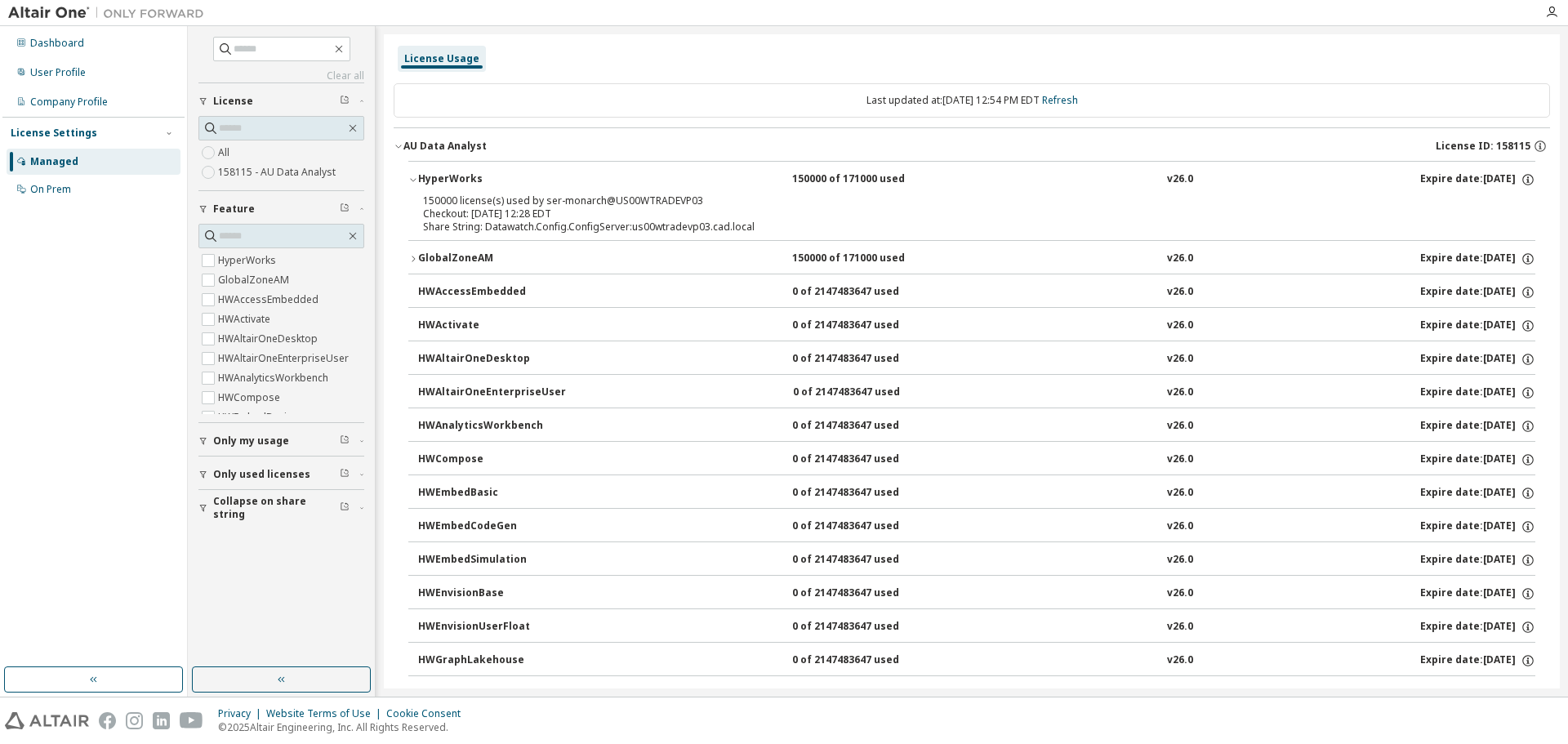
click at [415, 261] on icon "button" at bounding box center [413, 258] width 10 height 10
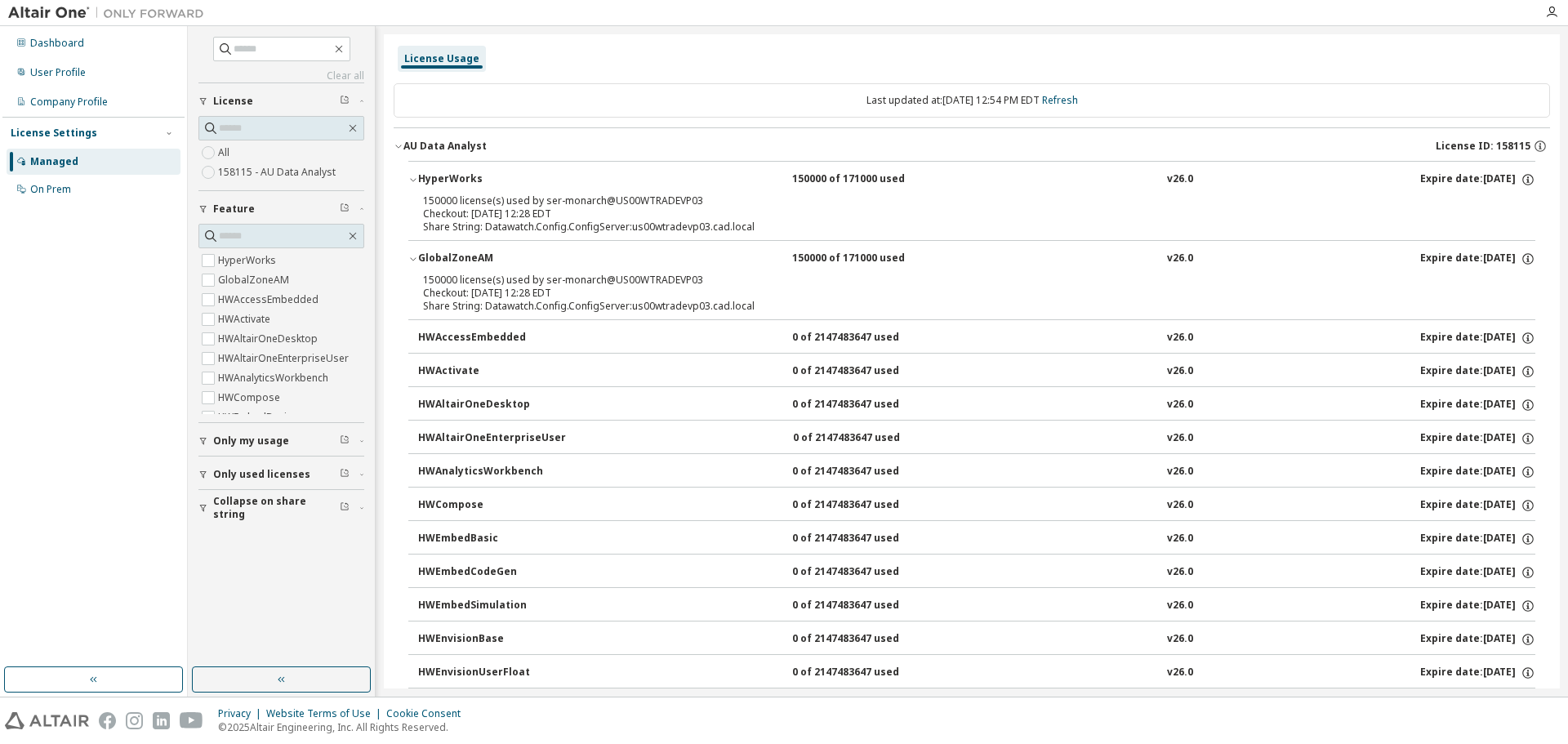
click at [425, 332] on div "HWAccessEmbedded" at bounding box center [492, 338] width 147 height 15
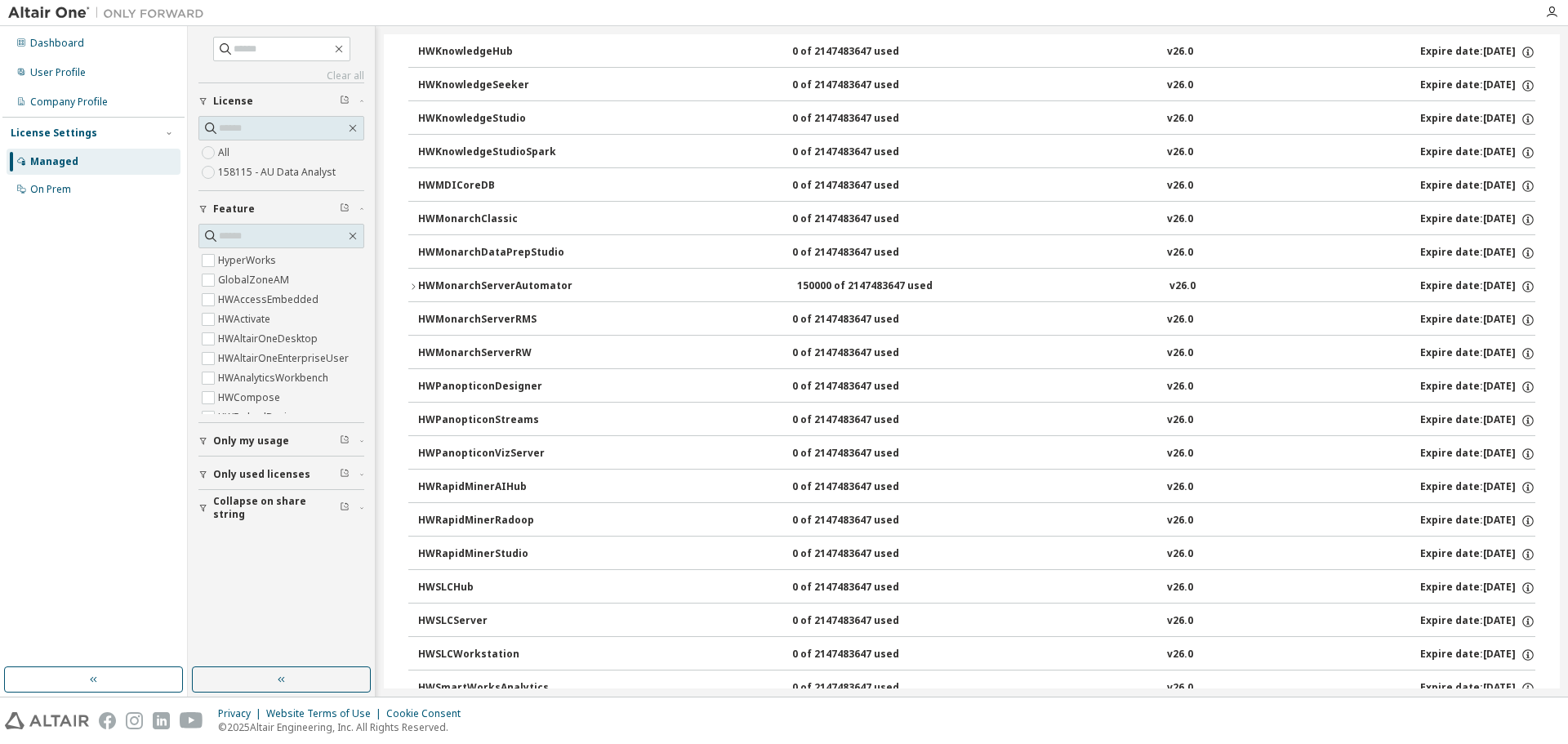
scroll to position [773, 0]
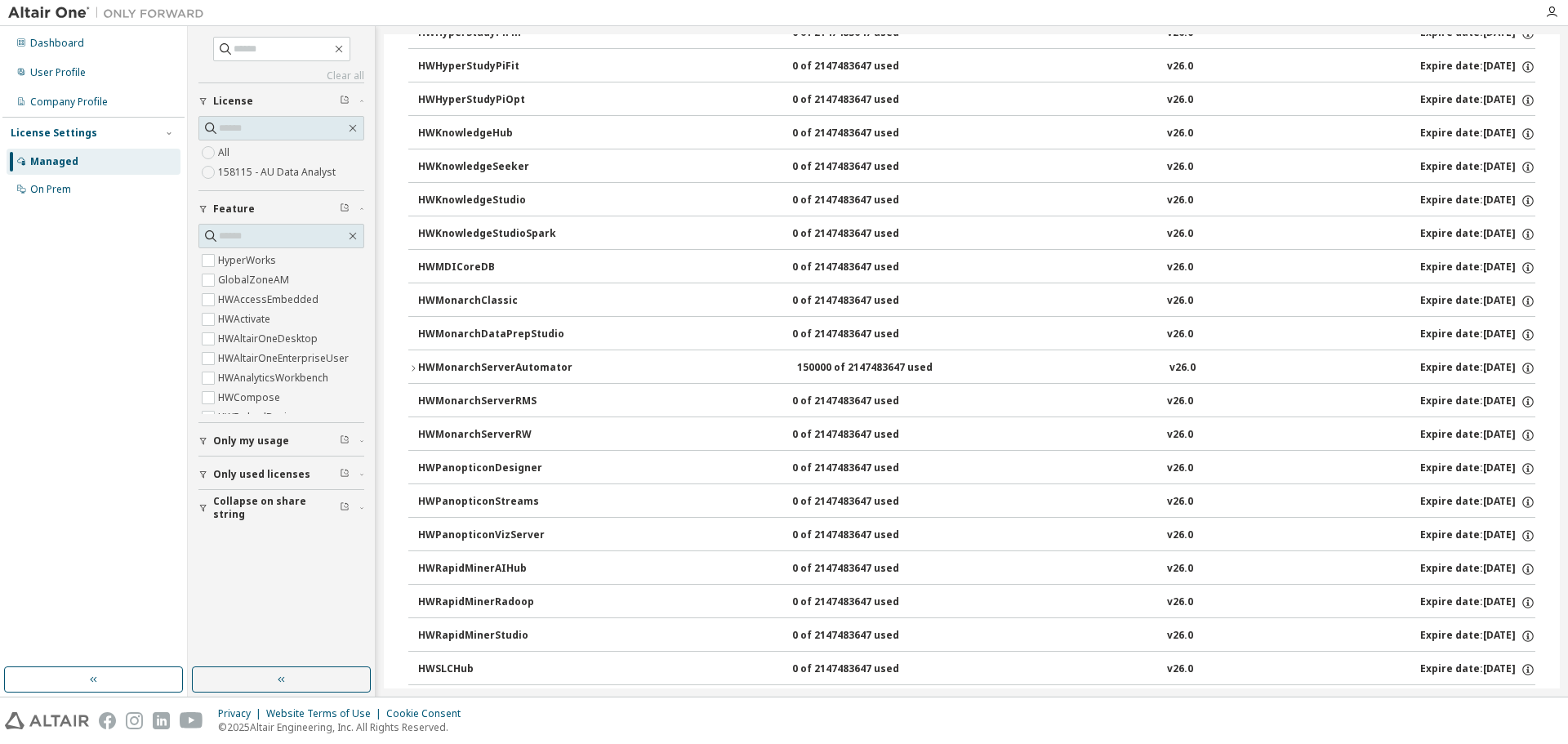
click at [411, 366] on icon "button" at bounding box center [413, 368] width 10 height 10
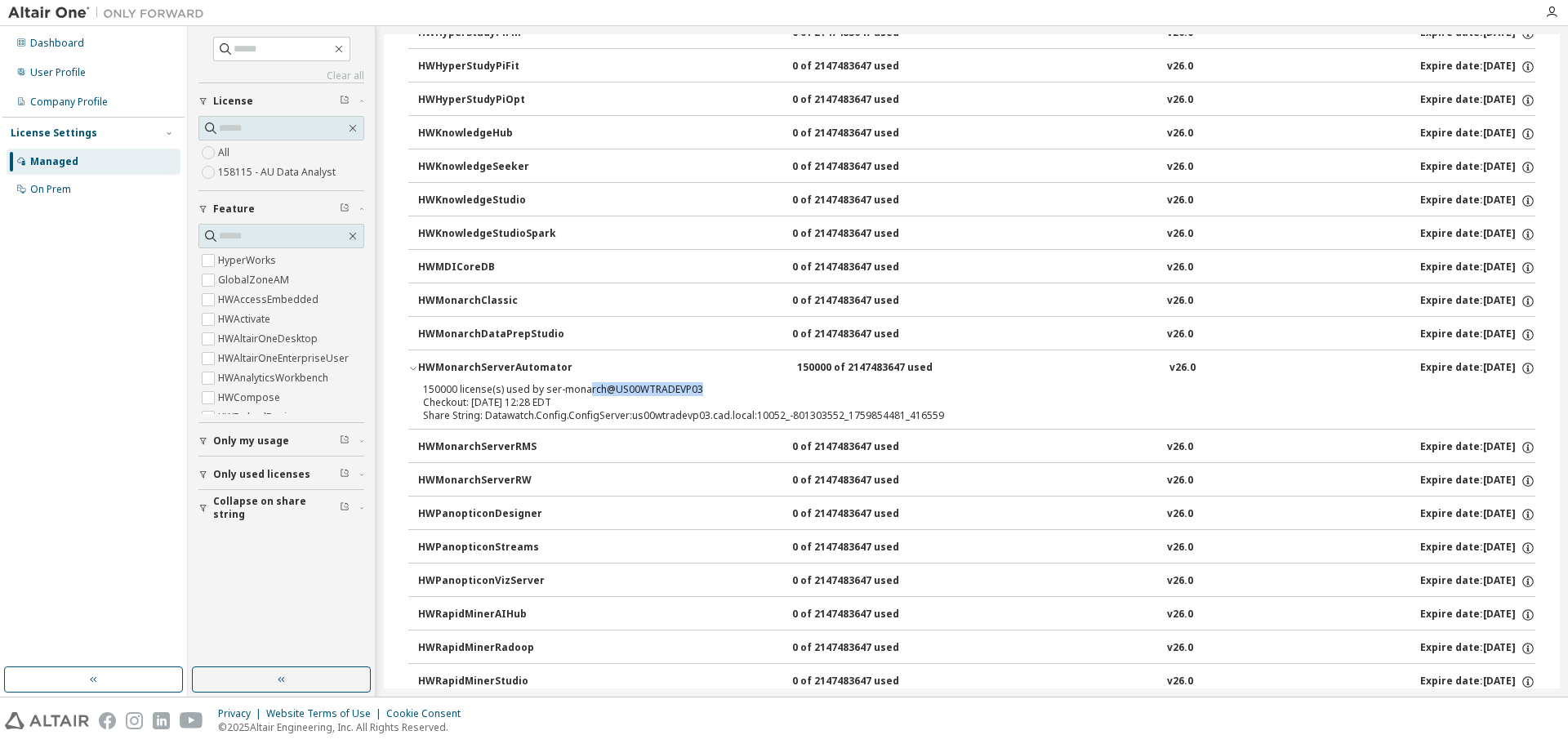
drag, startPoint x: 588, startPoint y: 393, endPoint x: 705, endPoint y: 388, distance: 117.1
click at [705, 388] on div "150000 license(s) used by ser-monarch@US00WTRADEVP03" at bounding box center [952, 390] width 1059 height 13
click at [834, 370] on div "150000 of 2147483647 used" at bounding box center [871, 368] width 147 height 15
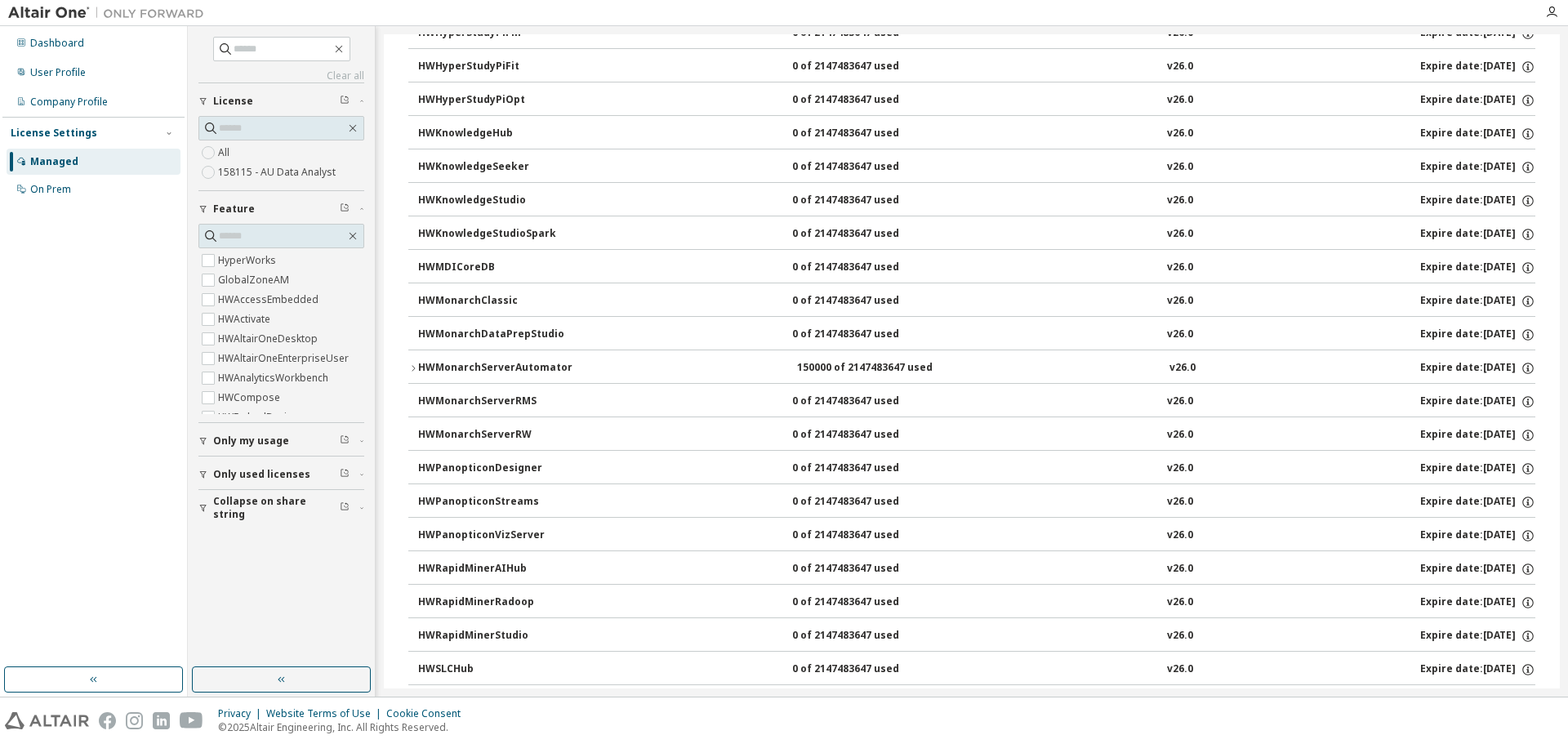
click at [834, 370] on div "150000 of 2147483647 used" at bounding box center [871, 368] width 147 height 15
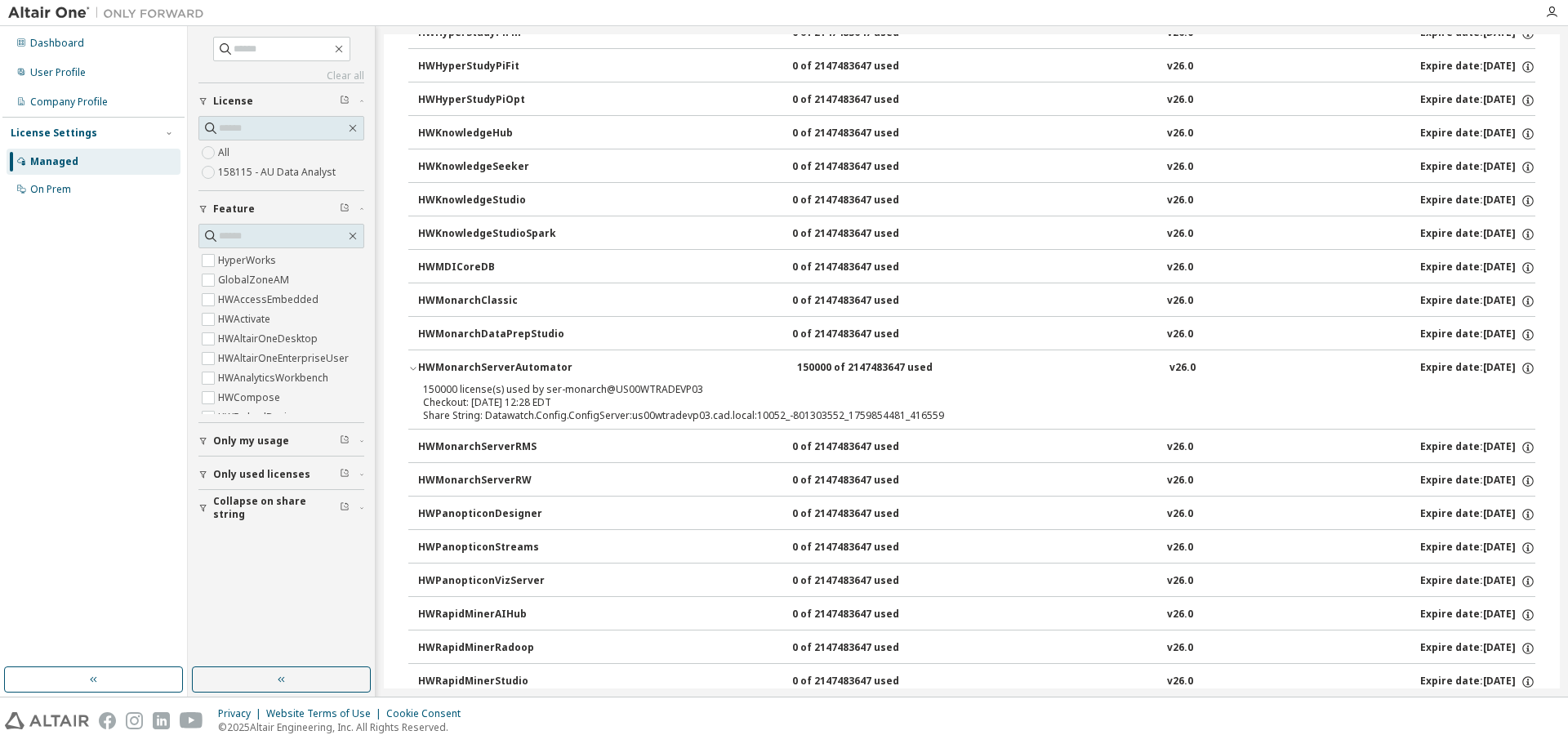
drag, startPoint x: 477, startPoint y: 399, endPoint x: 603, endPoint y: 399, distance: 126.0
click at [603, 399] on div "Checkout: 2025-10-07 12:28 EDT" at bounding box center [952, 403] width 1059 height 13
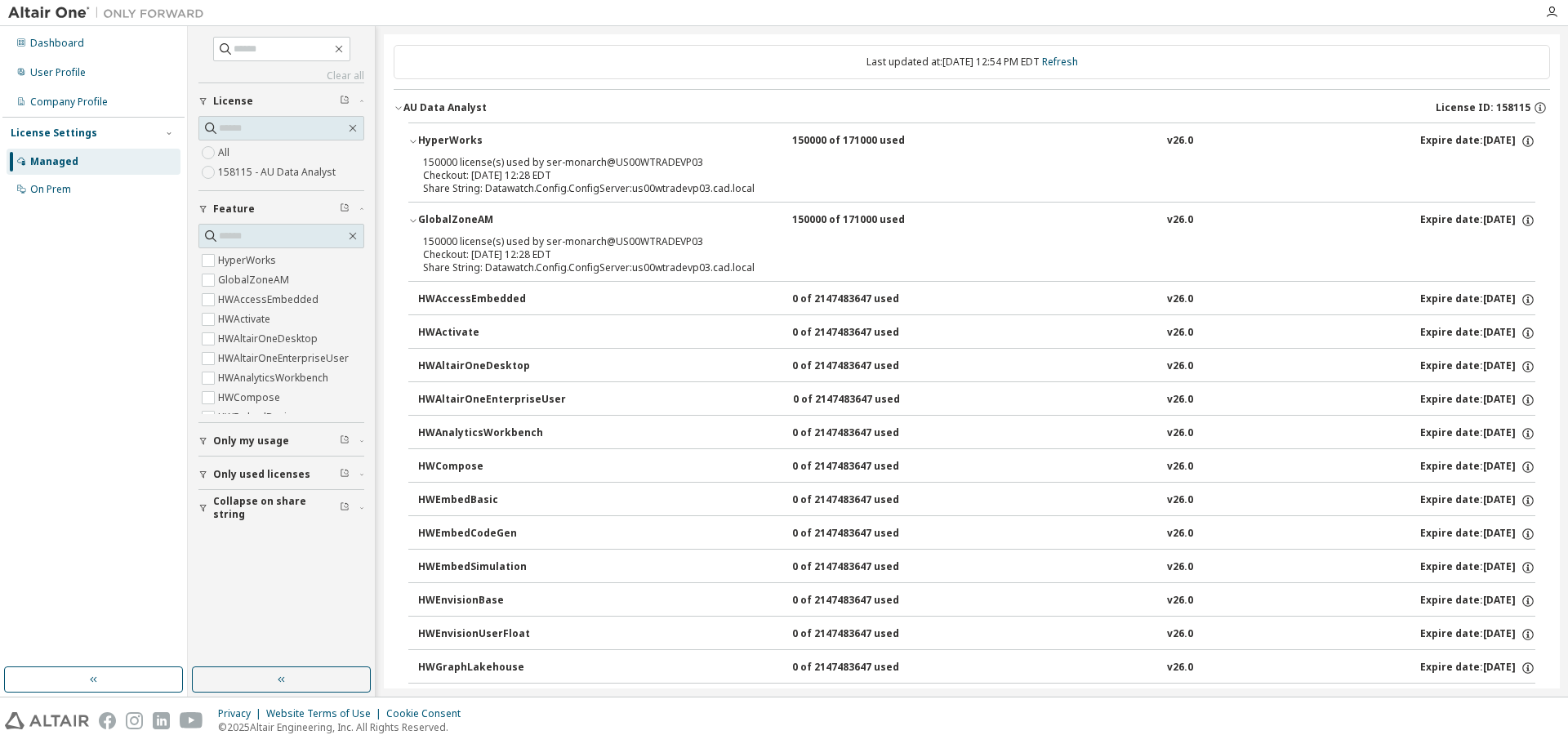
scroll to position [0, 0]
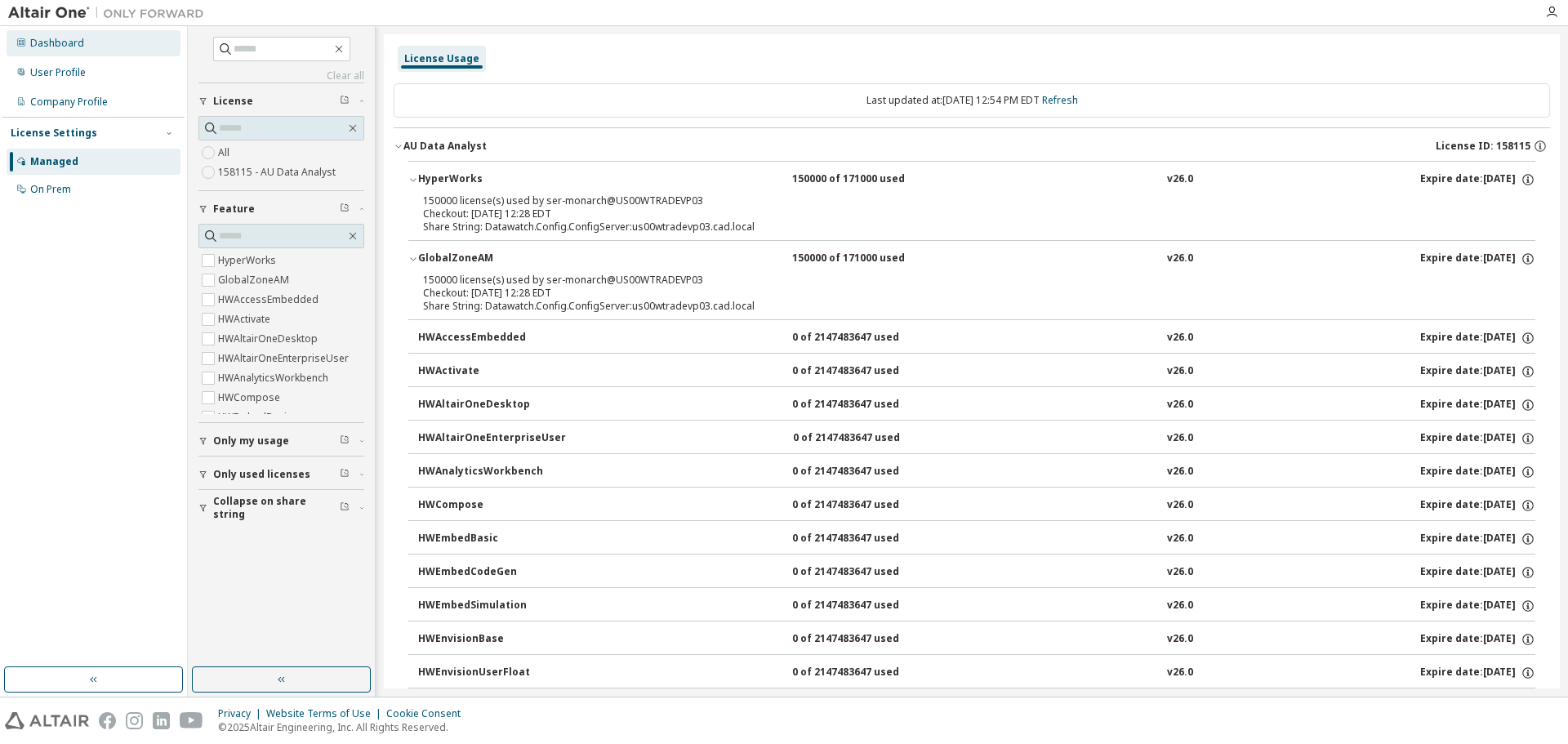
click at [66, 46] on div "Dashboard" at bounding box center [57, 43] width 54 height 13
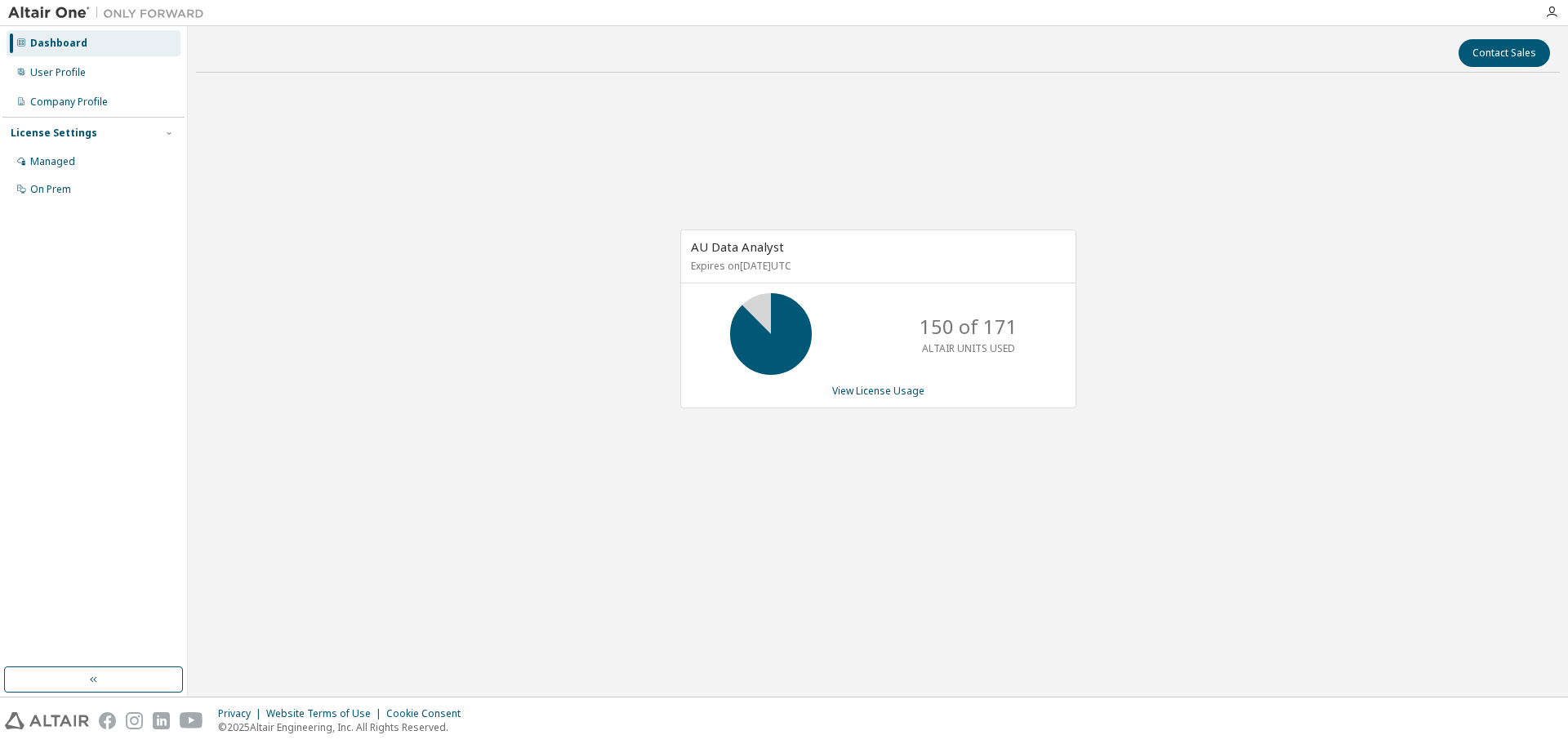
drag, startPoint x: 451, startPoint y: 220, endPoint x: 475, endPoint y: 144, distance: 79.7
click at [475, 144] on div "AU Data Analyst Expires on September 29, 2026 UTC 150 of 171 ALTAIR UNITS USED …" at bounding box center [878, 327] width 1364 height 483
click at [60, 44] on div "Dashboard" at bounding box center [58, 43] width 57 height 13
click at [36, 69] on div "User Profile" at bounding box center [58, 73] width 56 height 13
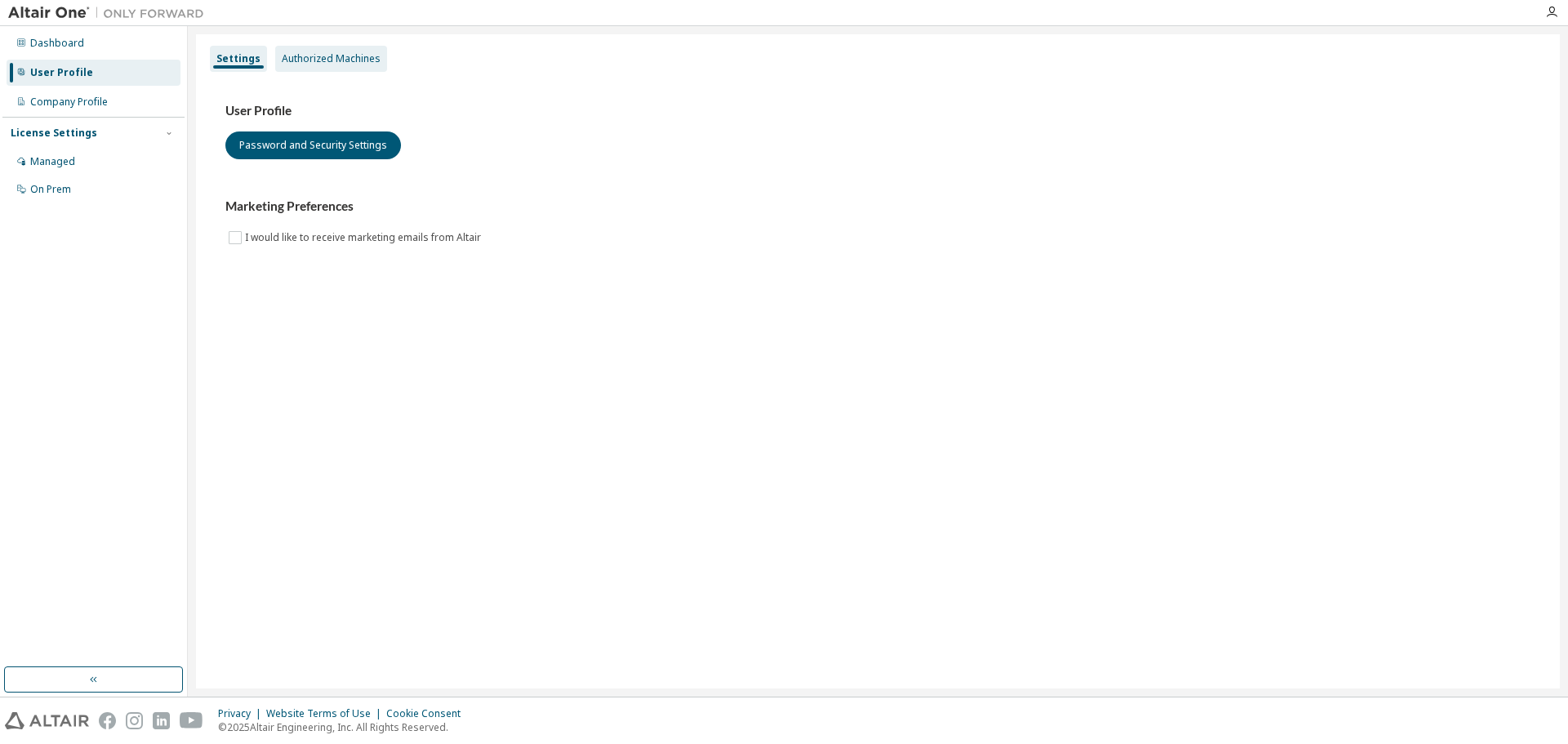
click at [310, 61] on div "Authorized Machines" at bounding box center [331, 59] width 99 height 13
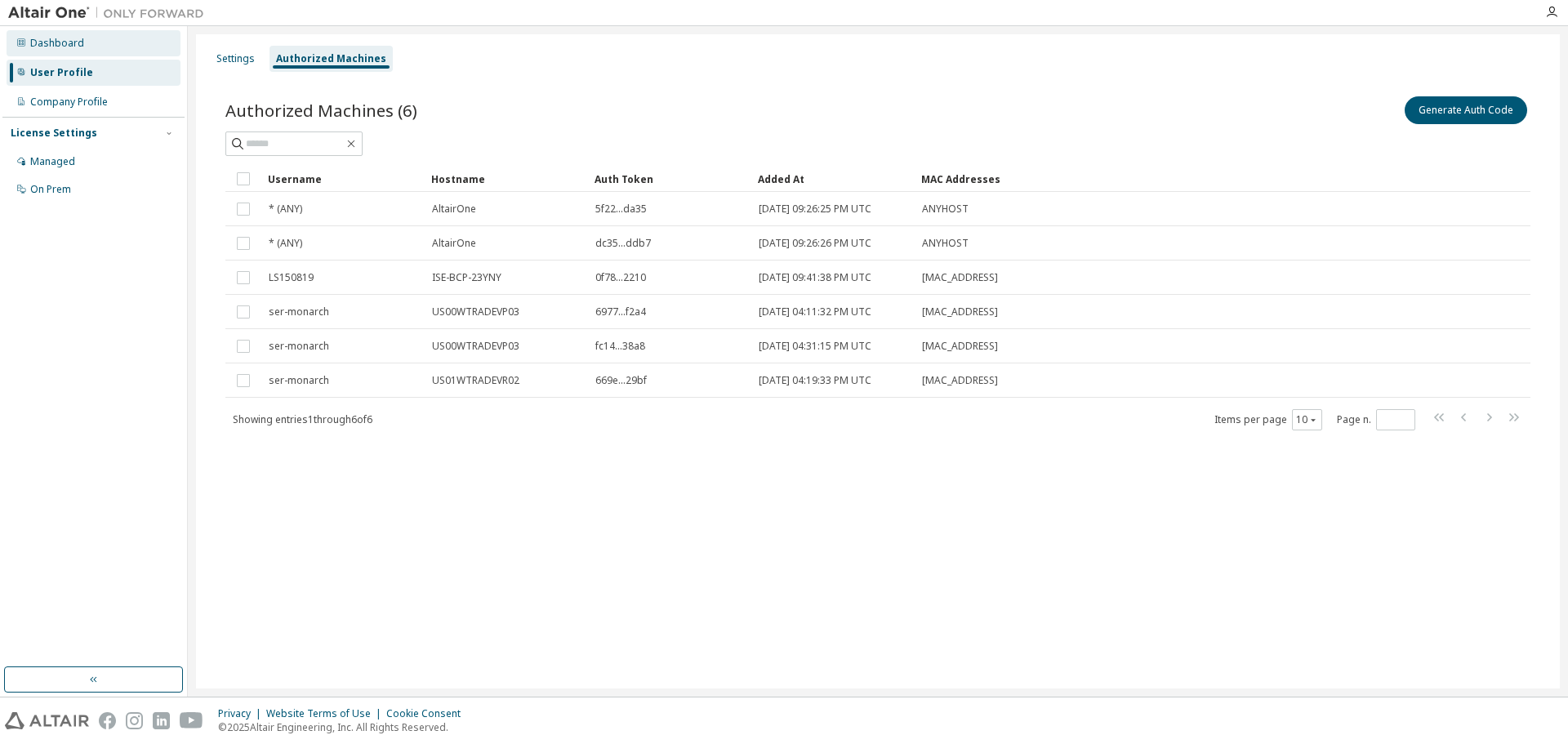
click at [76, 47] on div "Dashboard" at bounding box center [57, 43] width 54 height 13
